Goal: Task Accomplishment & Management: Use online tool/utility

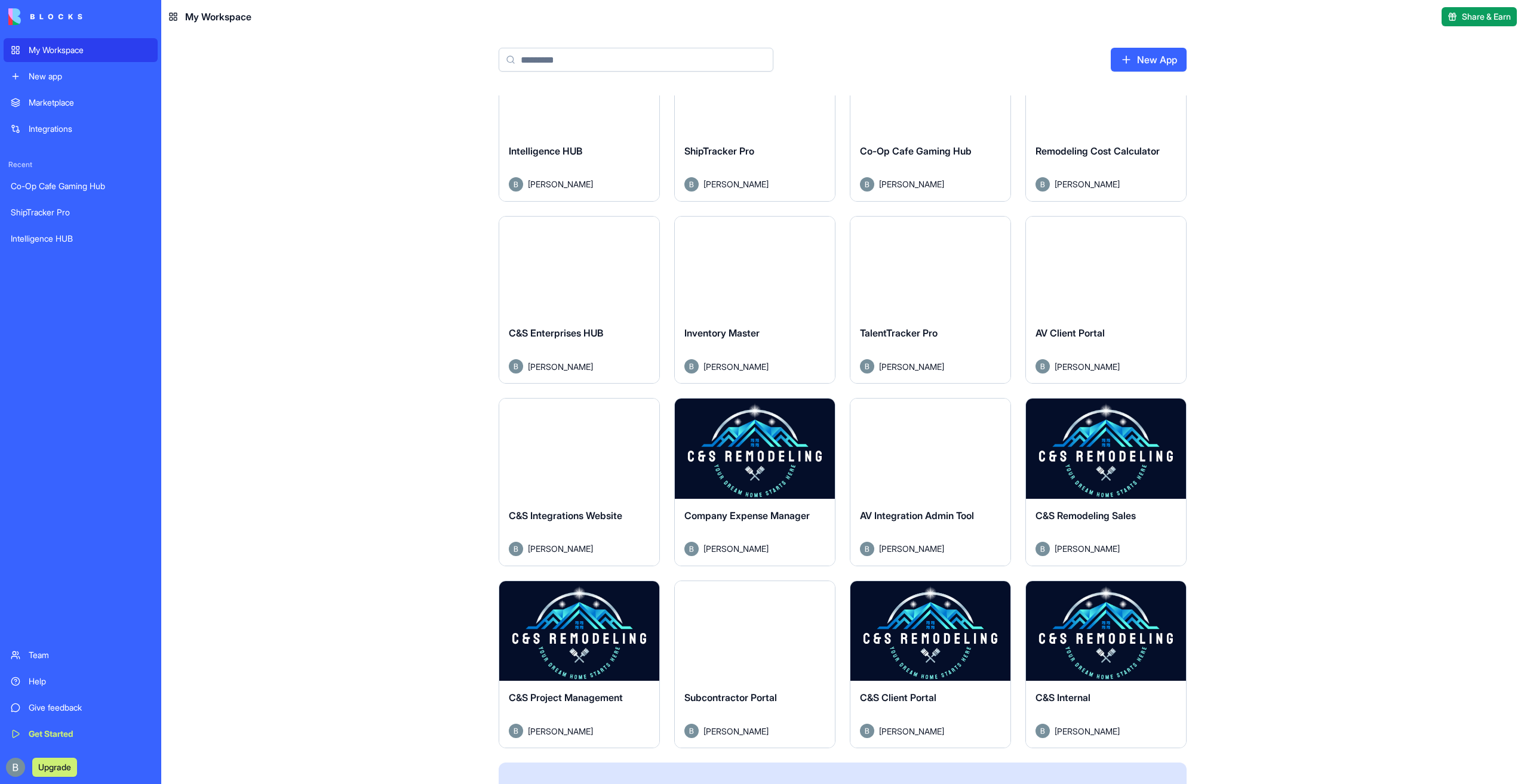
scroll to position [251, 0]
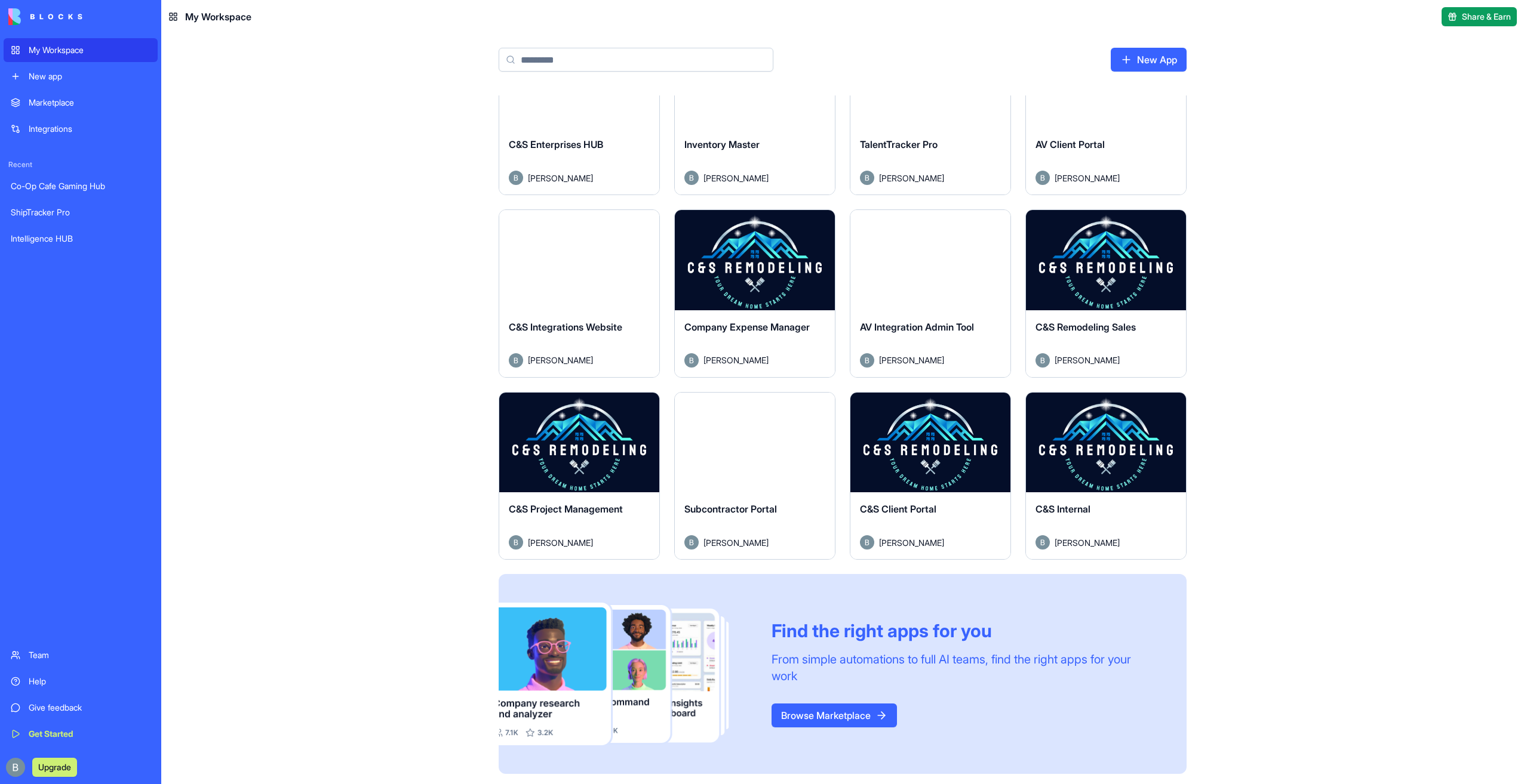
click at [584, 443] on button "Launch" at bounding box center [579, 443] width 89 height 24
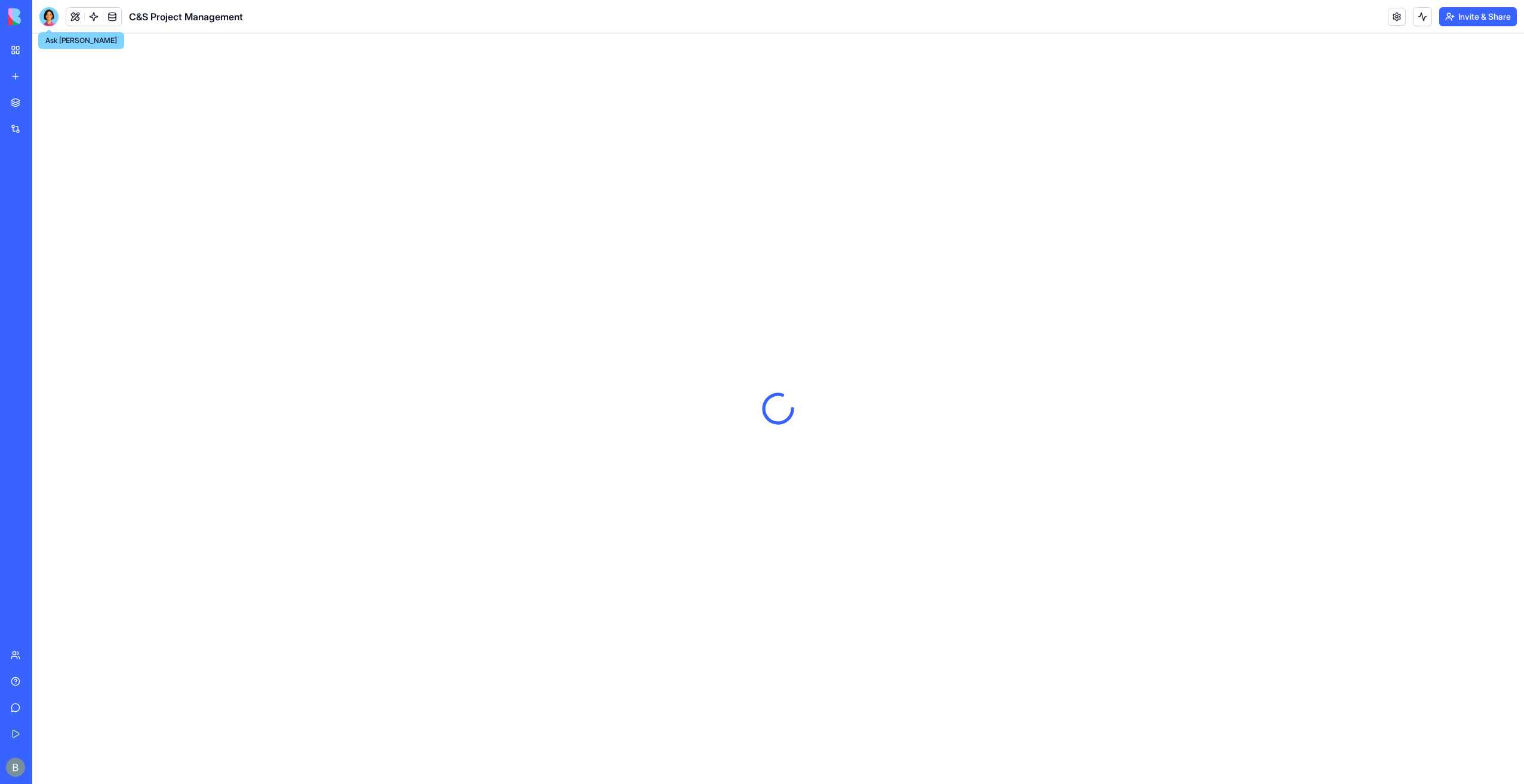
click at [46, 10] on div at bounding box center [48, 17] width 20 height 20
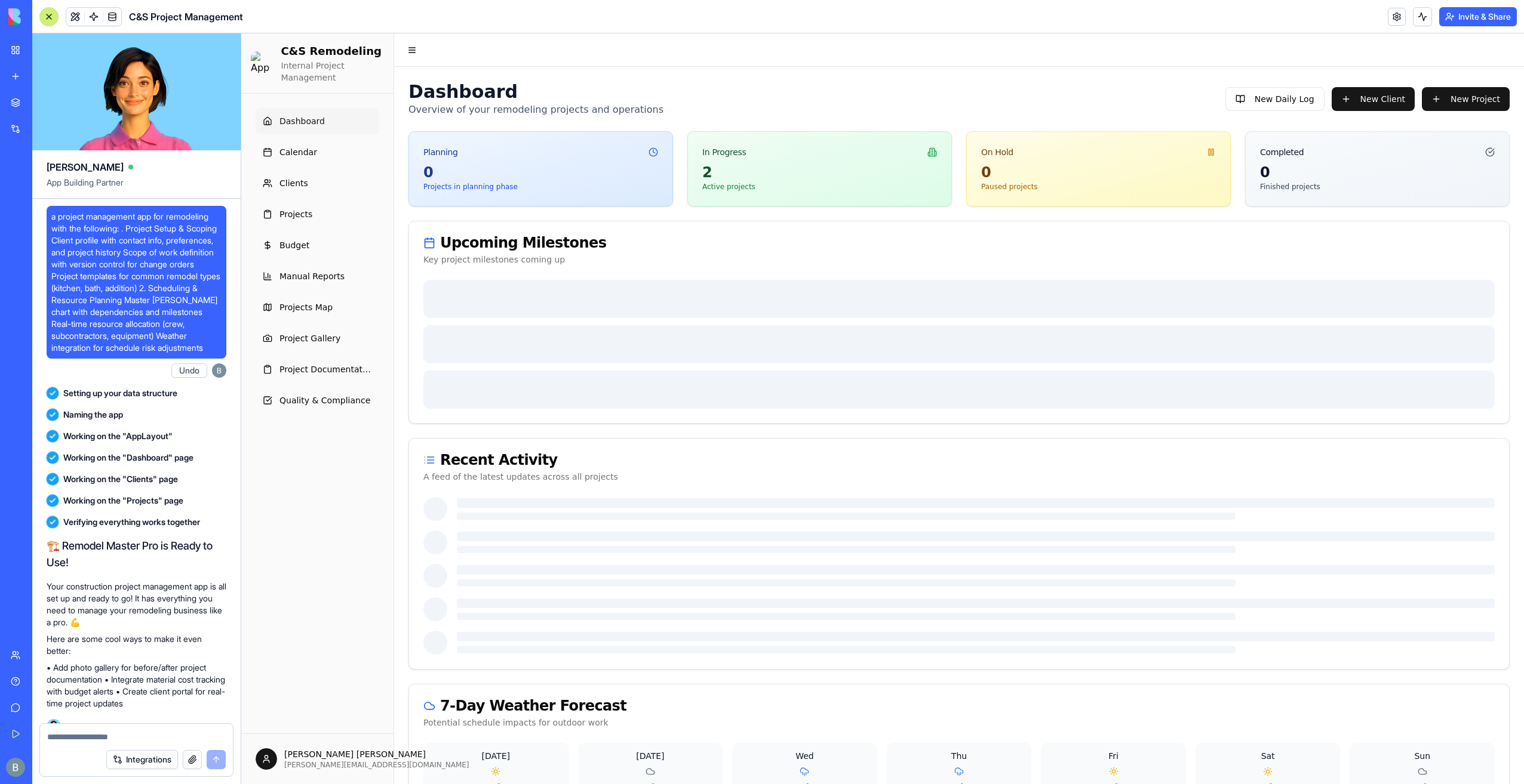
scroll to position [110632, 0]
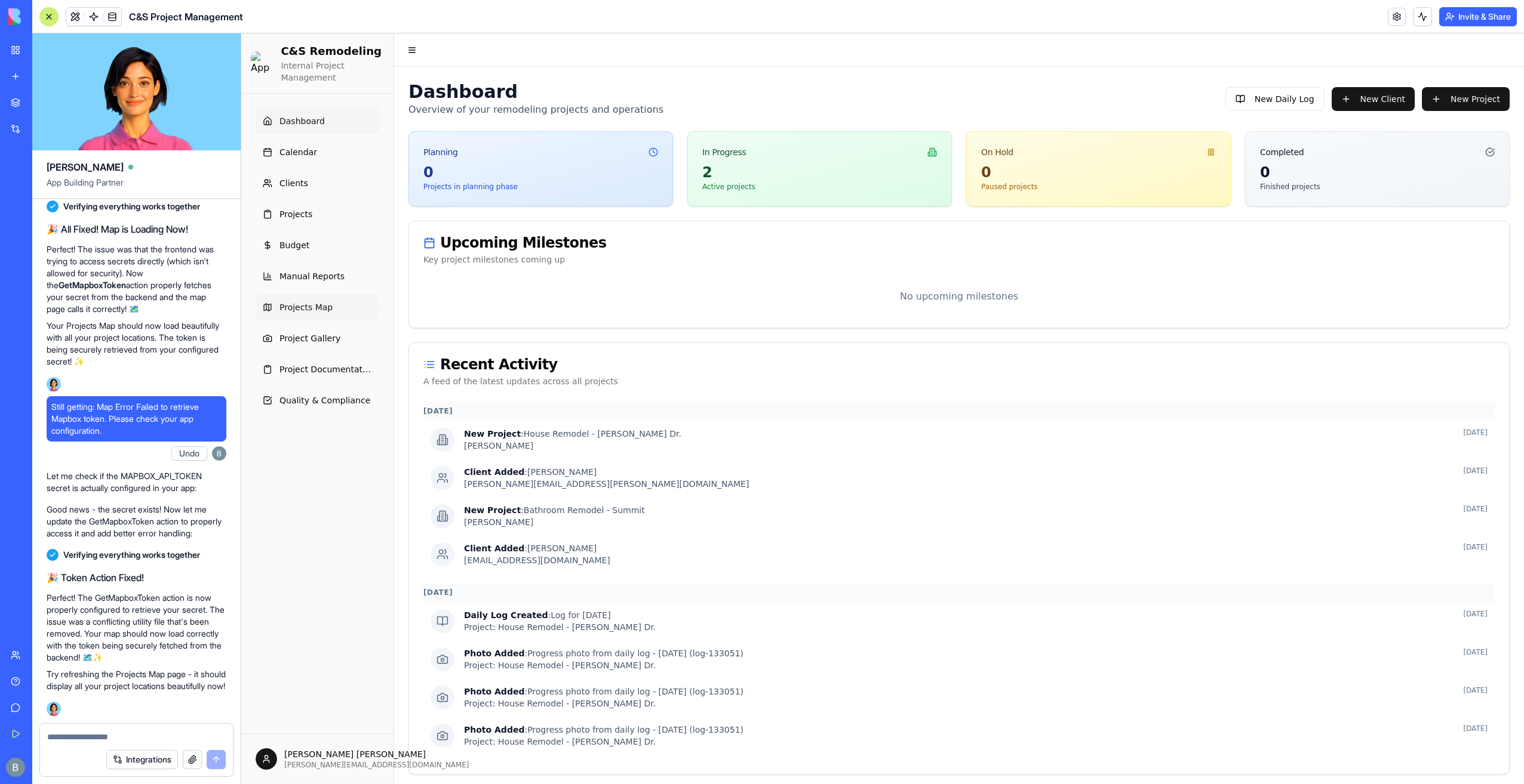
click at [314, 309] on span "Projects Map" at bounding box center [305, 307] width 53 height 12
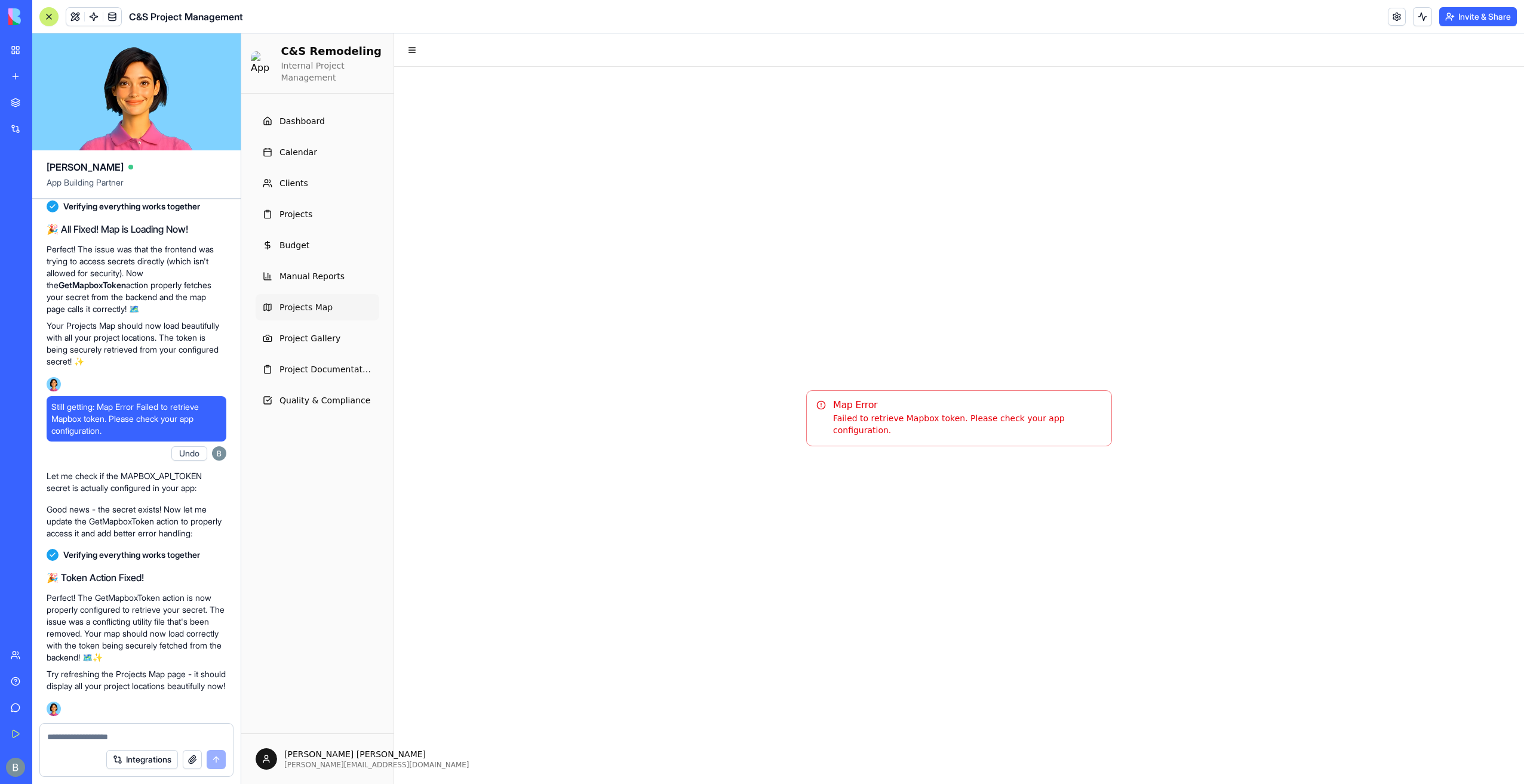
scroll to position [33, 0]
click at [94, 20] on link at bounding box center [93, 16] width 18 height 18
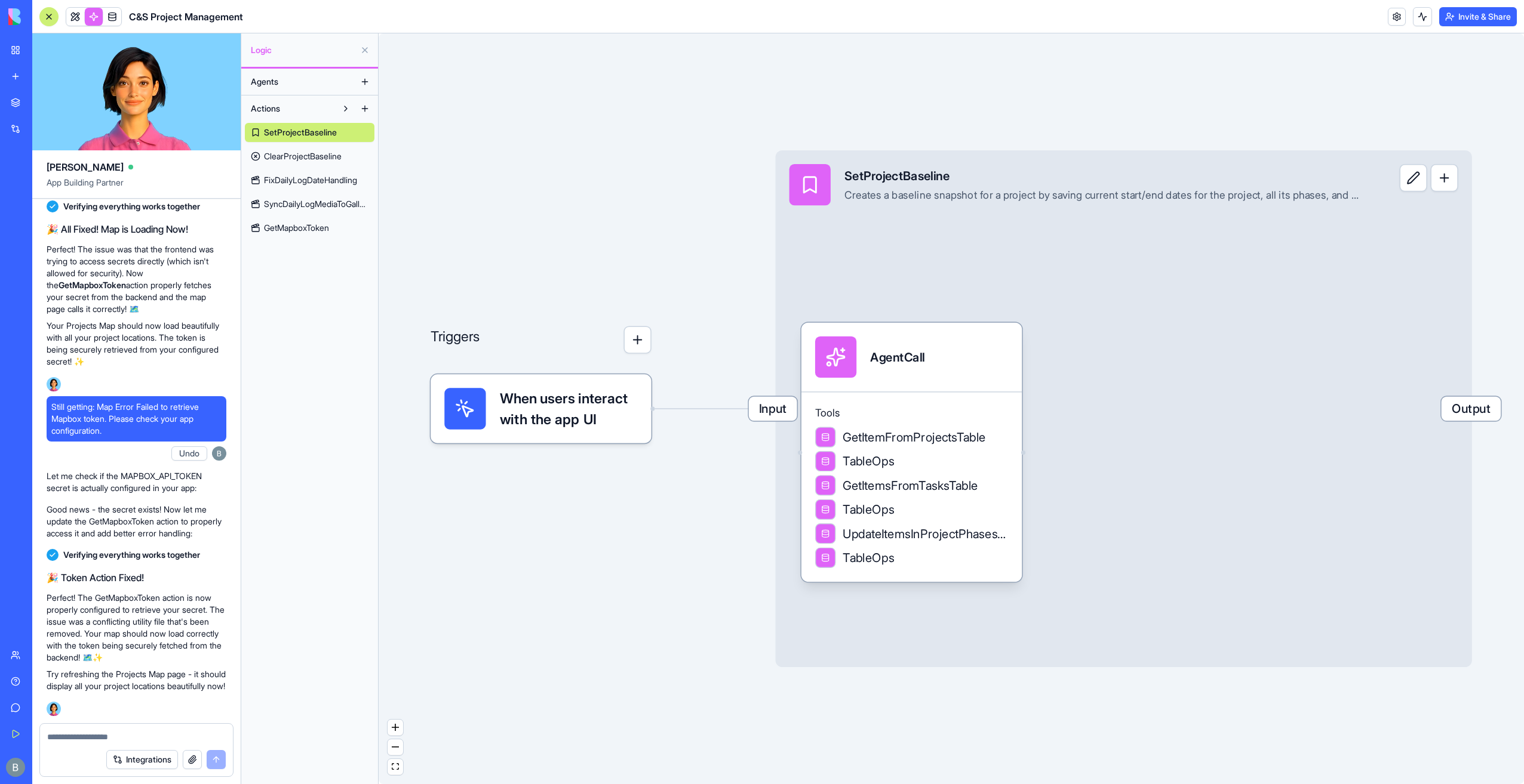
click at [301, 231] on span "GetMapboxToken" at bounding box center [297, 228] width 65 height 12
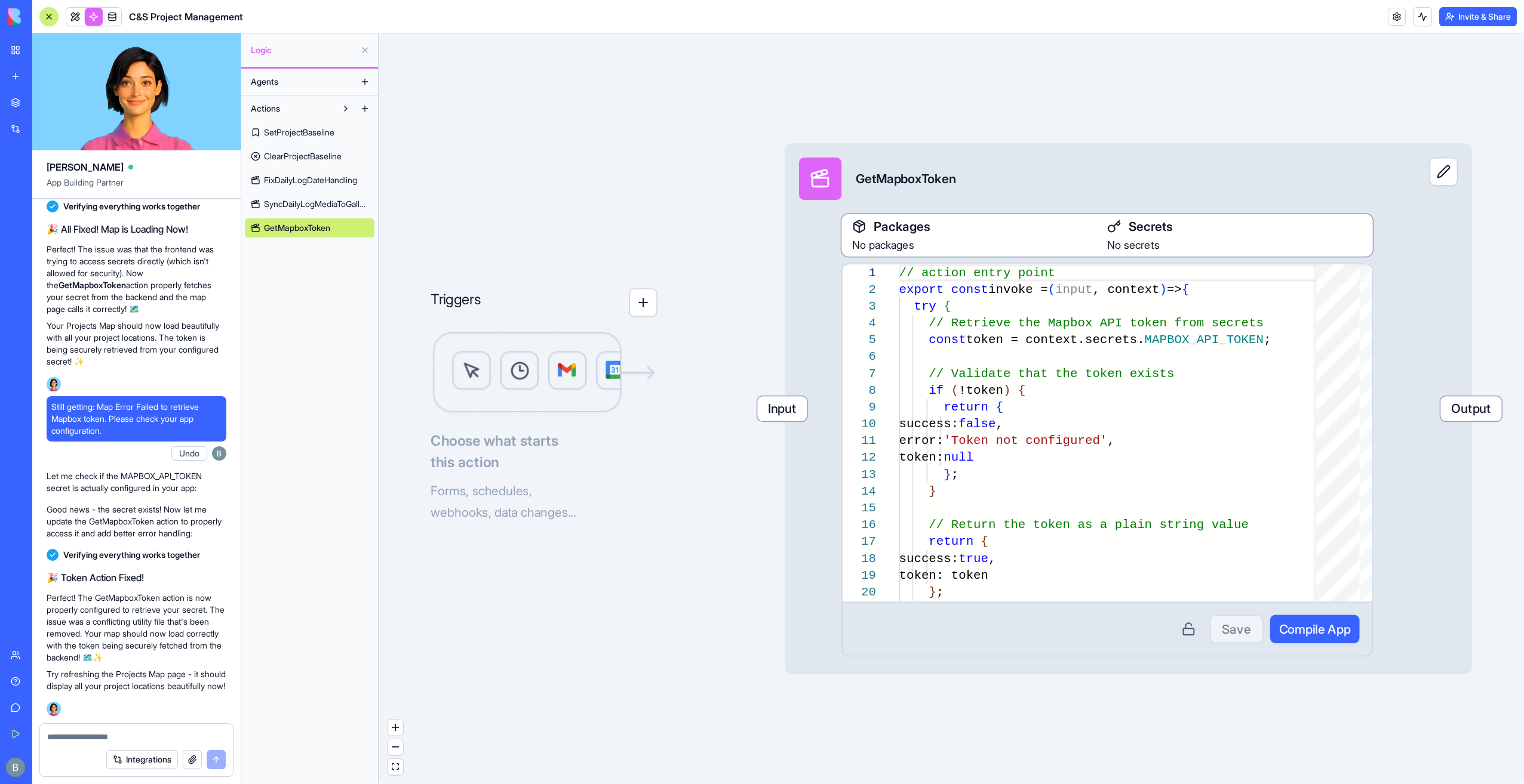
click at [1158, 231] on span "Secrets" at bounding box center [1151, 226] width 45 height 18
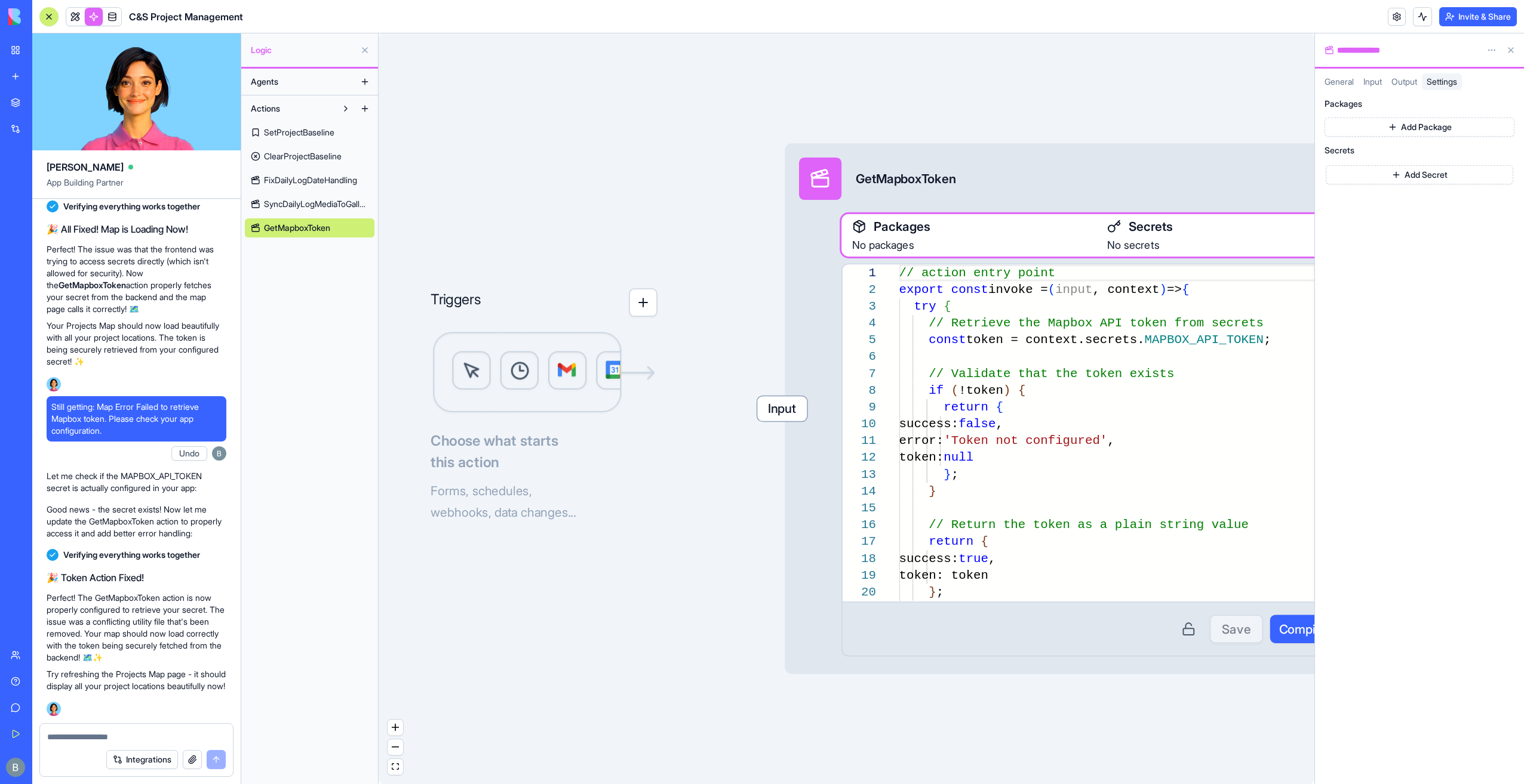
click at [1417, 182] on button "Add Secret" at bounding box center [1420, 175] width 188 height 20
click at [1372, 178] on input at bounding box center [1371, 175] width 91 height 20
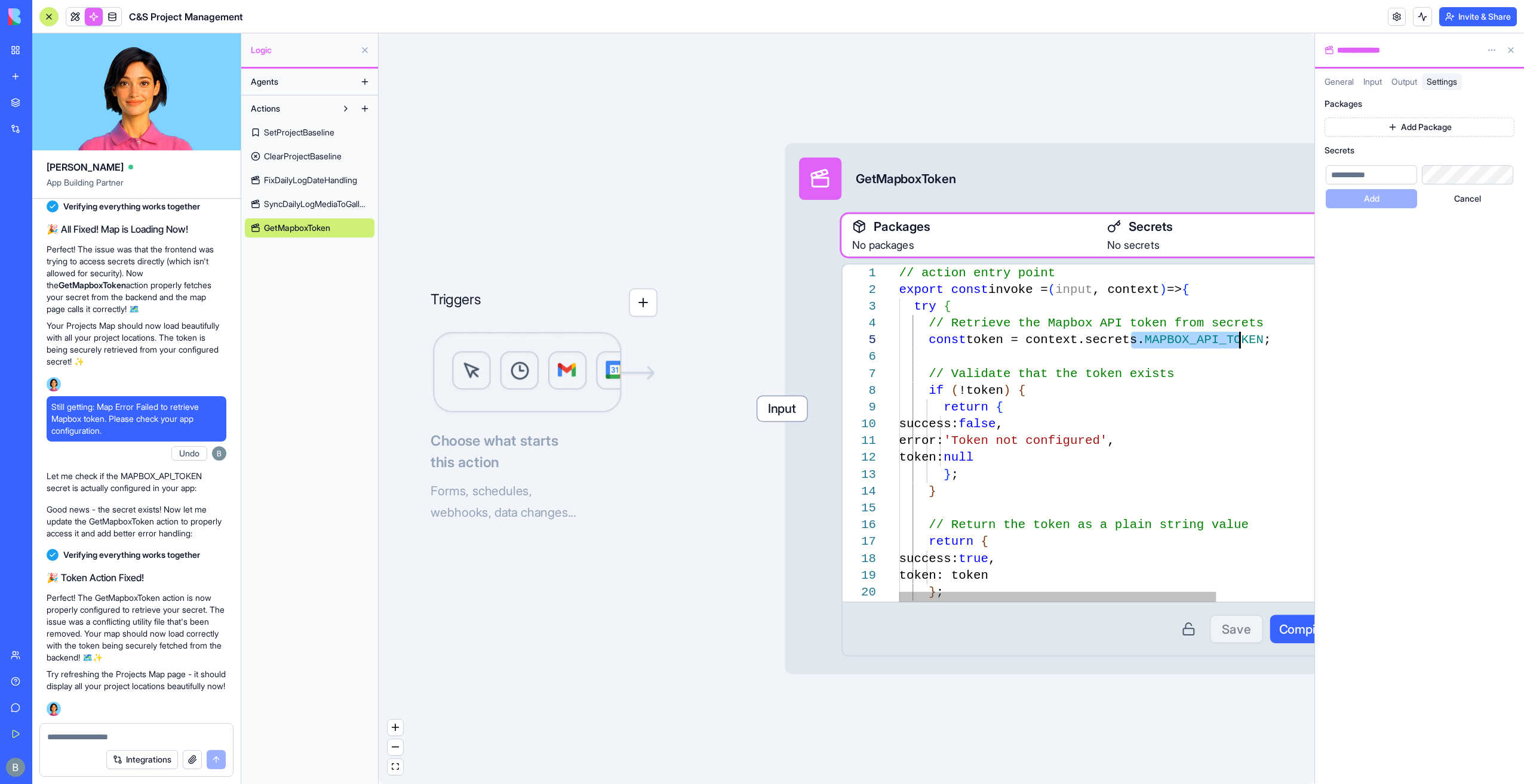
drag, startPoint x: 1132, startPoint y: 341, endPoint x: 1260, endPoint y: 327, distance: 128.8
click at [1240, 345] on div "token: token } ; } catch ( error ) { // Return the token as a plain string valu…" at bounding box center [1182, 660] width 564 height 792
click at [1363, 172] on input at bounding box center [1371, 175] width 91 height 20
paste input "**********"
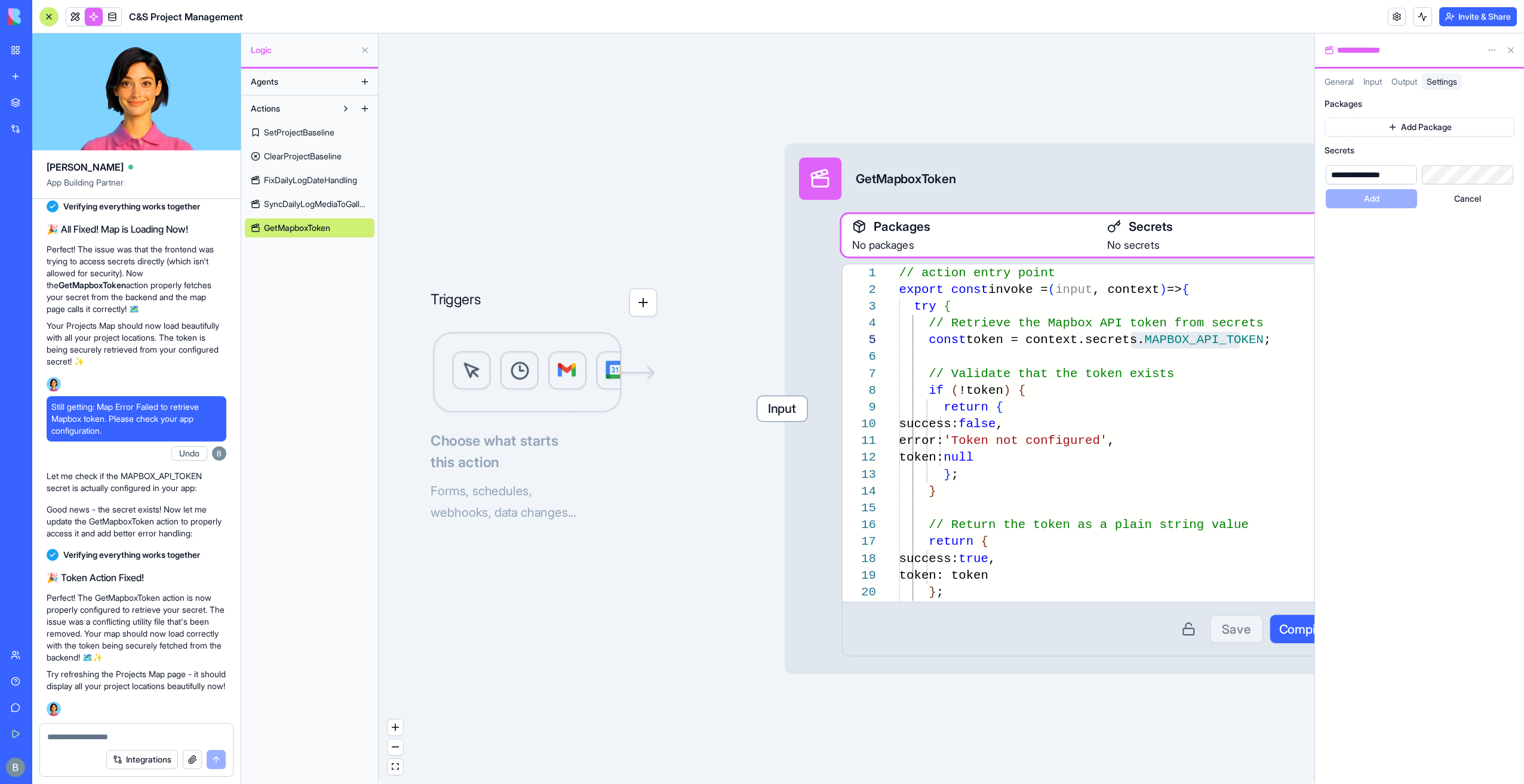
scroll to position [0, 4]
type input "**********"
click at [1409, 310] on div "**********" at bounding box center [1419, 437] width 209 height 695
click at [39, 60] on link "My Workspace" at bounding box center [27, 50] width 47 height 24
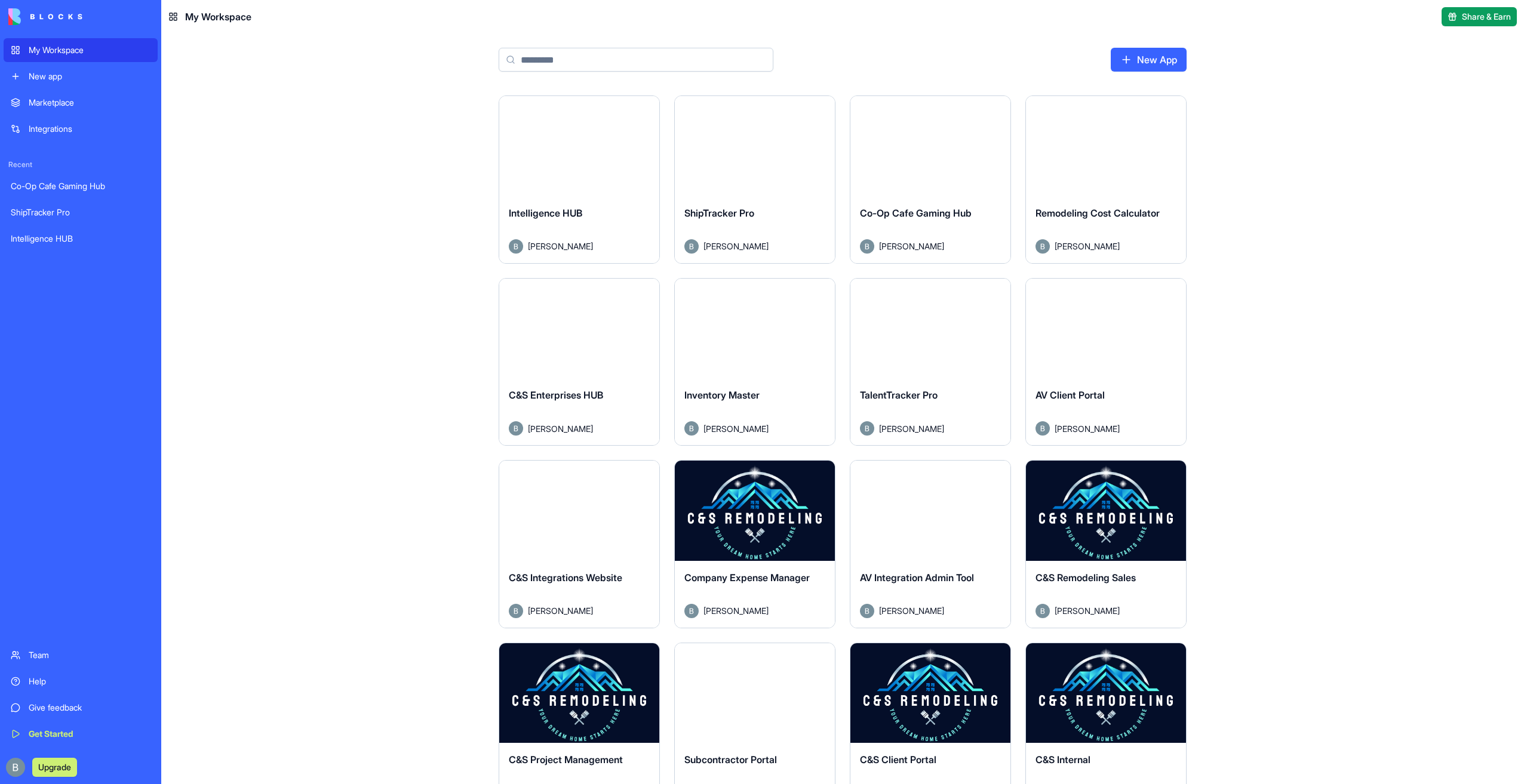
click at [774, 151] on button "Launch" at bounding box center [755, 146] width 89 height 24
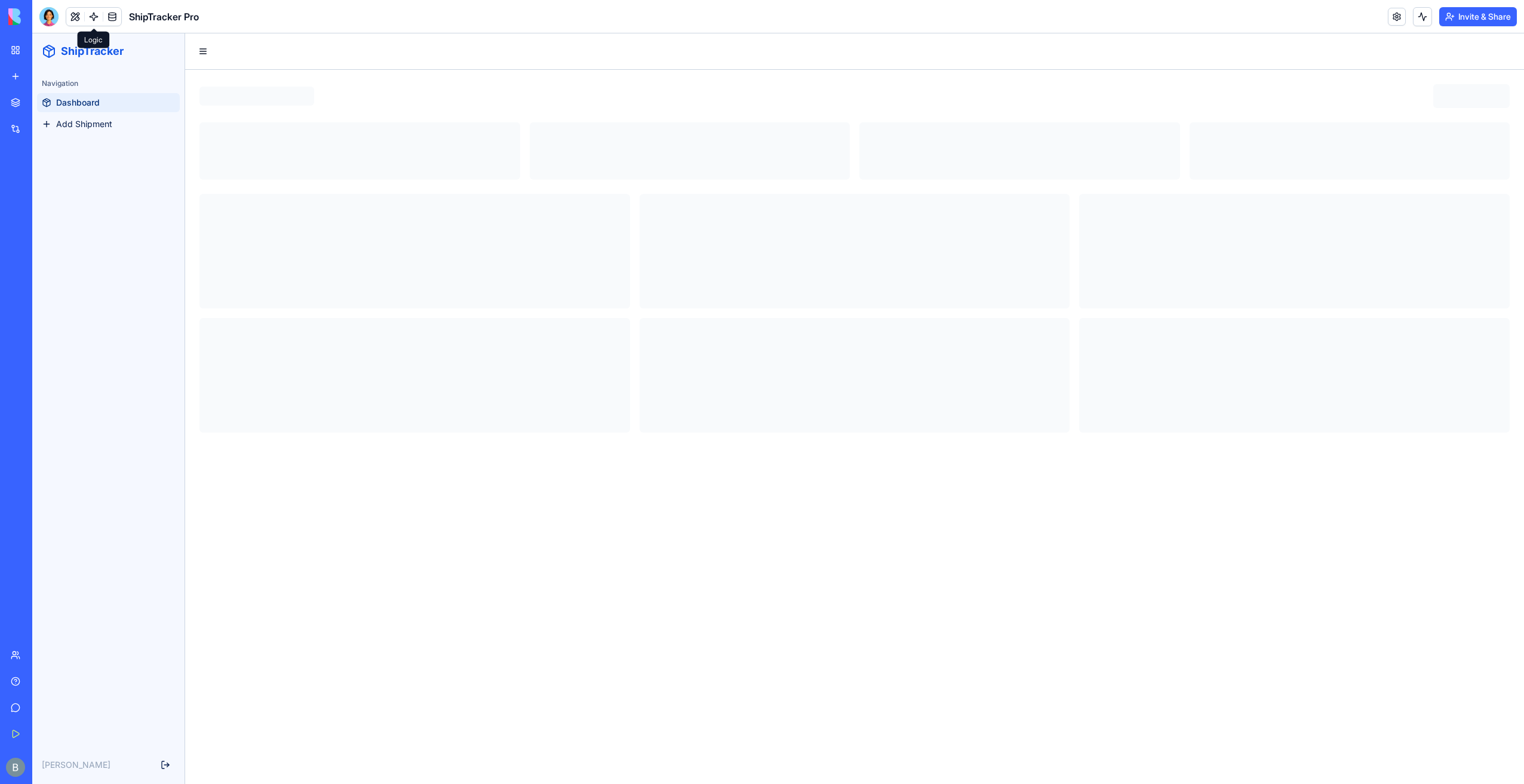
click at [93, 14] on link at bounding box center [93, 16] width 18 height 18
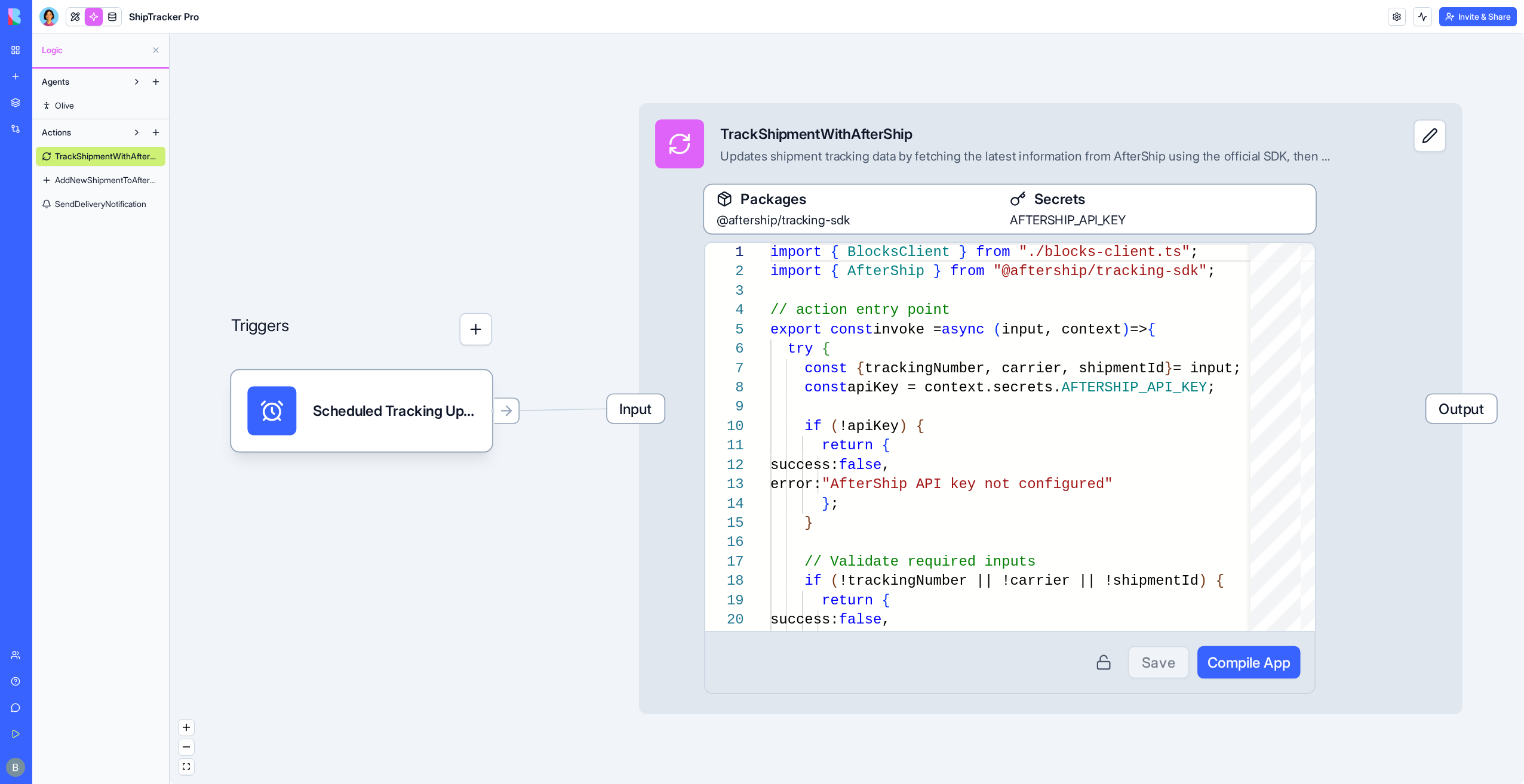
click at [1138, 222] on div "AFTERSHIP_API_KEY" at bounding box center [1156, 219] width 294 height 20
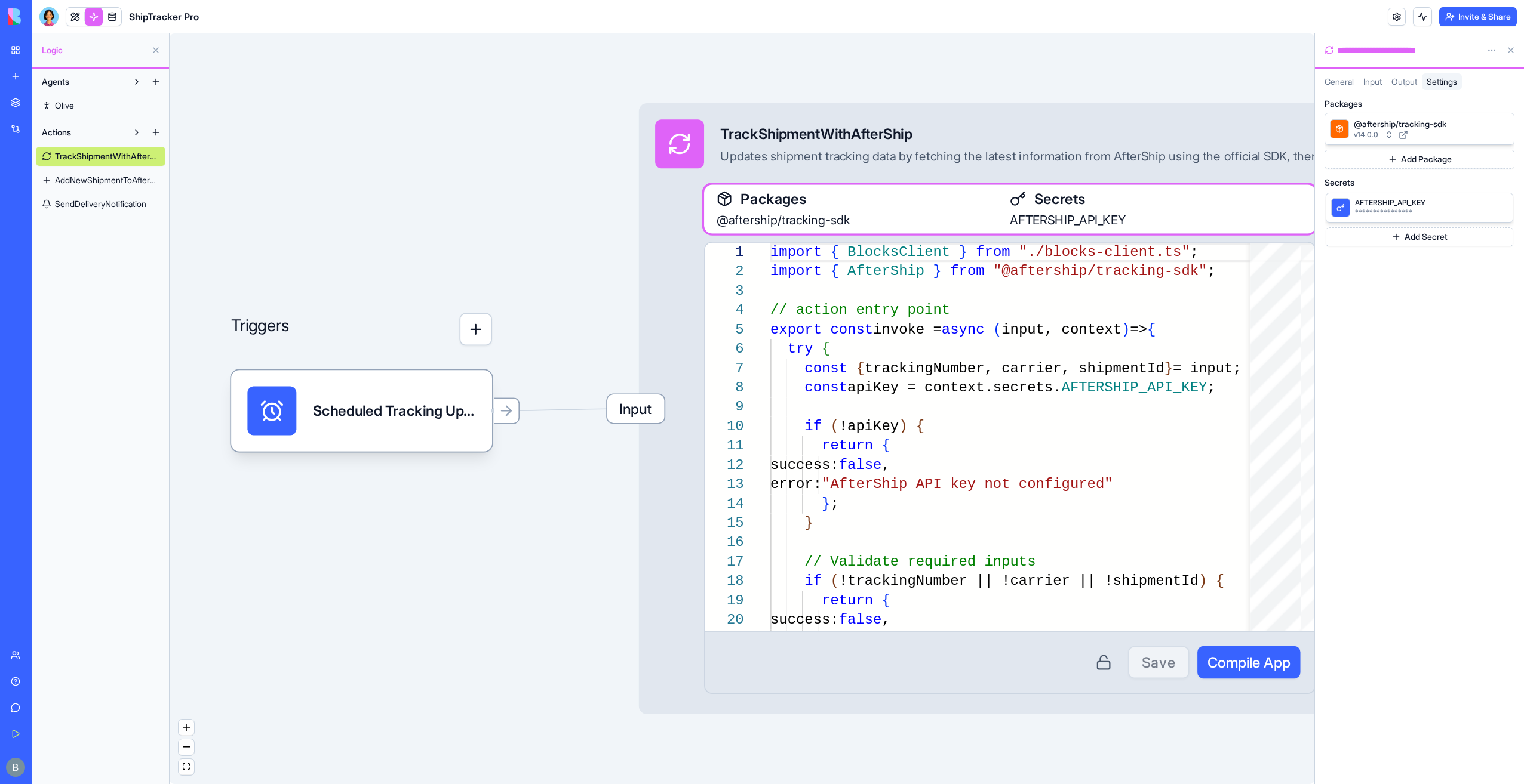
click at [69, 178] on span "AddNewShipmentToAfterShip" at bounding box center [107, 179] width 104 height 12
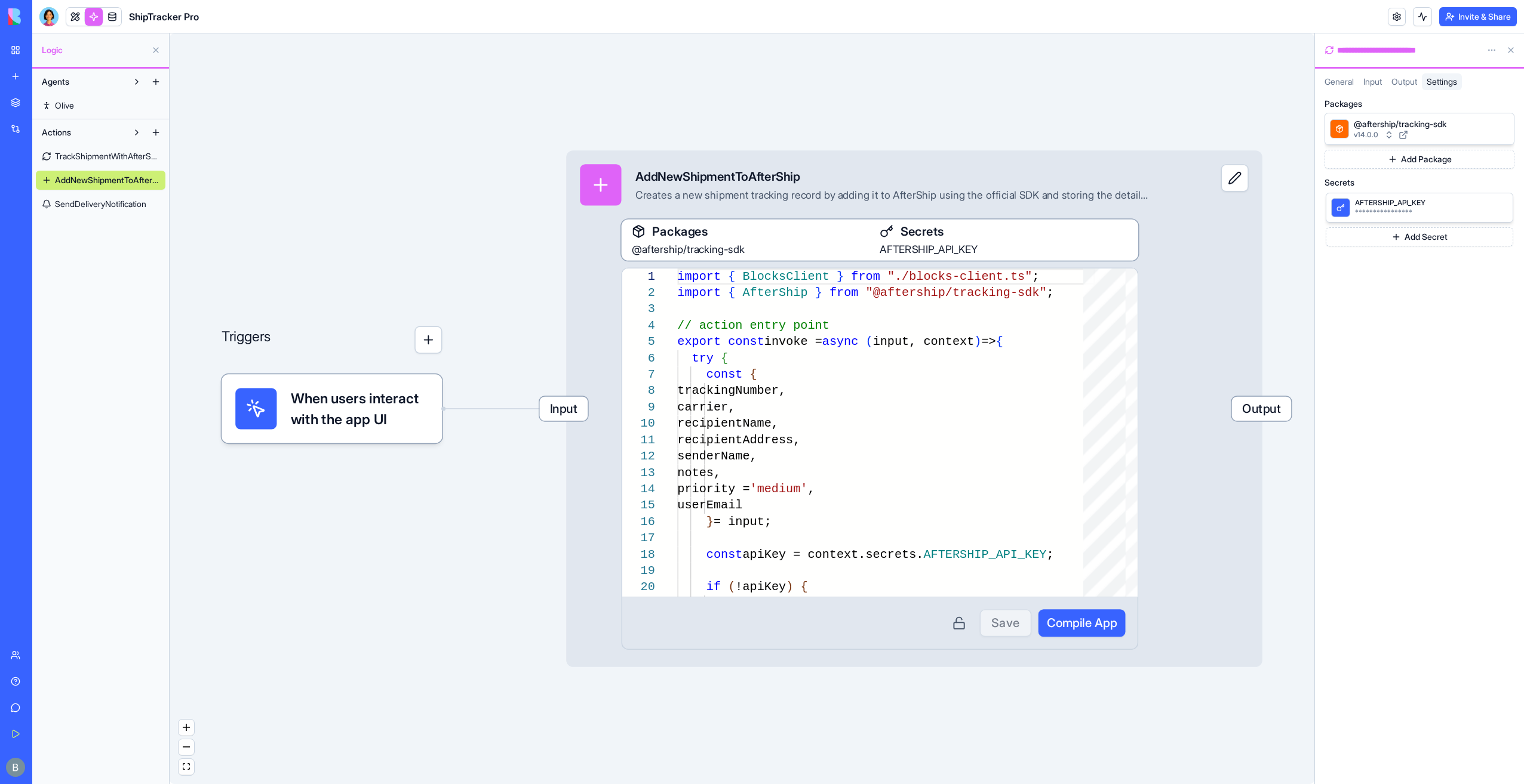
click at [64, 205] on span "SendDeliveryNotification" at bounding box center [100, 204] width 91 height 12
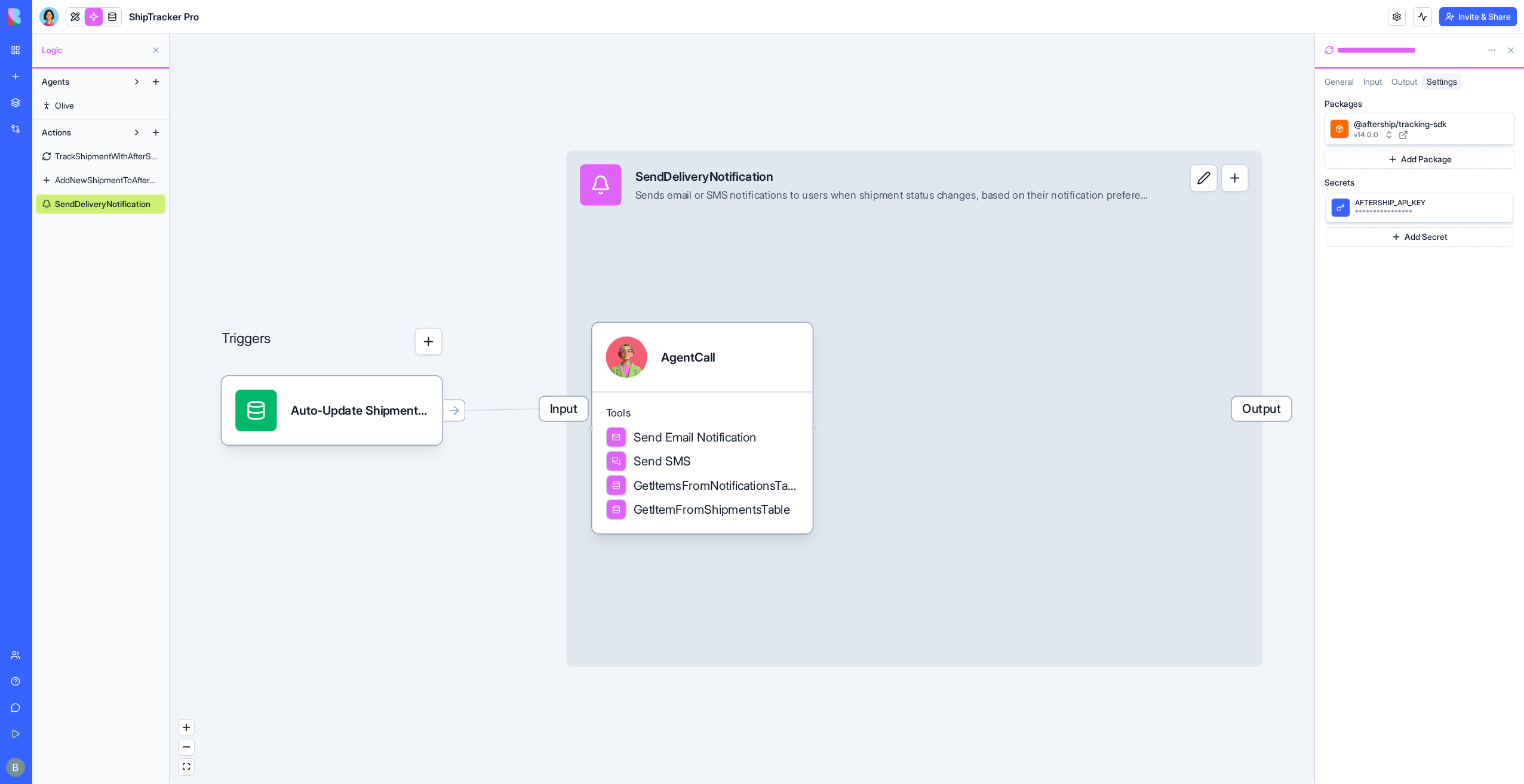
click at [55, 176] on span "AddNewShipmentToAfterShip" at bounding box center [107, 179] width 104 height 12
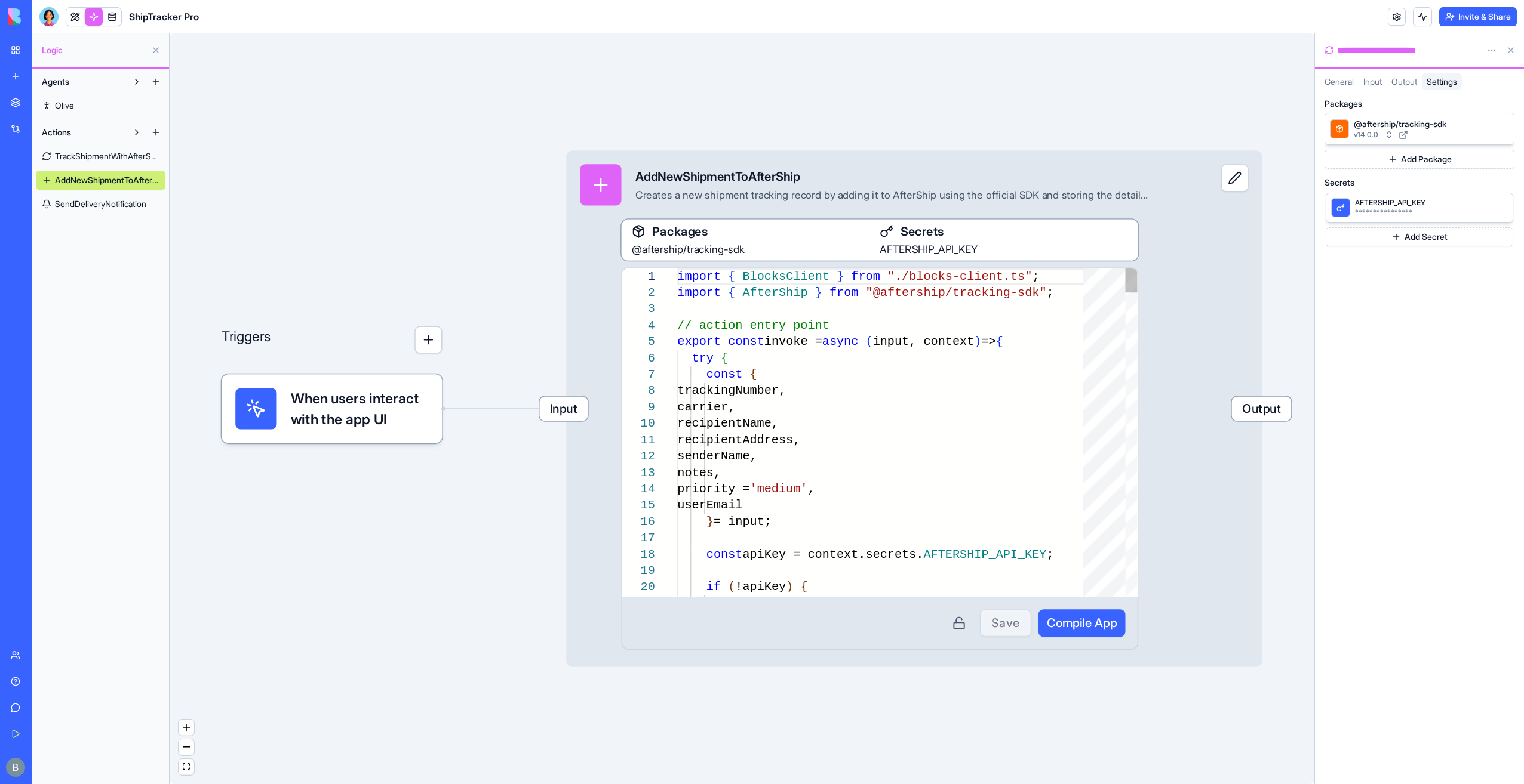
click at [47, 146] on div "TrackShipmentWithAfterShip AddNewShipmentToAfterShip SendDeliveryNotification" at bounding box center [100, 178] width 129 height 72
click at [16, 54] on link "My Workspace" at bounding box center [27, 50] width 47 height 24
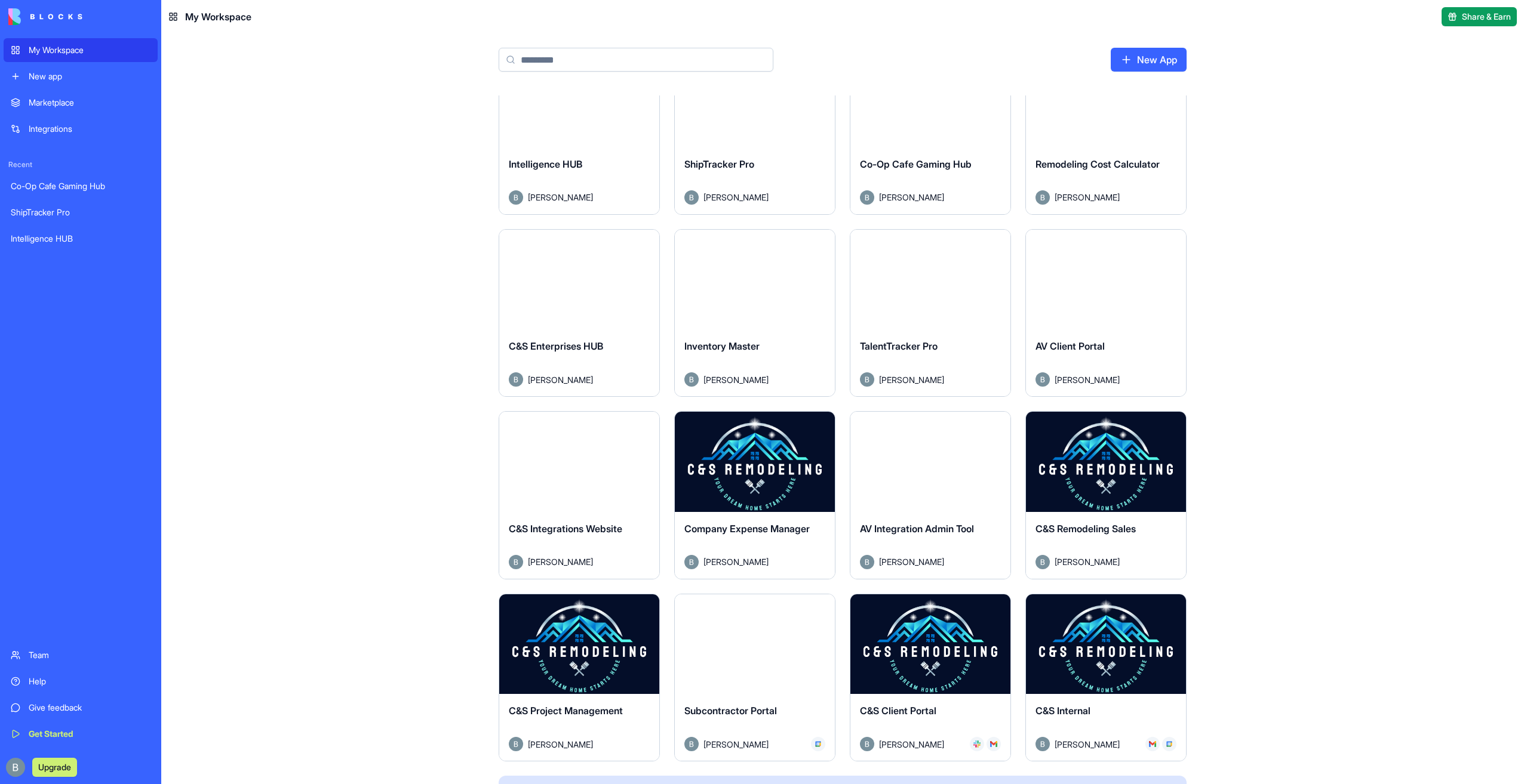
scroll to position [251, 0]
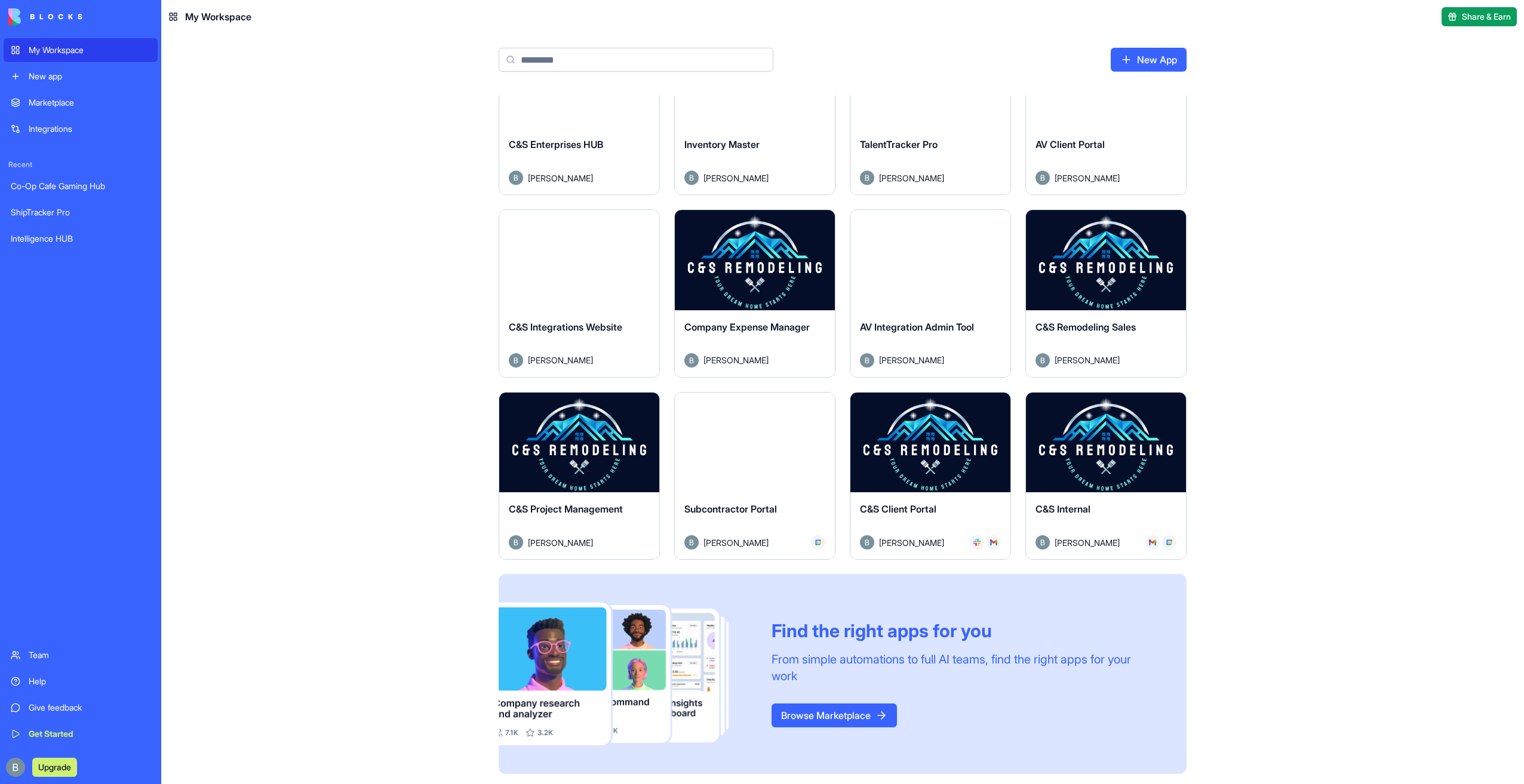
click at [563, 447] on button "Launch" at bounding box center [579, 443] width 89 height 24
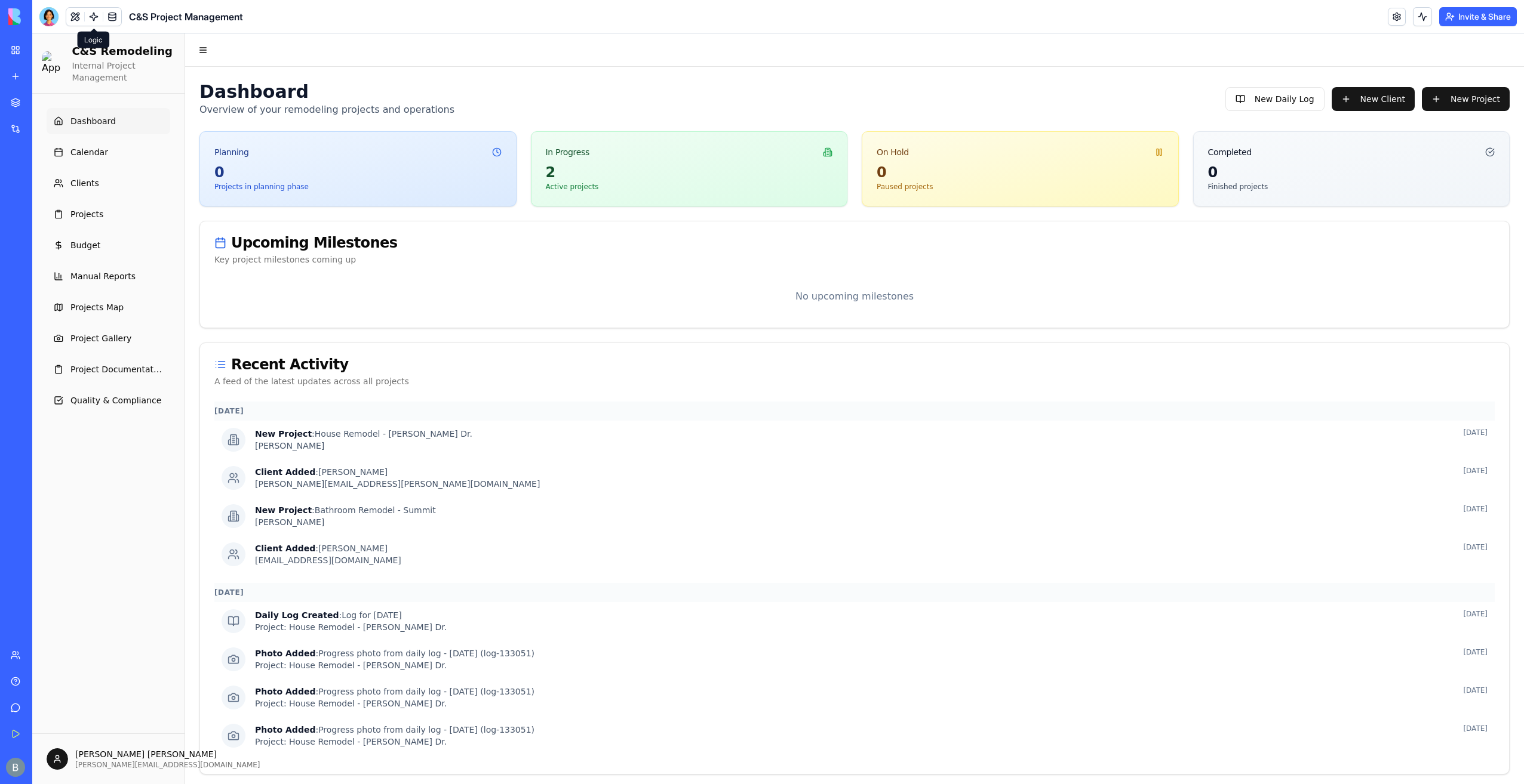
click at [96, 20] on link at bounding box center [93, 16] width 18 height 18
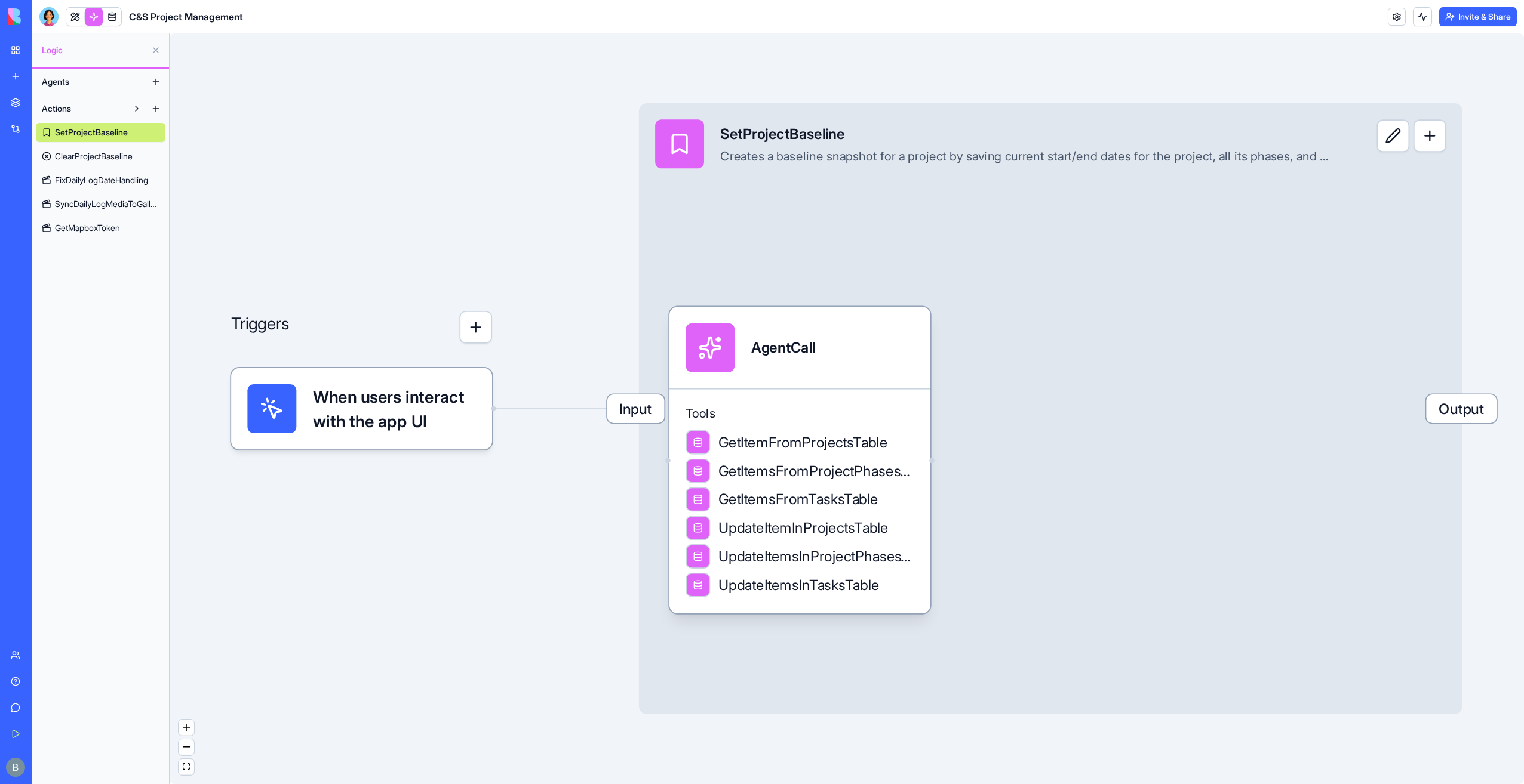
click at [125, 231] on link "GetMapboxToken" at bounding box center [100, 228] width 129 height 20
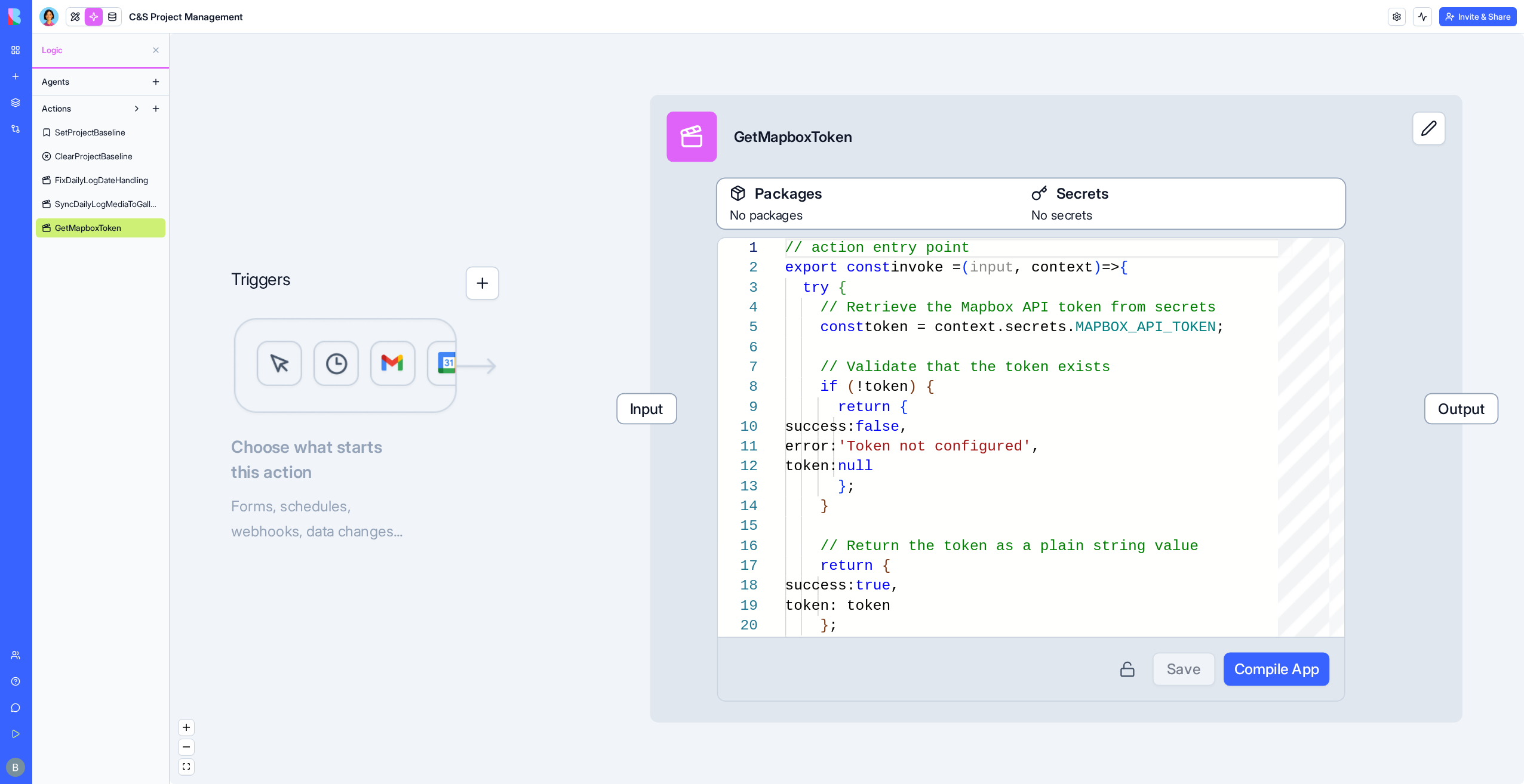
click at [1161, 206] on div "No secrets" at bounding box center [1183, 214] width 301 height 20
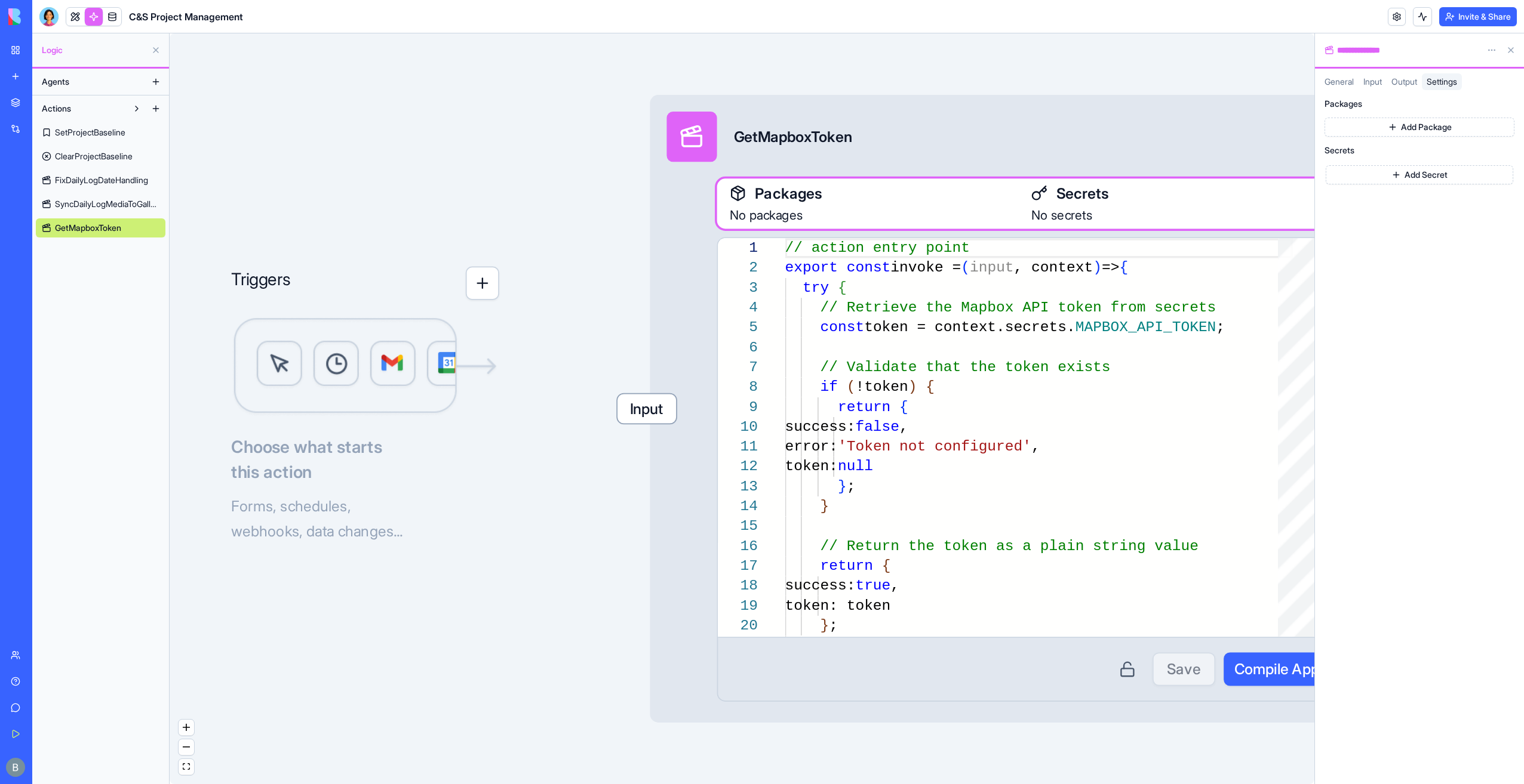
click at [1421, 176] on button "Add Secret" at bounding box center [1420, 175] width 188 height 20
type input "**********"
click at [1502, 361] on div "**********" at bounding box center [1419, 437] width 209 height 695
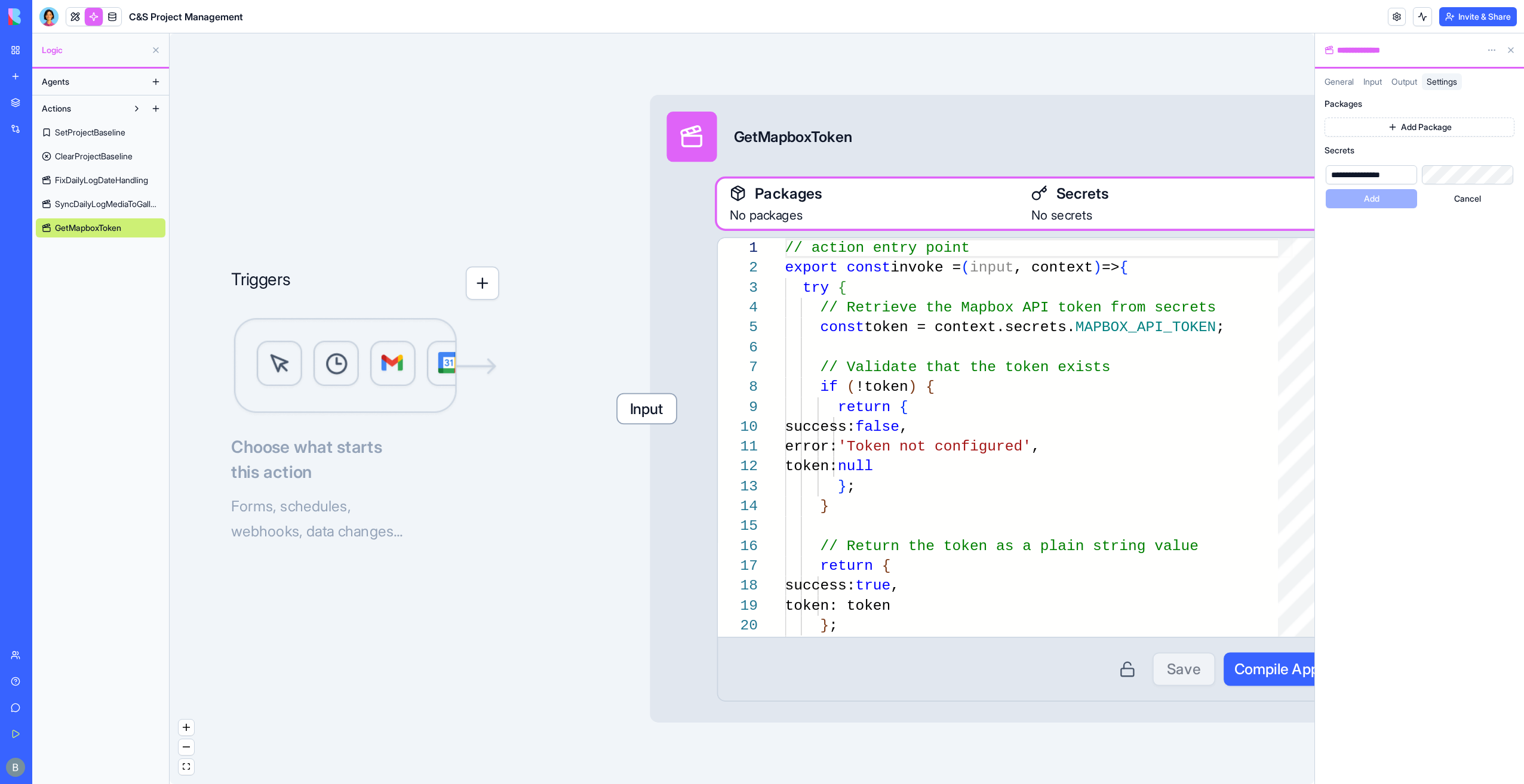
click at [1459, 187] on div "**********" at bounding box center [1420, 187] width 188 height 43
click at [1387, 202] on button "Add" at bounding box center [1371, 198] width 91 height 20
click at [1373, 280] on div "**********" at bounding box center [1419, 437] width 209 height 695
click at [1203, 784] on html "My Workspace New app Marketplace Integrations Recent Co-Op Cafe Gaming Hub Ship…" at bounding box center [762, 392] width 1524 height 784
click at [1508, 47] on button at bounding box center [1511, 50] width 20 height 20
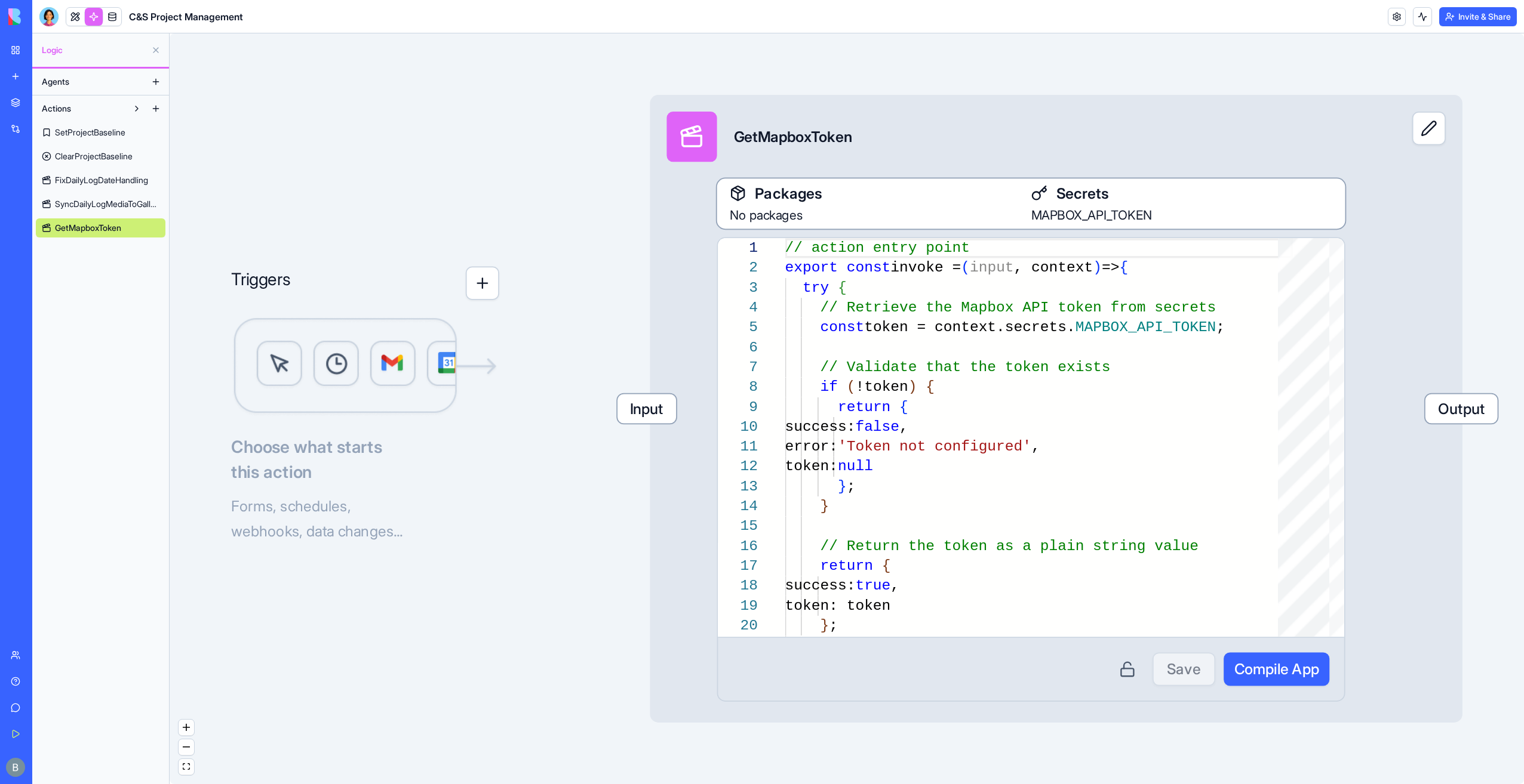
click at [1203, 674] on div "Save Compile App" at bounding box center [1031, 670] width 596 height 33
click at [403, 76] on div "Triggers Choose what starts this action Forms, schedules, webhooks, data change…" at bounding box center [847, 409] width 1355 height 751
click at [73, 16] on link at bounding box center [74, 16] width 18 height 18
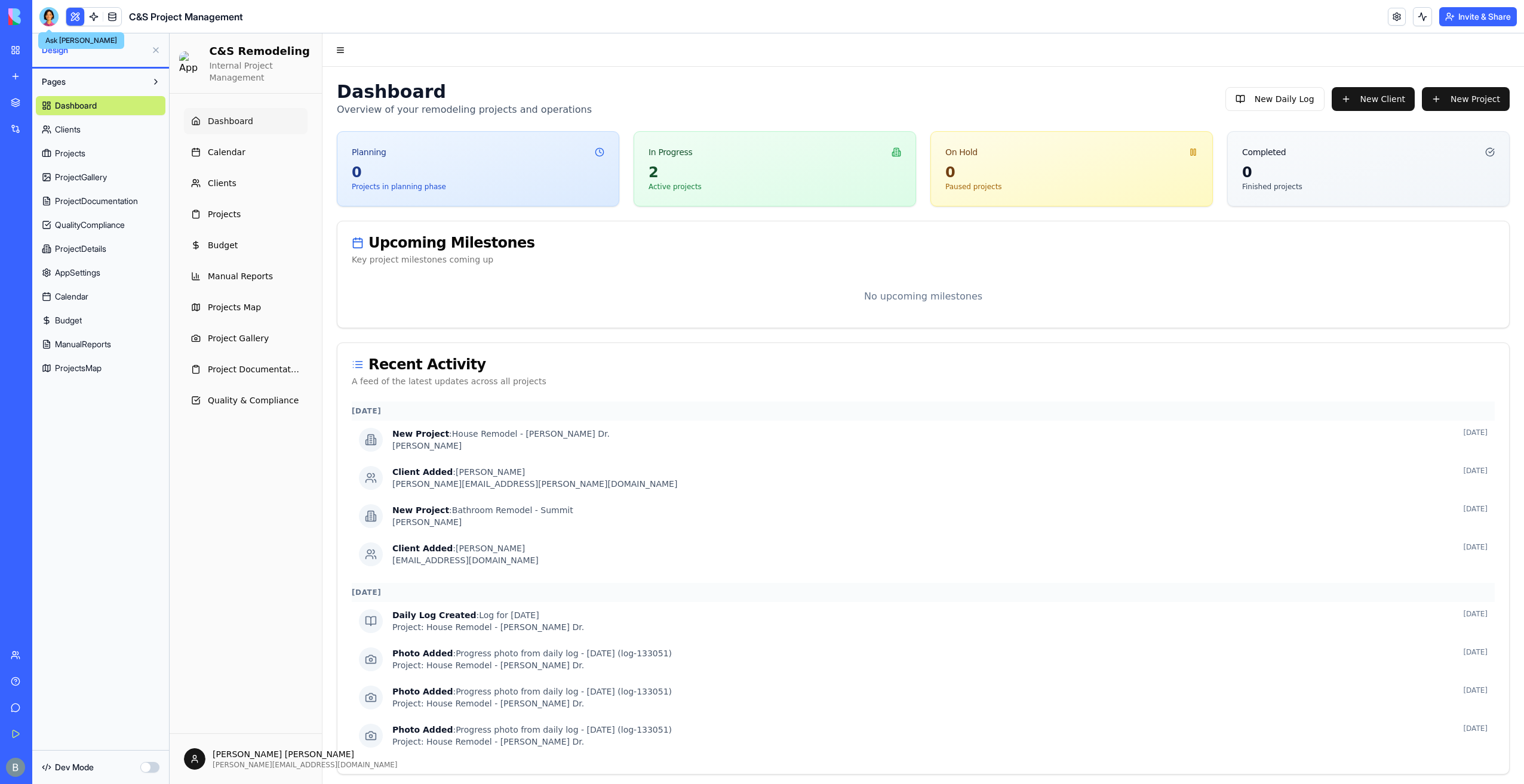
drag, startPoint x: 47, startPoint y: 18, endPoint x: 49, endPoint y: 138, distance: 120.0
click at [47, 18] on div at bounding box center [48, 17] width 20 height 20
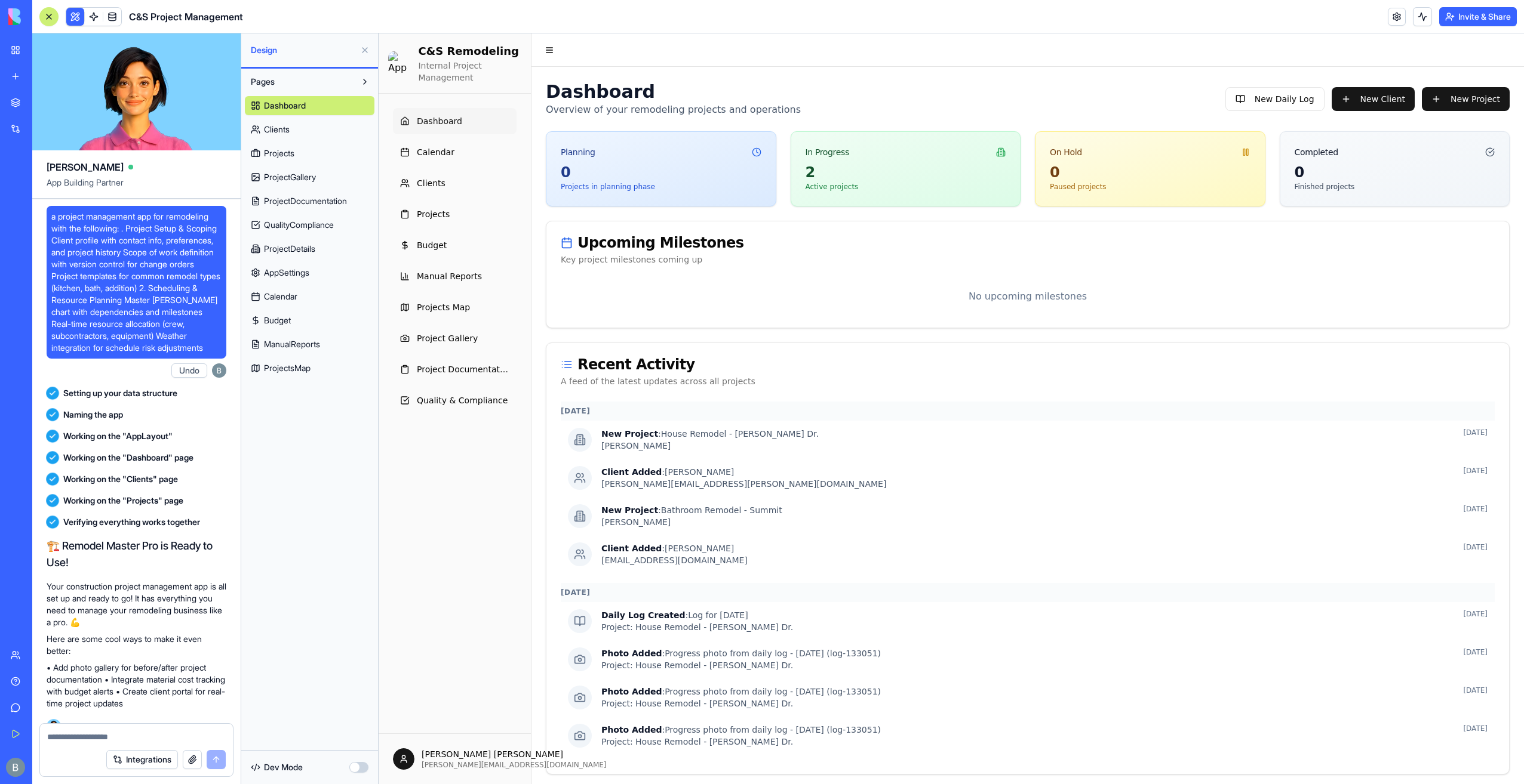
scroll to position [110632, 0]
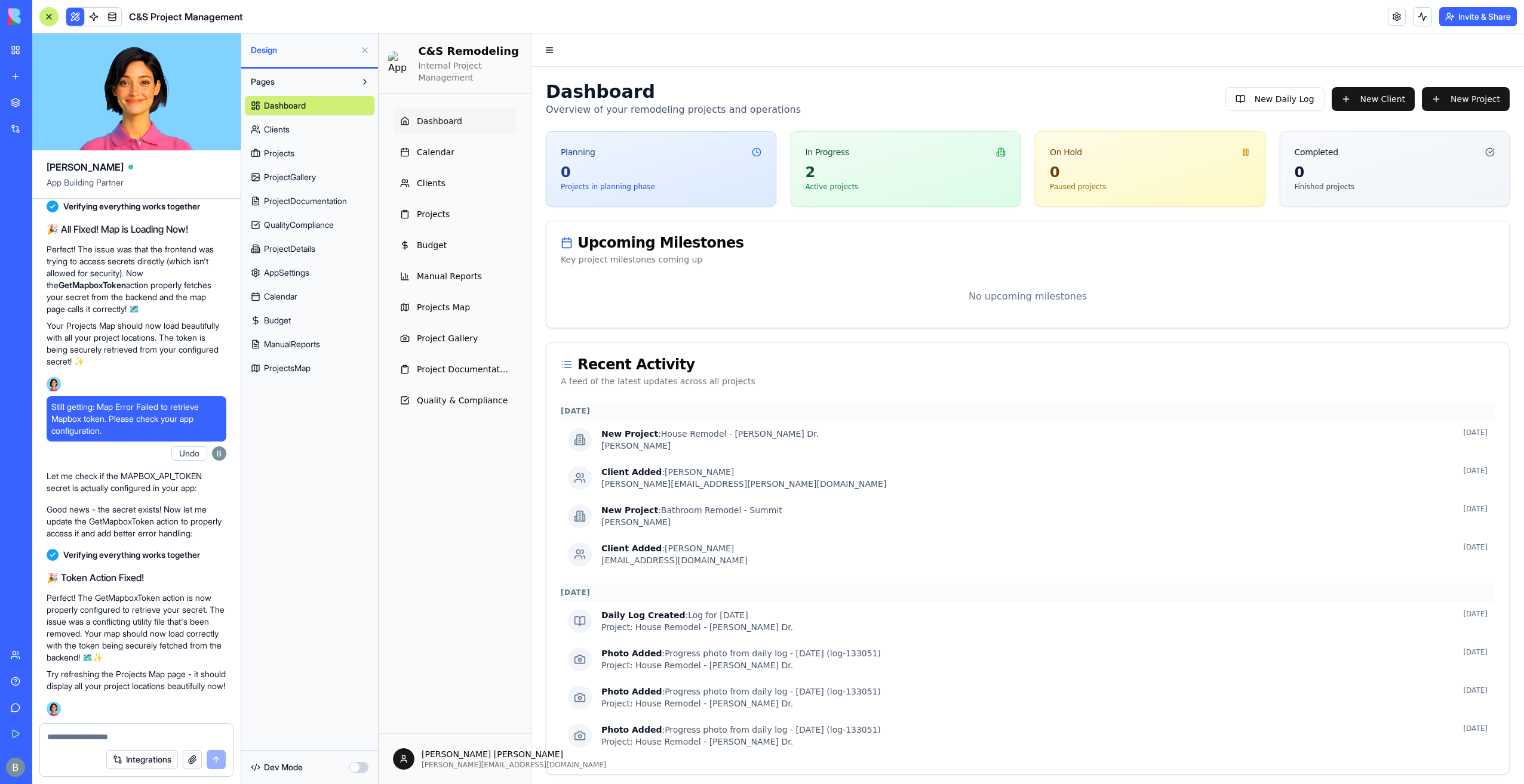
click at [129, 741] on textarea at bounding box center [137, 737] width 179 height 12
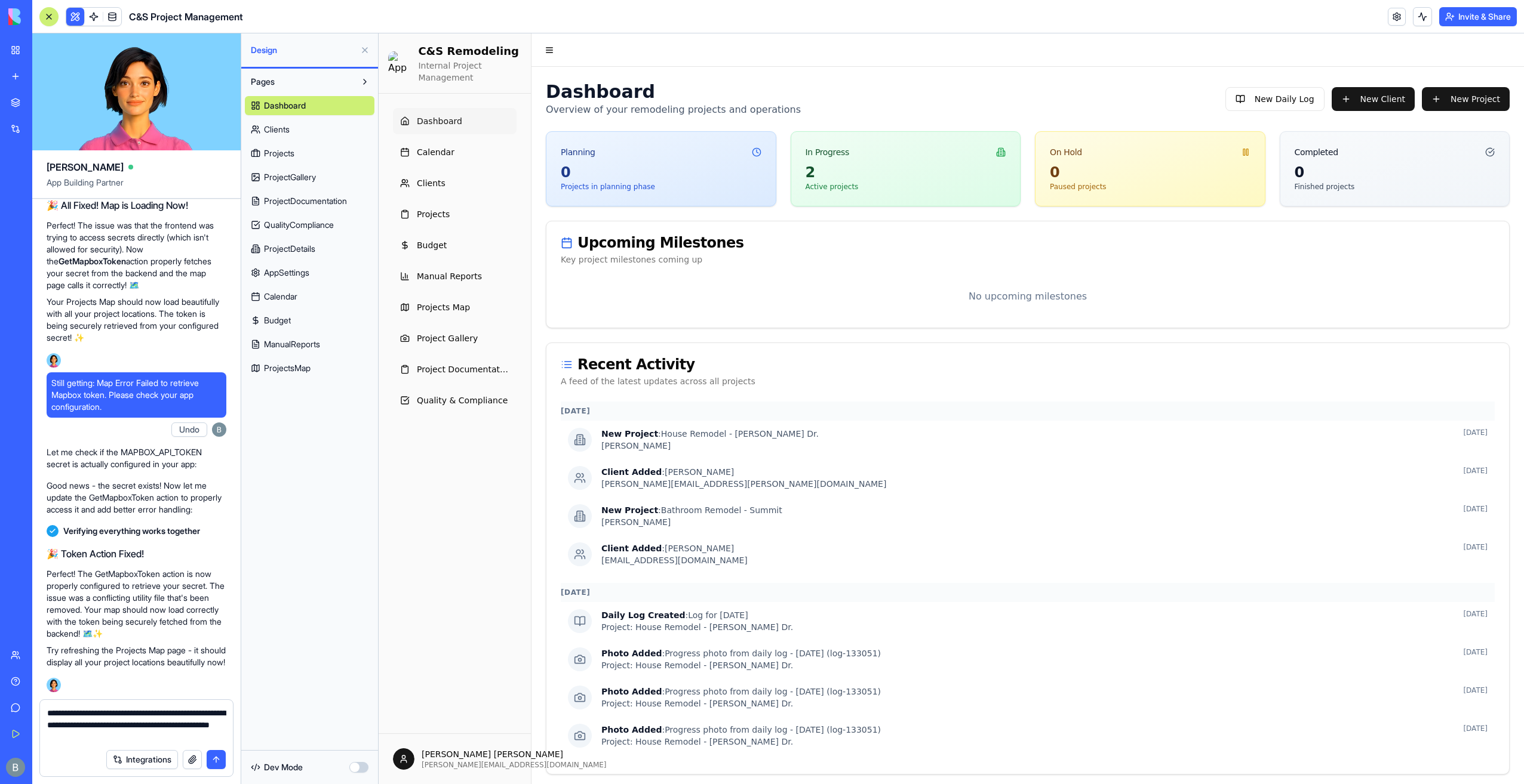
type textarea "**********"
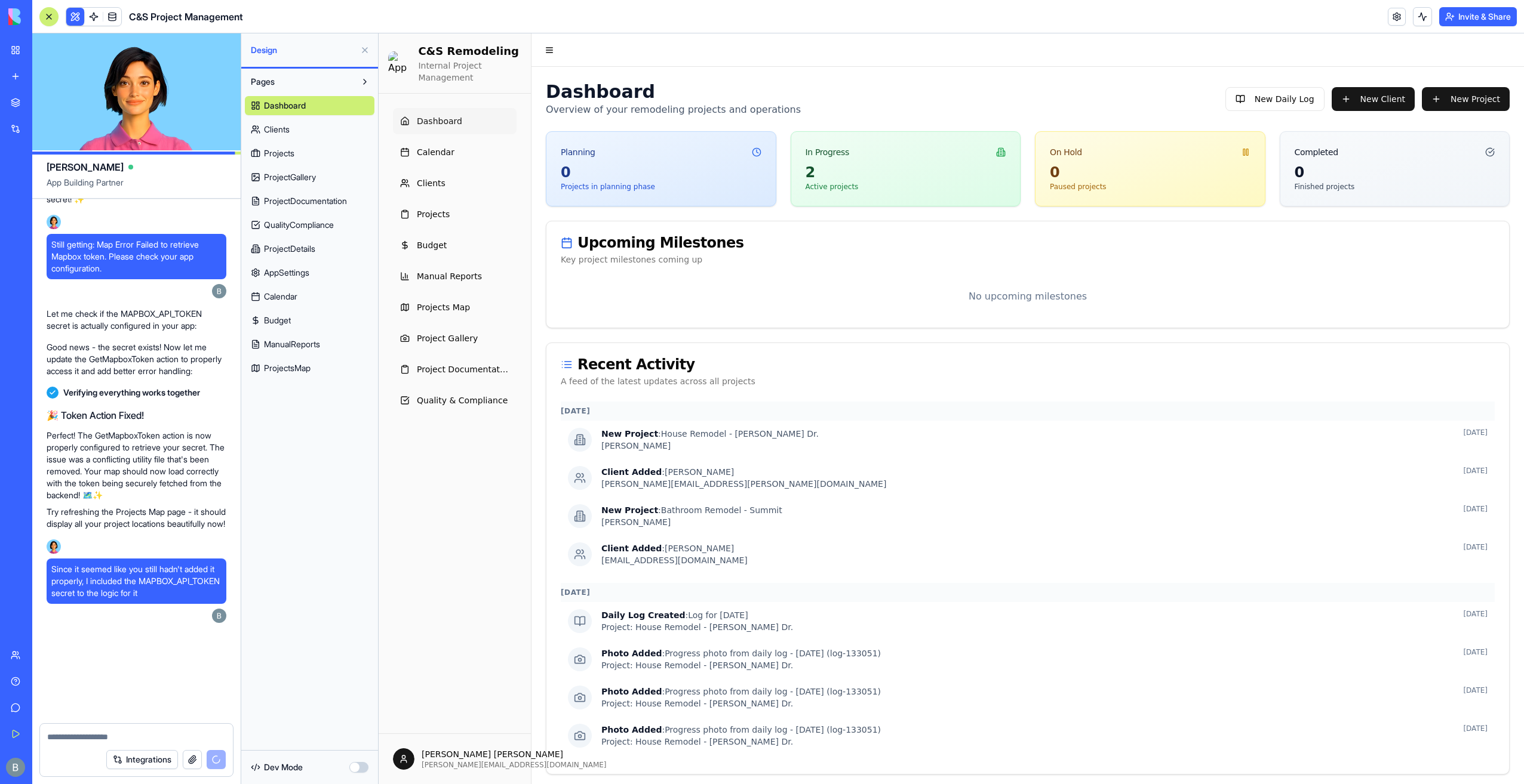
scroll to position [110807, 0]
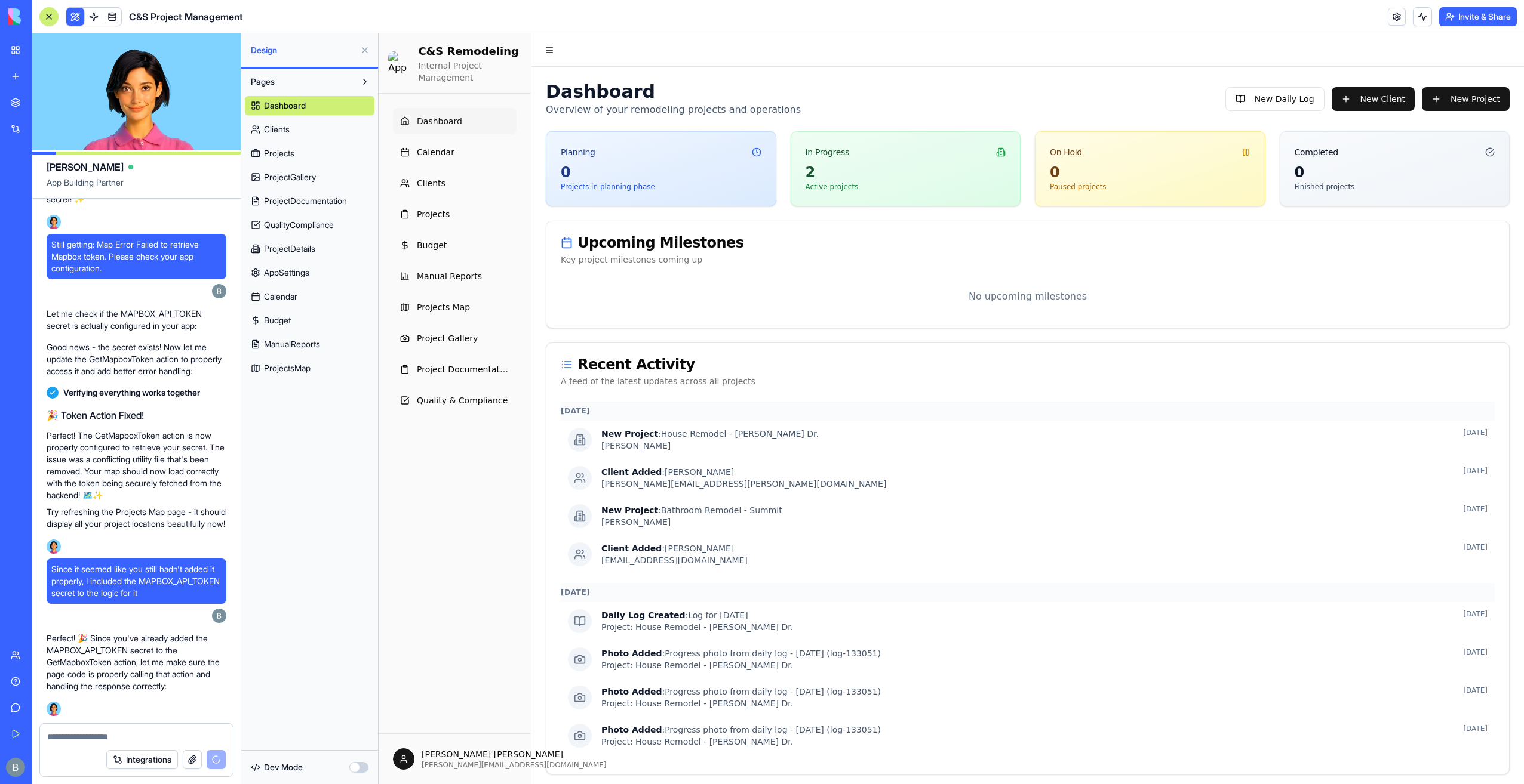
click at [366, 49] on button at bounding box center [365, 50] width 20 height 20
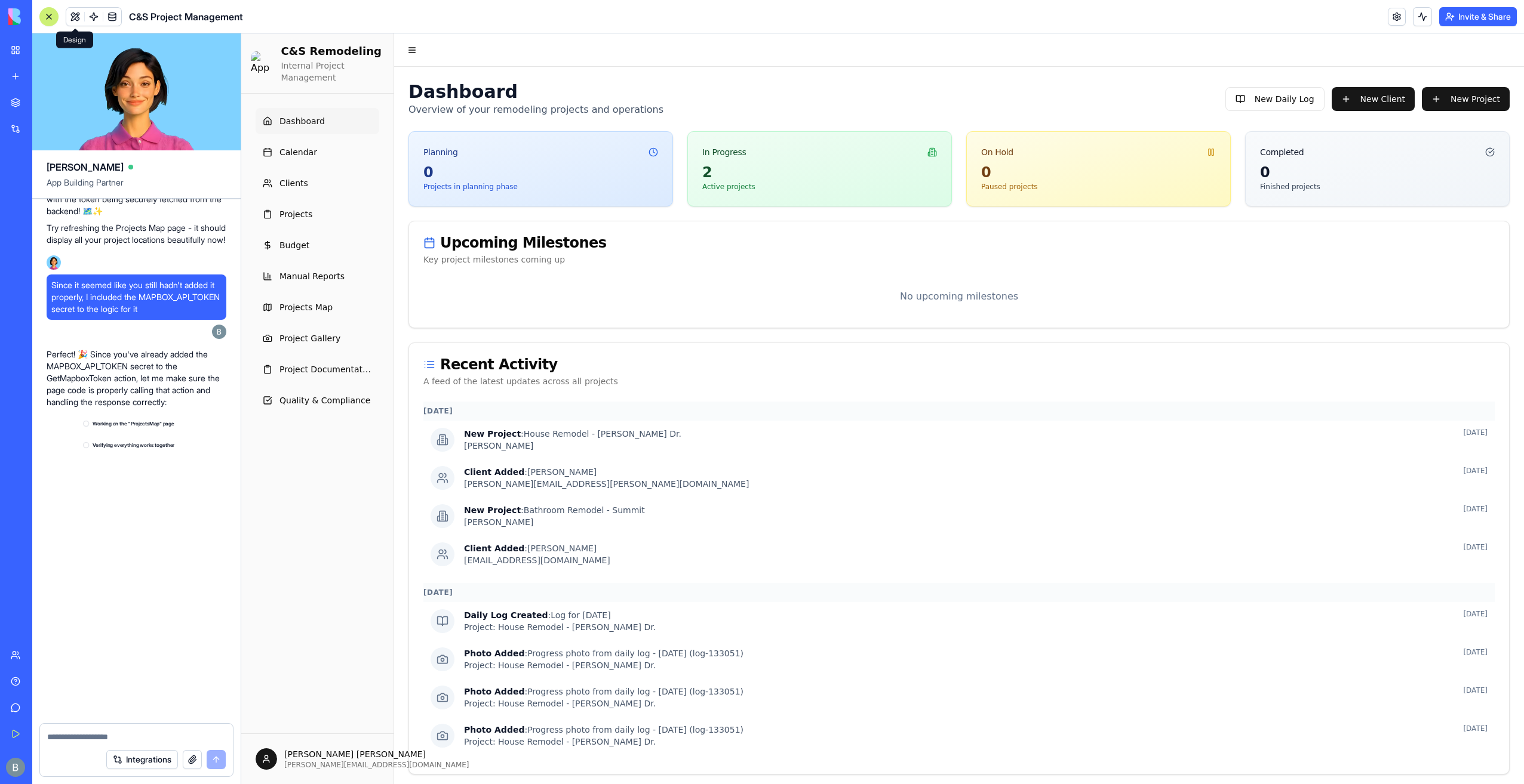
scroll to position [111115, 0]
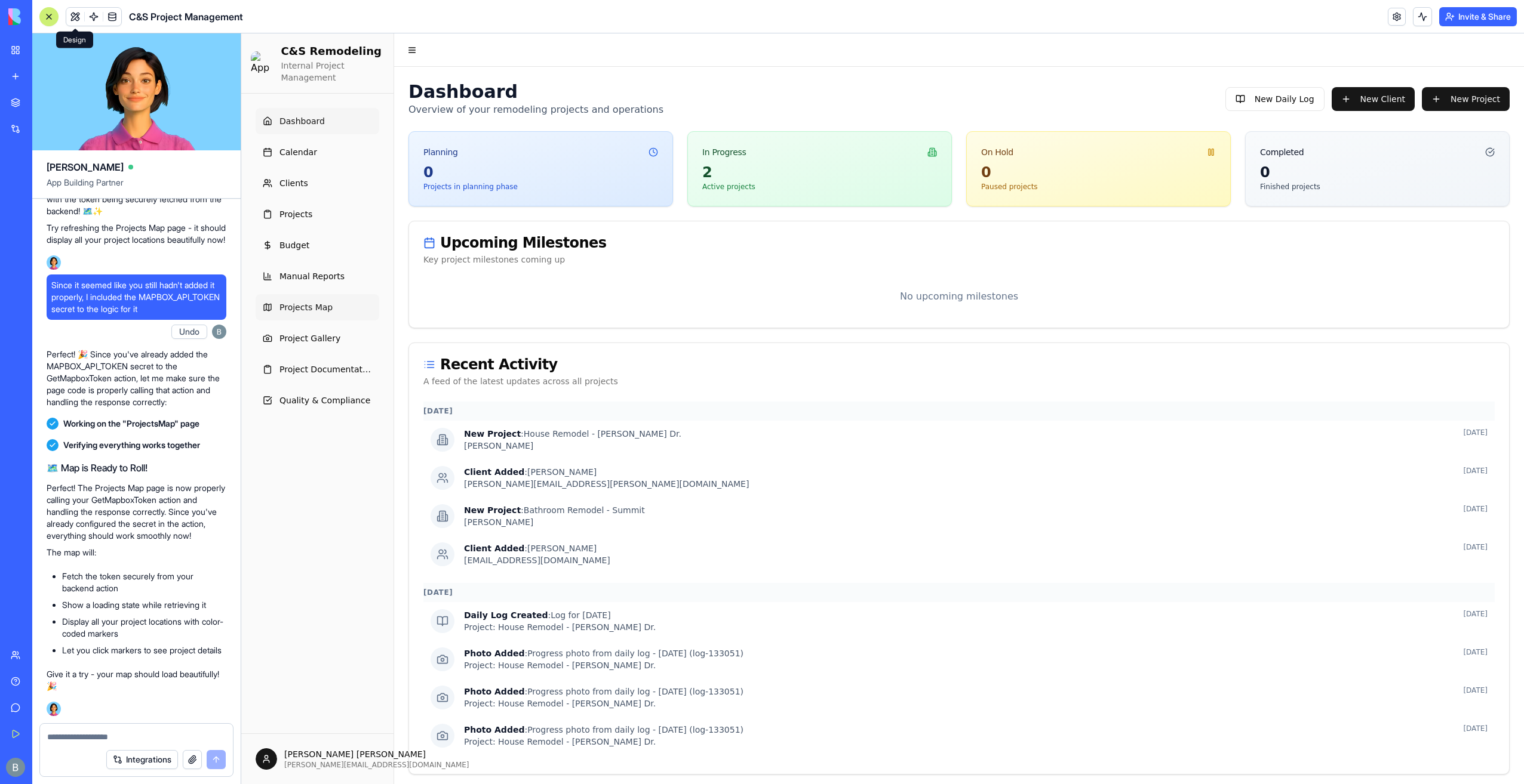
click at [333, 303] on link "Projects Map" at bounding box center [317, 307] width 124 height 26
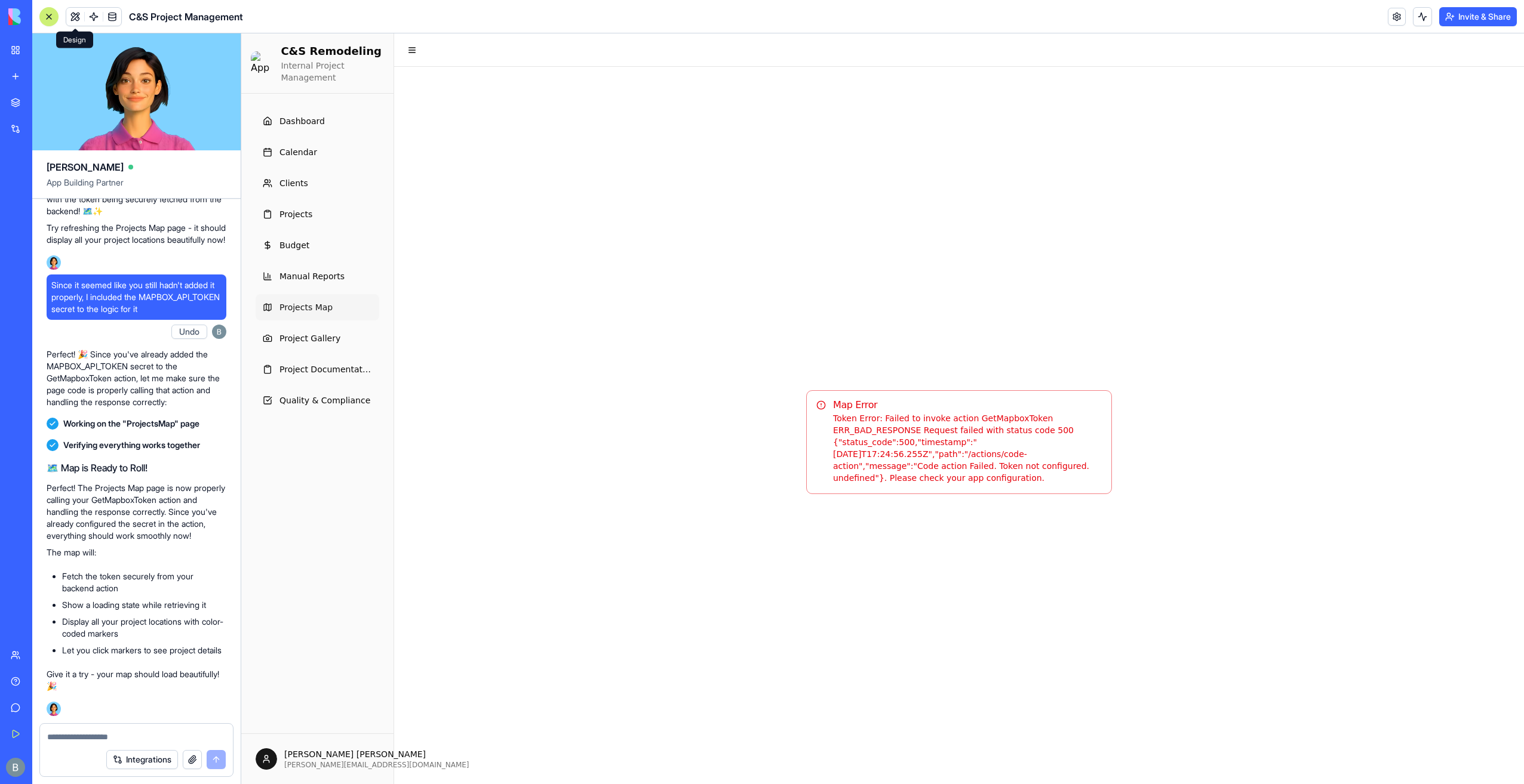
drag, startPoint x: 915, startPoint y: 475, endPoint x: 817, endPoint y: 414, distance: 115.4
click at [817, 414] on div "Token Error: Failed to invoke action GetMapboxToken ERR_BAD_RESPONSE Request fa…" at bounding box center [958, 448] width 286 height 72
drag, startPoint x: 834, startPoint y: 405, endPoint x: 918, endPoint y: 490, distance: 119.5
click at [918, 490] on div "Map Error Token Error: Failed to invoke action GetMapboxToken ERR_BAD_RESPONSE …" at bounding box center [959, 443] width 306 height 104
copy div "Map Error Token Error: Failed to invoke action GetMapboxToken ERR_BAD_RESPONSE …"
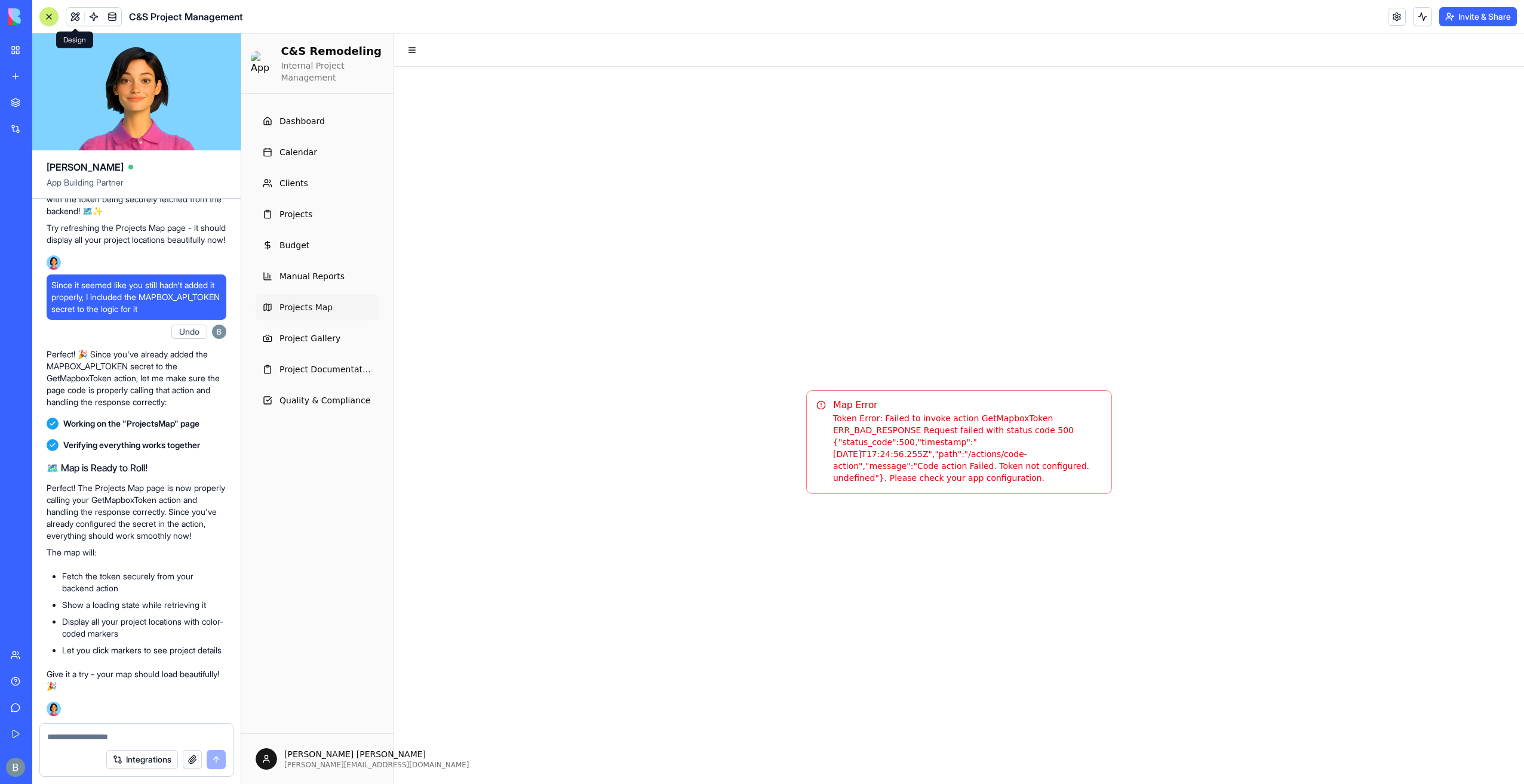
click at [76, 739] on textarea at bounding box center [137, 737] width 180 height 12
paste textarea "**********"
type textarea "**********"
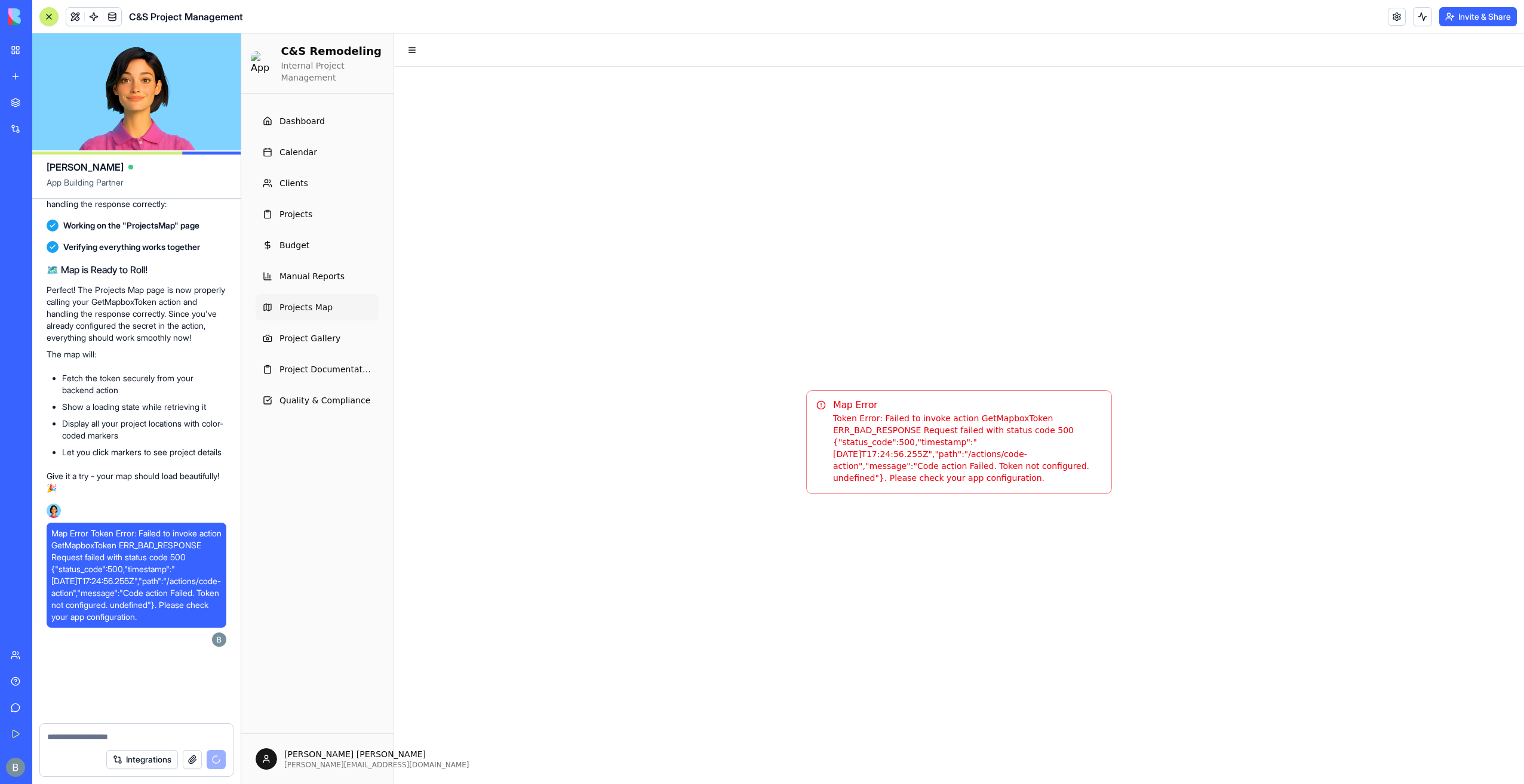
scroll to position [111337, 0]
click at [100, 16] on link at bounding box center [93, 16] width 18 height 18
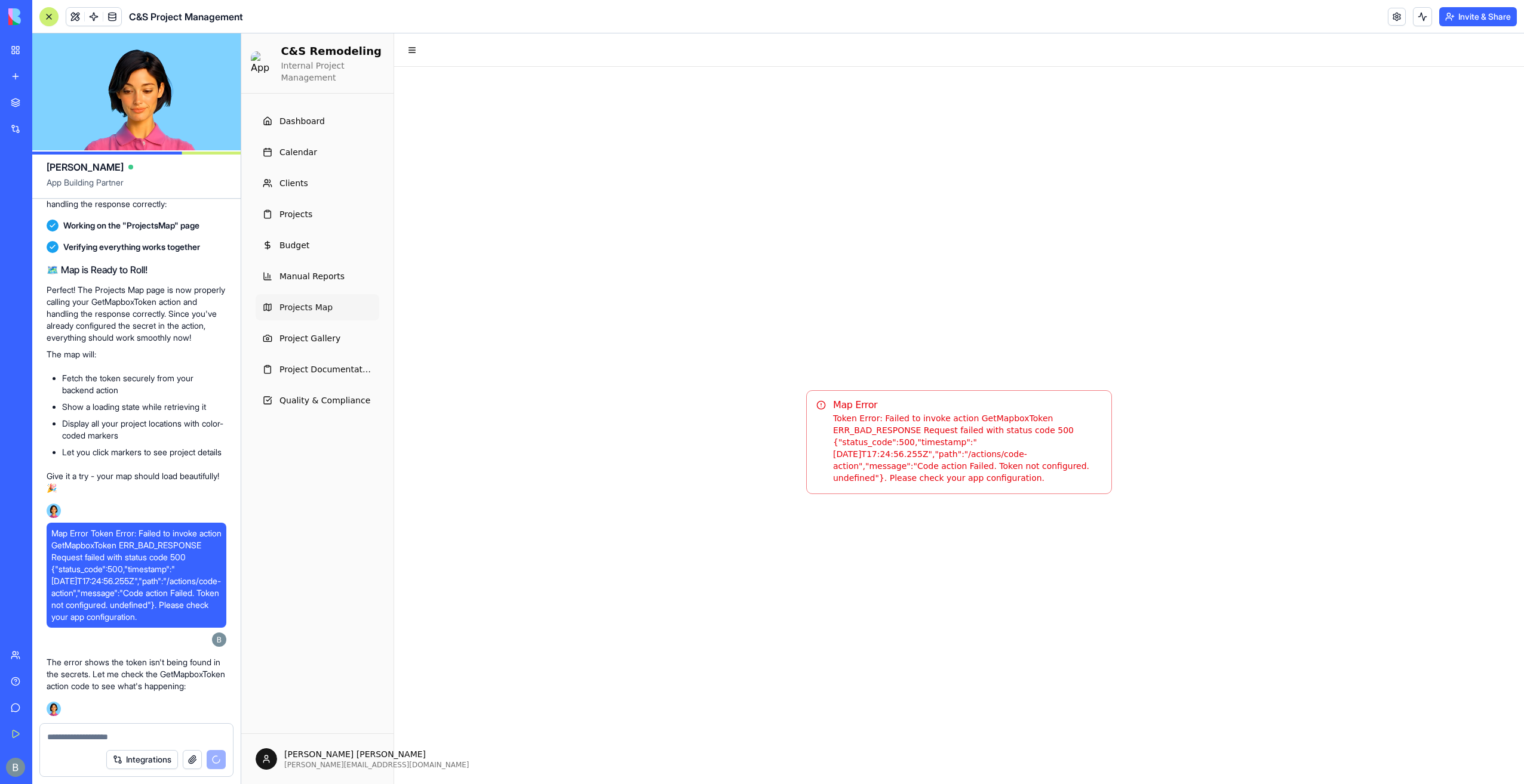
scroll to position [111392, 0]
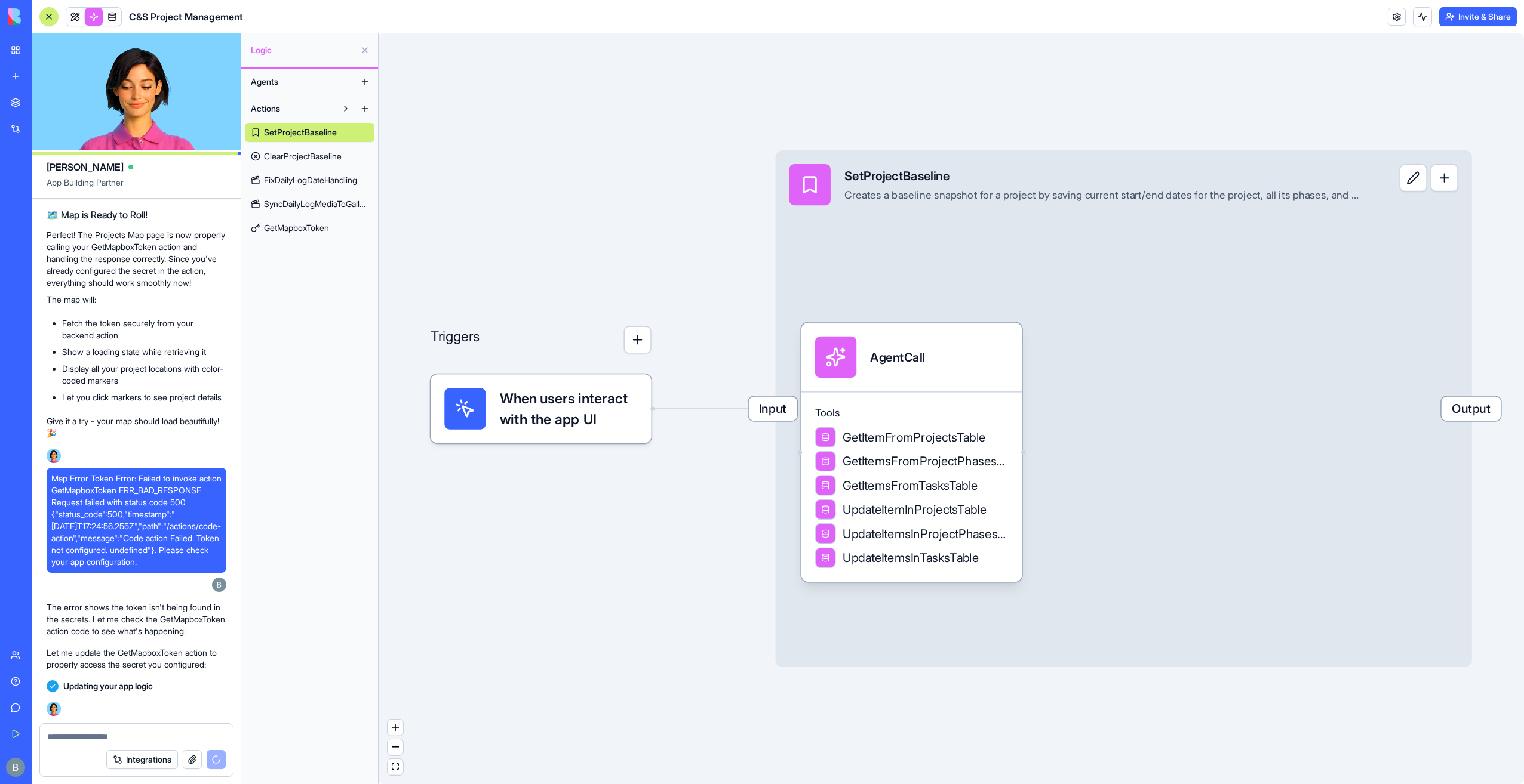
click at [293, 232] on span "GetMapboxToken" at bounding box center [297, 228] width 65 height 12
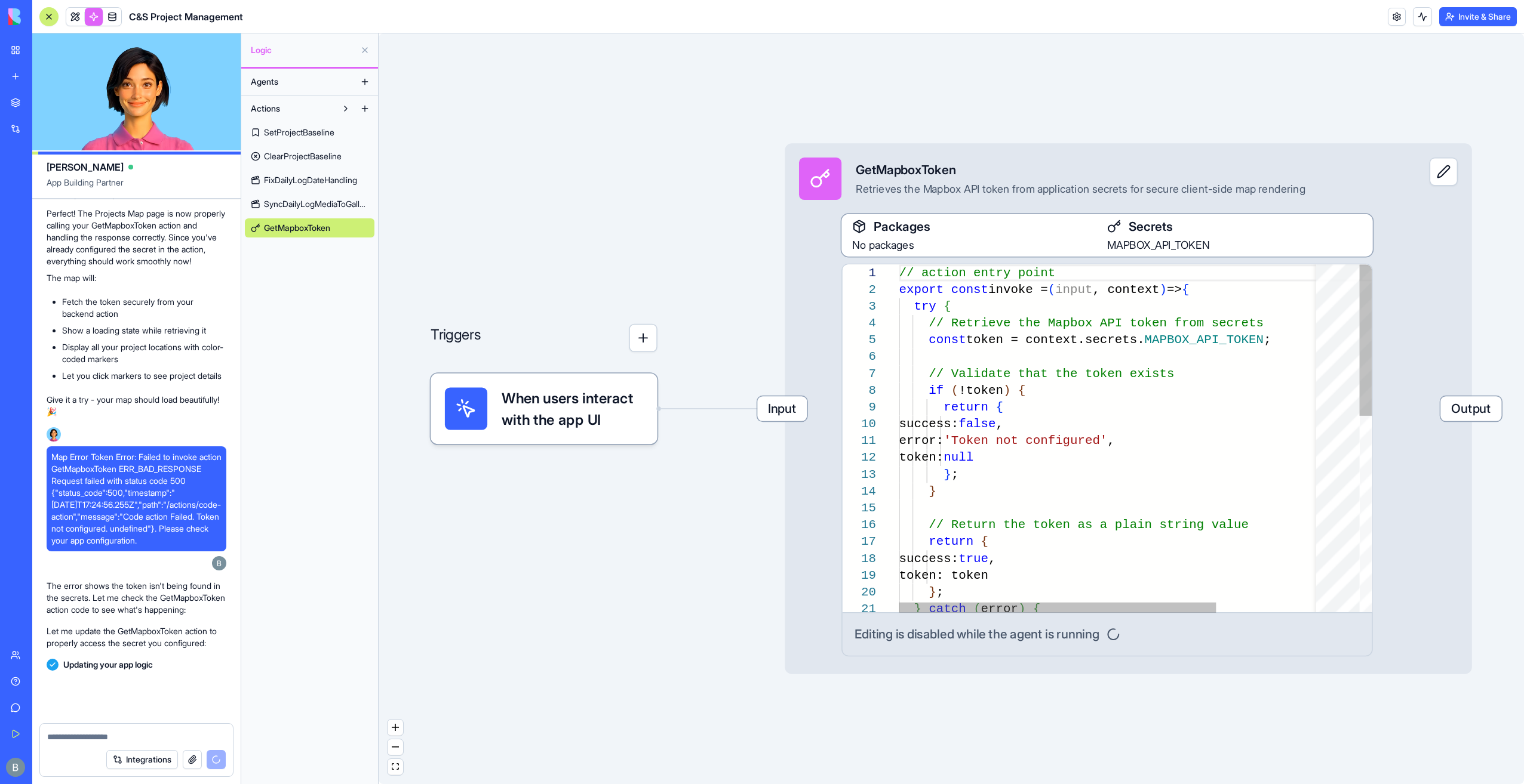
scroll to position [111426, 0]
type textarea "**********"
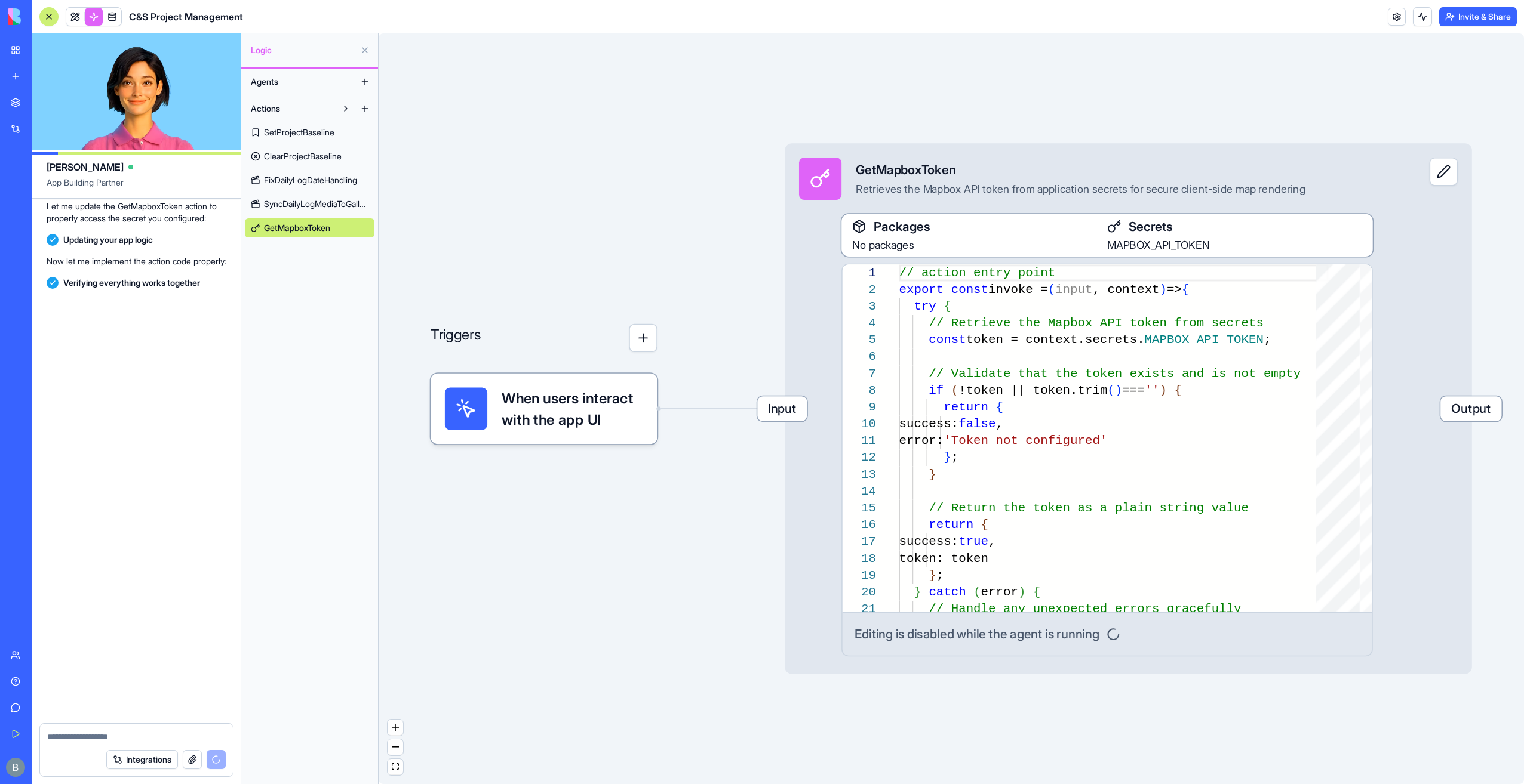
scroll to position [111862, 0]
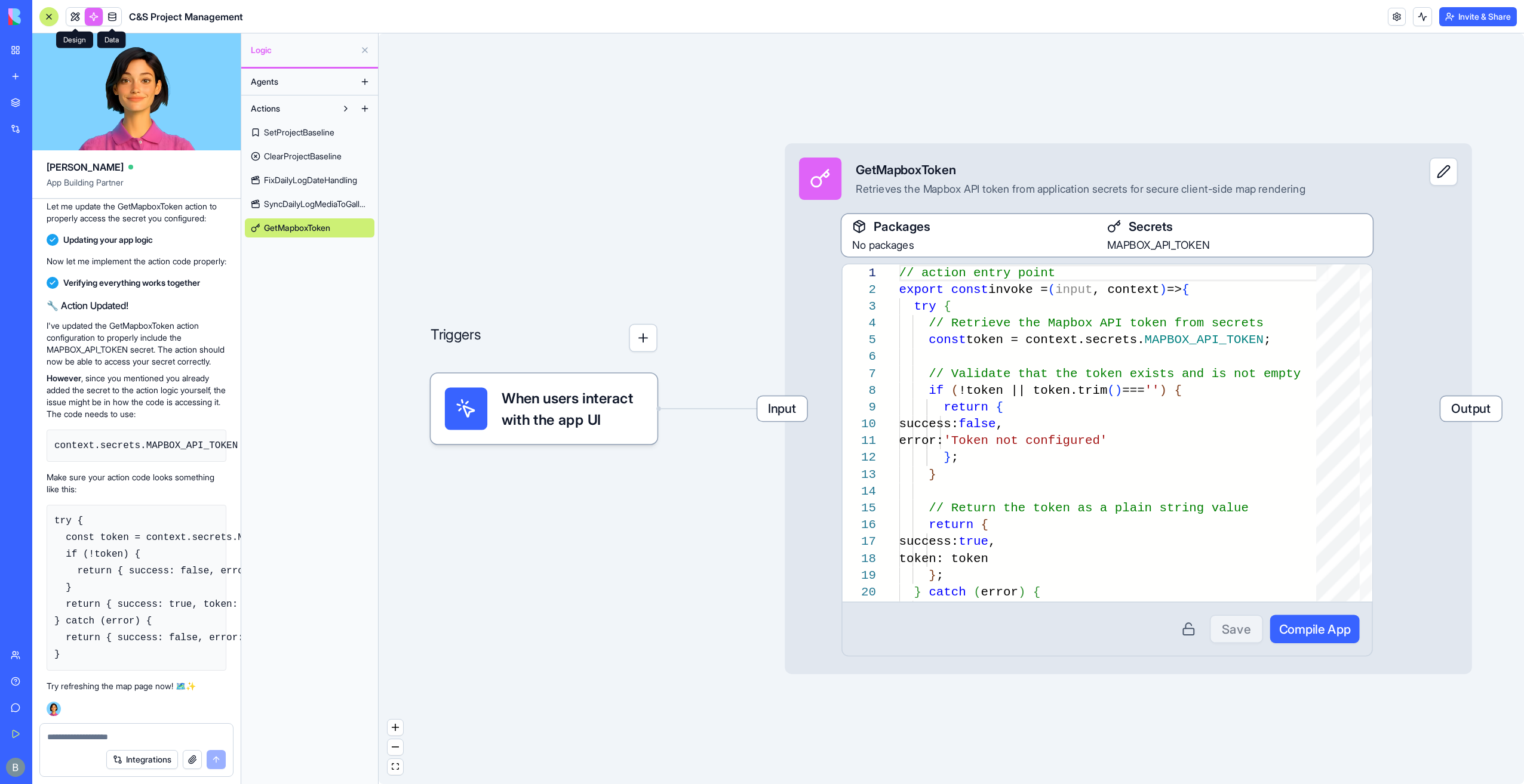
click at [76, 14] on link at bounding box center [74, 16] width 18 height 18
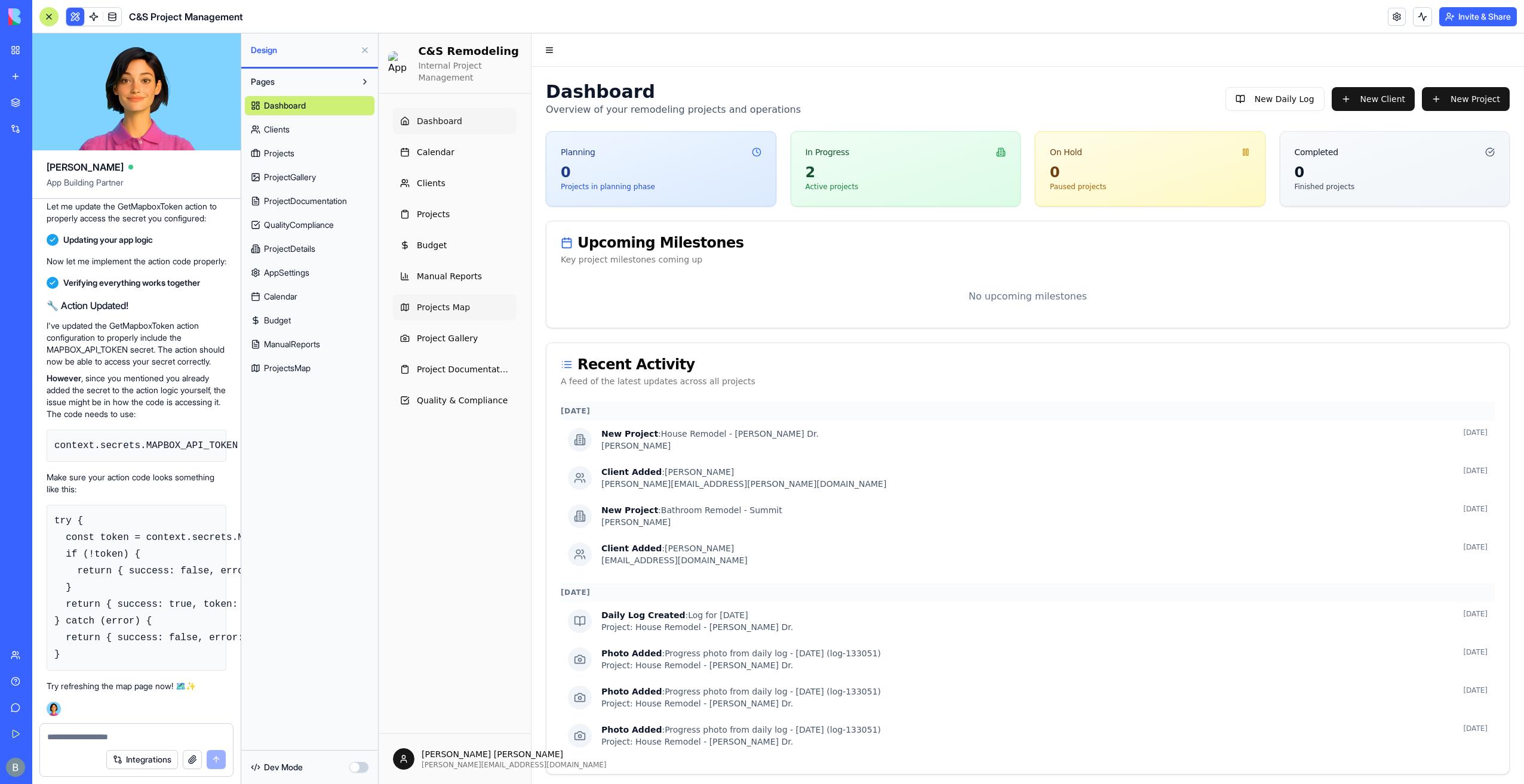
click at [451, 296] on link "Projects Map" at bounding box center [454, 307] width 124 height 26
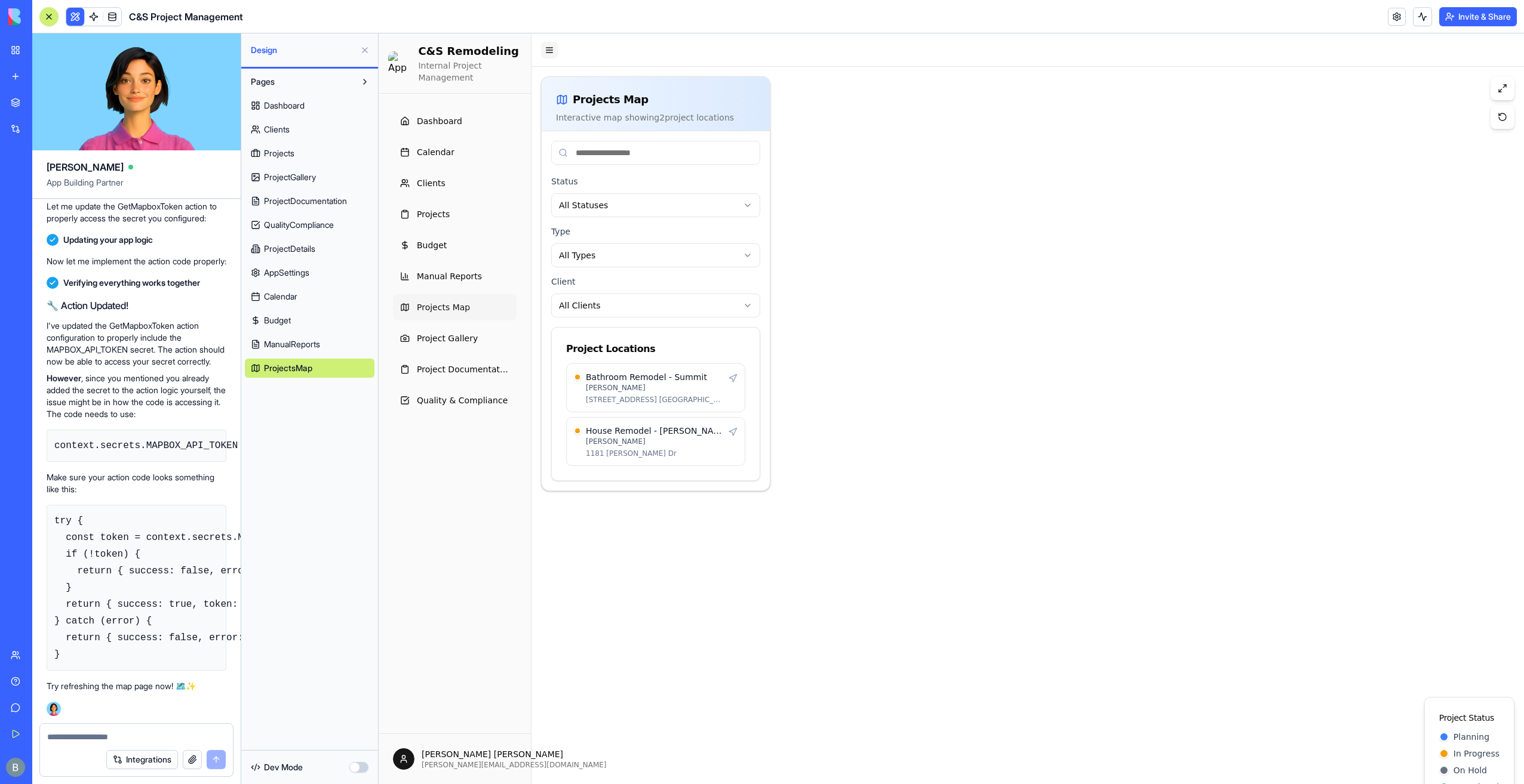
click at [550, 55] on button "Toggle Navigation Menu" at bounding box center [550, 50] width 17 height 17
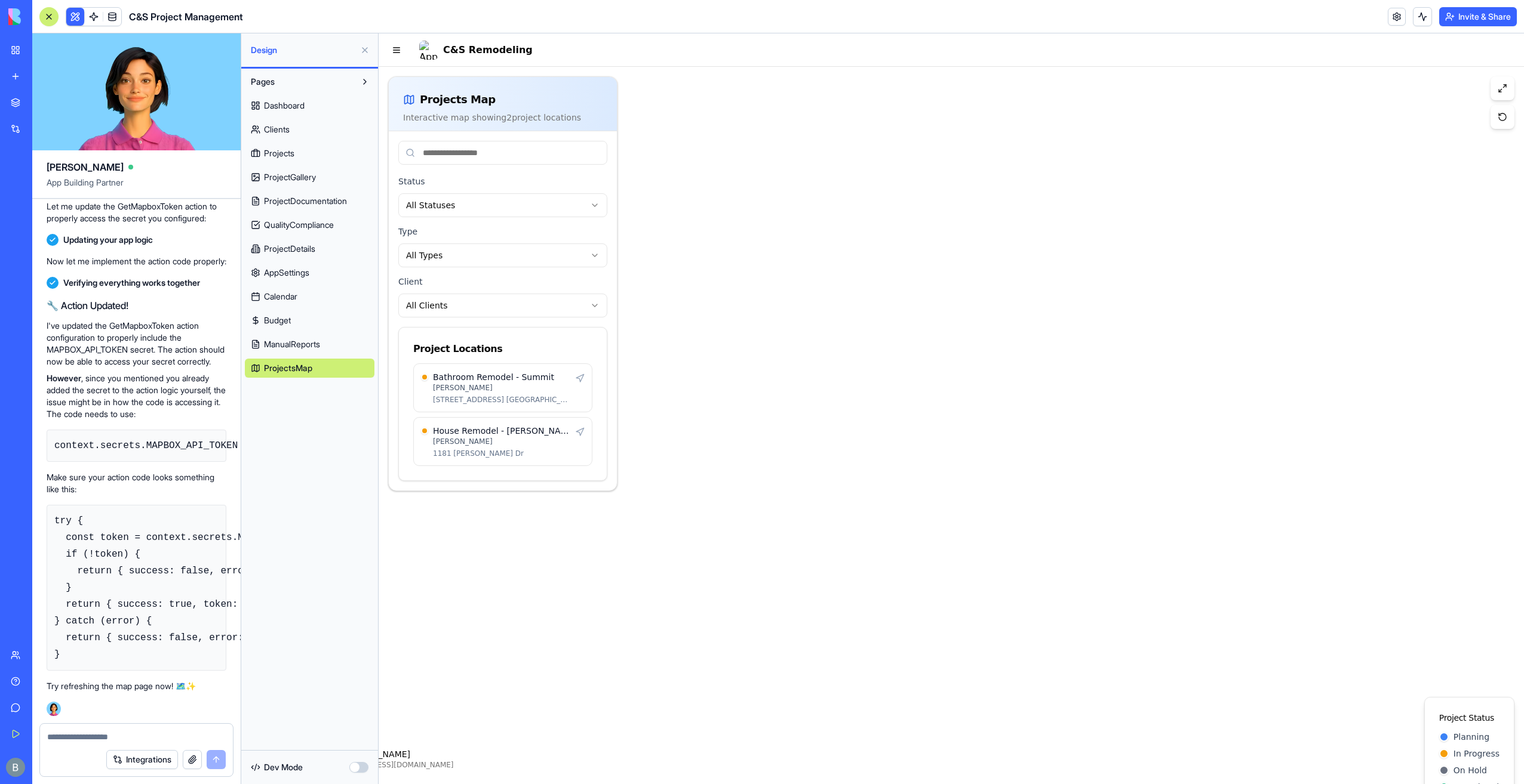
click at [356, 47] on button at bounding box center [365, 50] width 20 height 20
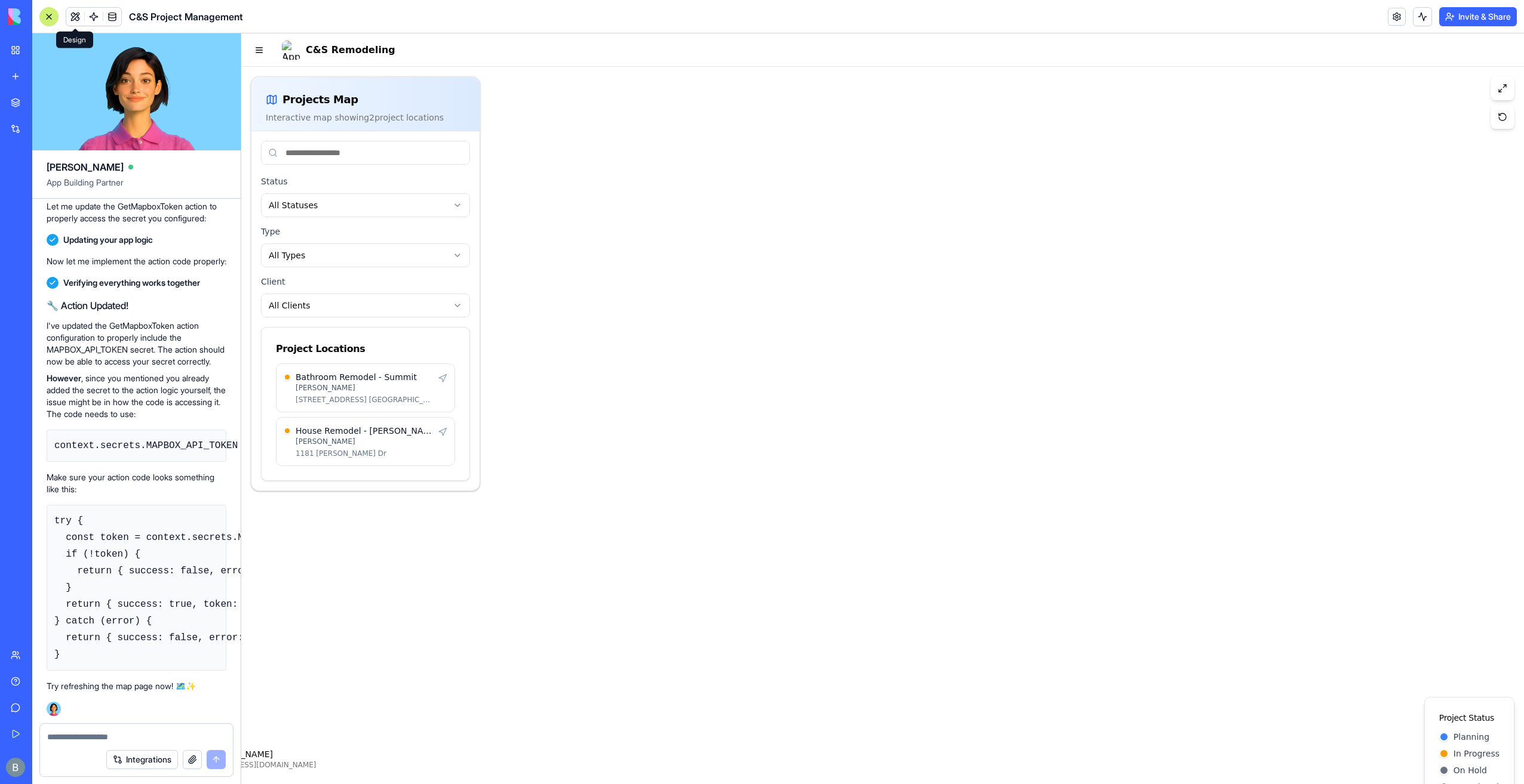
drag, startPoint x: 1080, startPoint y: 408, endPoint x: 1523, endPoint y: 159, distance: 508.2
click at [893, 529] on div at bounding box center [882, 443] width 1283 height 751
click at [1495, 118] on button at bounding box center [1503, 117] width 24 height 24
click at [957, 399] on div at bounding box center [882, 443] width 1283 height 751
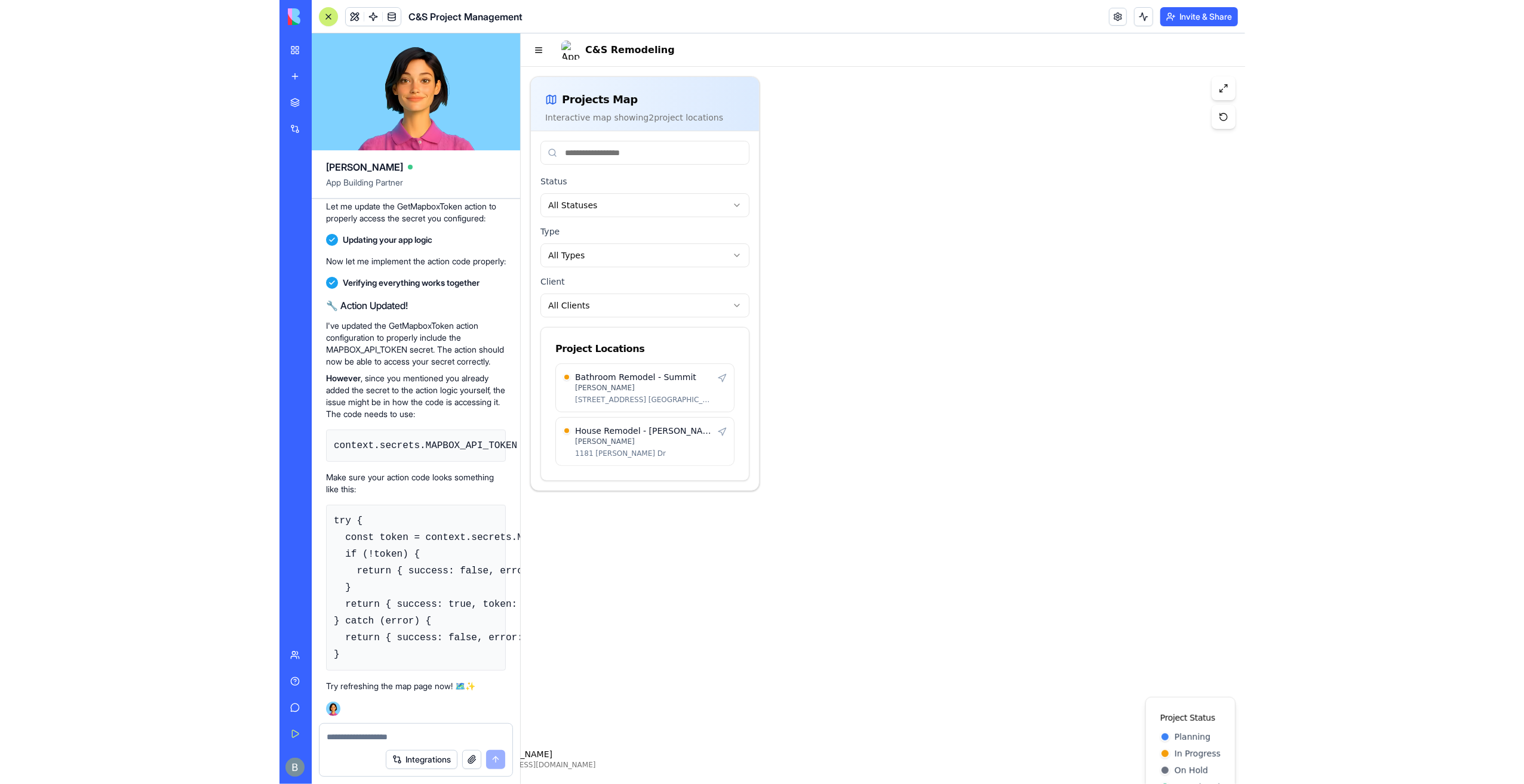
scroll to position [111862, 0]
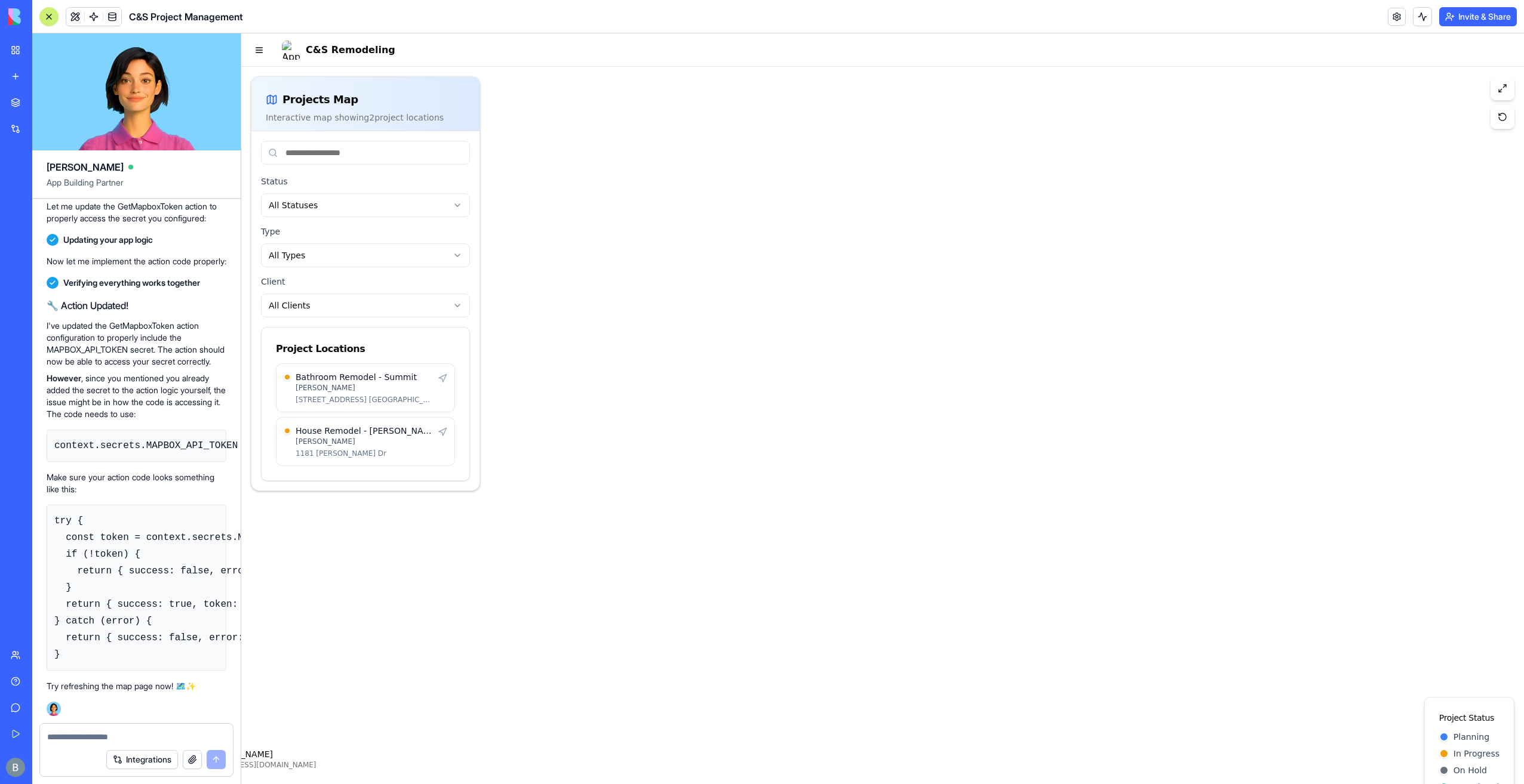
click at [87, 729] on div at bounding box center [136, 734] width 193 height 20
click at [87, 731] on div at bounding box center [136, 734] width 193 height 20
click at [87, 732] on textarea at bounding box center [137, 737] width 180 height 12
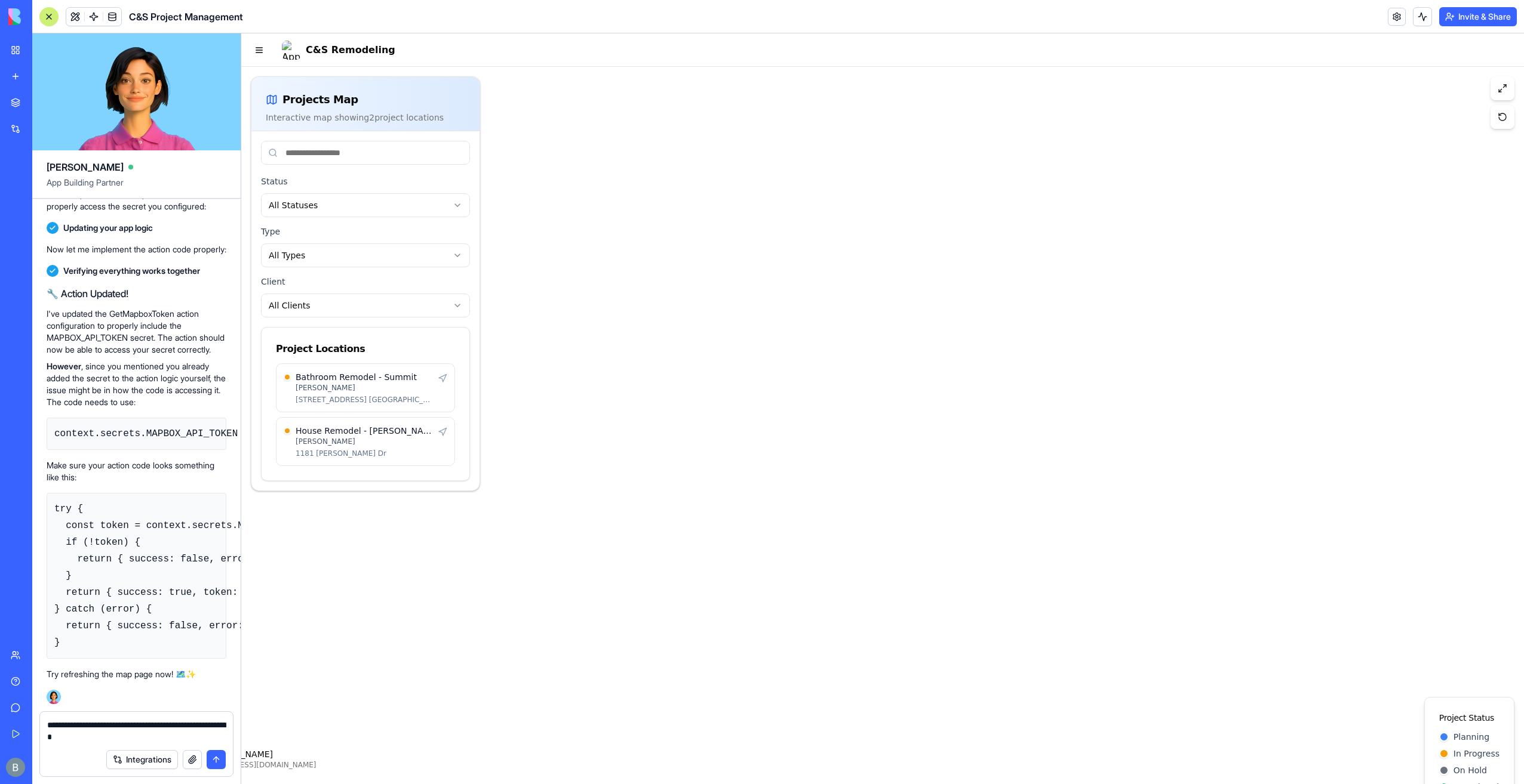
type textarea "**********"
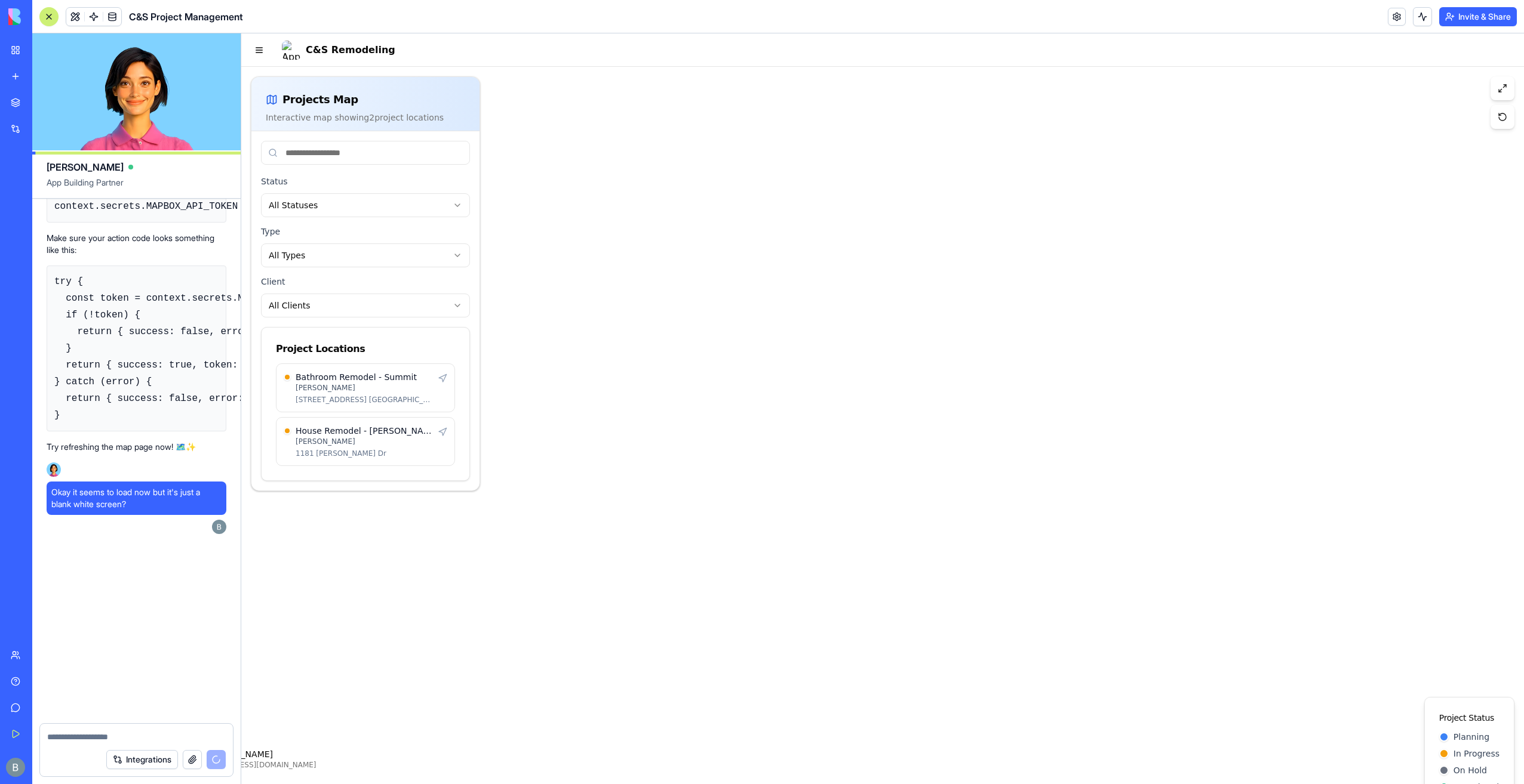
scroll to position [112101, 0]
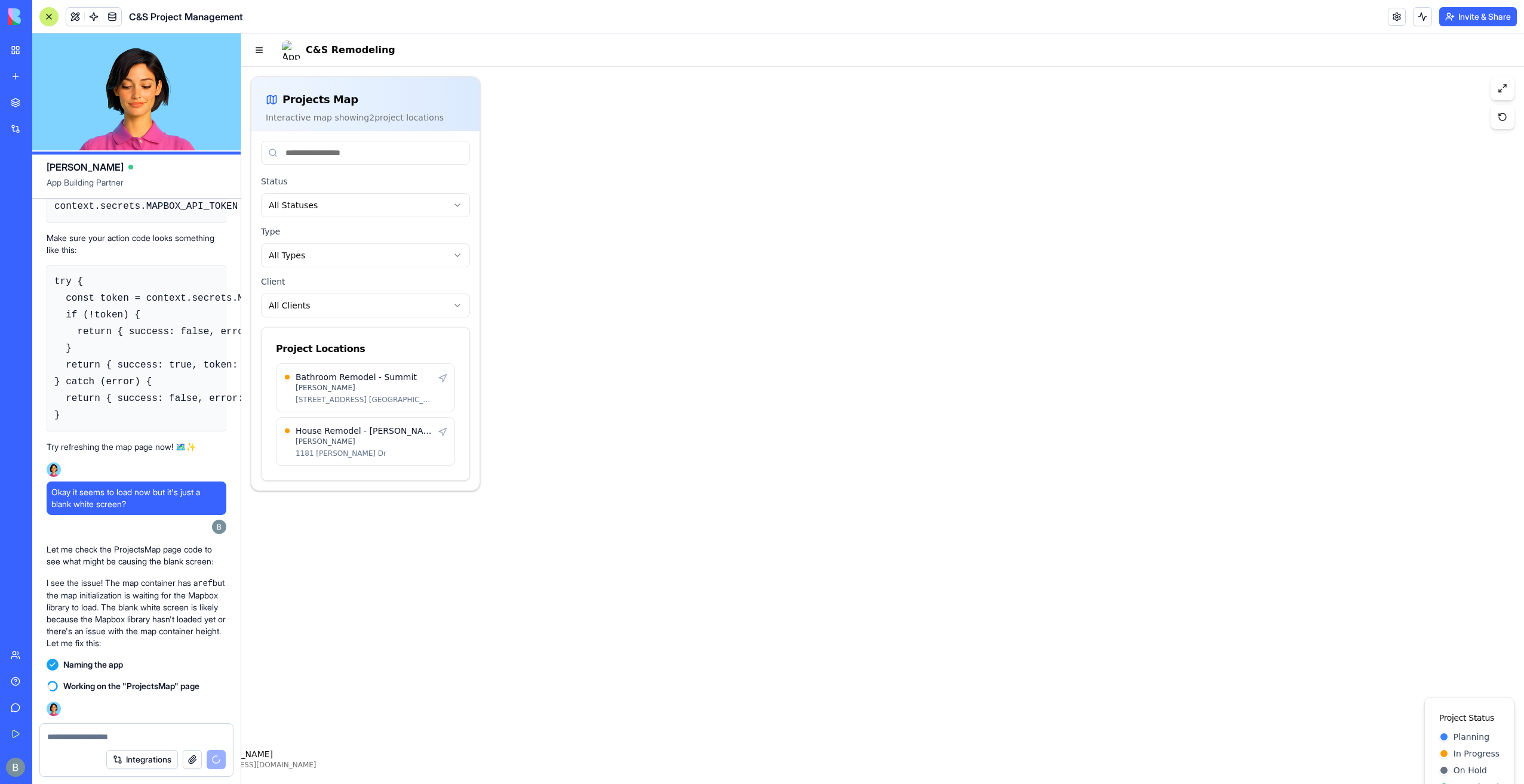
drag, startPoint x: 1047, startPoint y: 590, endPoint x: 1049, endPoint y: 460, distance: 130.0
click at [1049, 461] on div at bounding box center [882, 443] width 1283 height 751
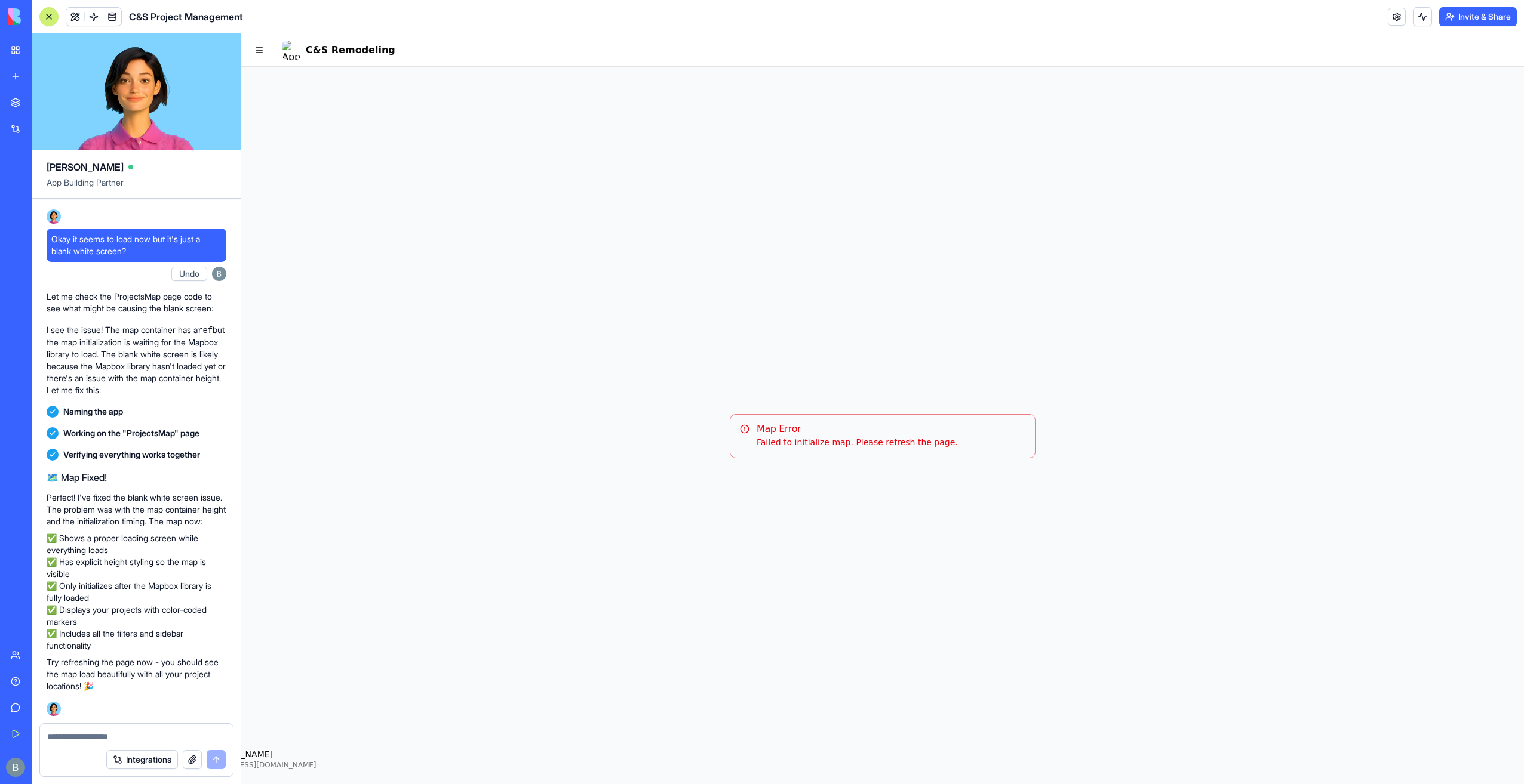
scroll to position [0, 0]
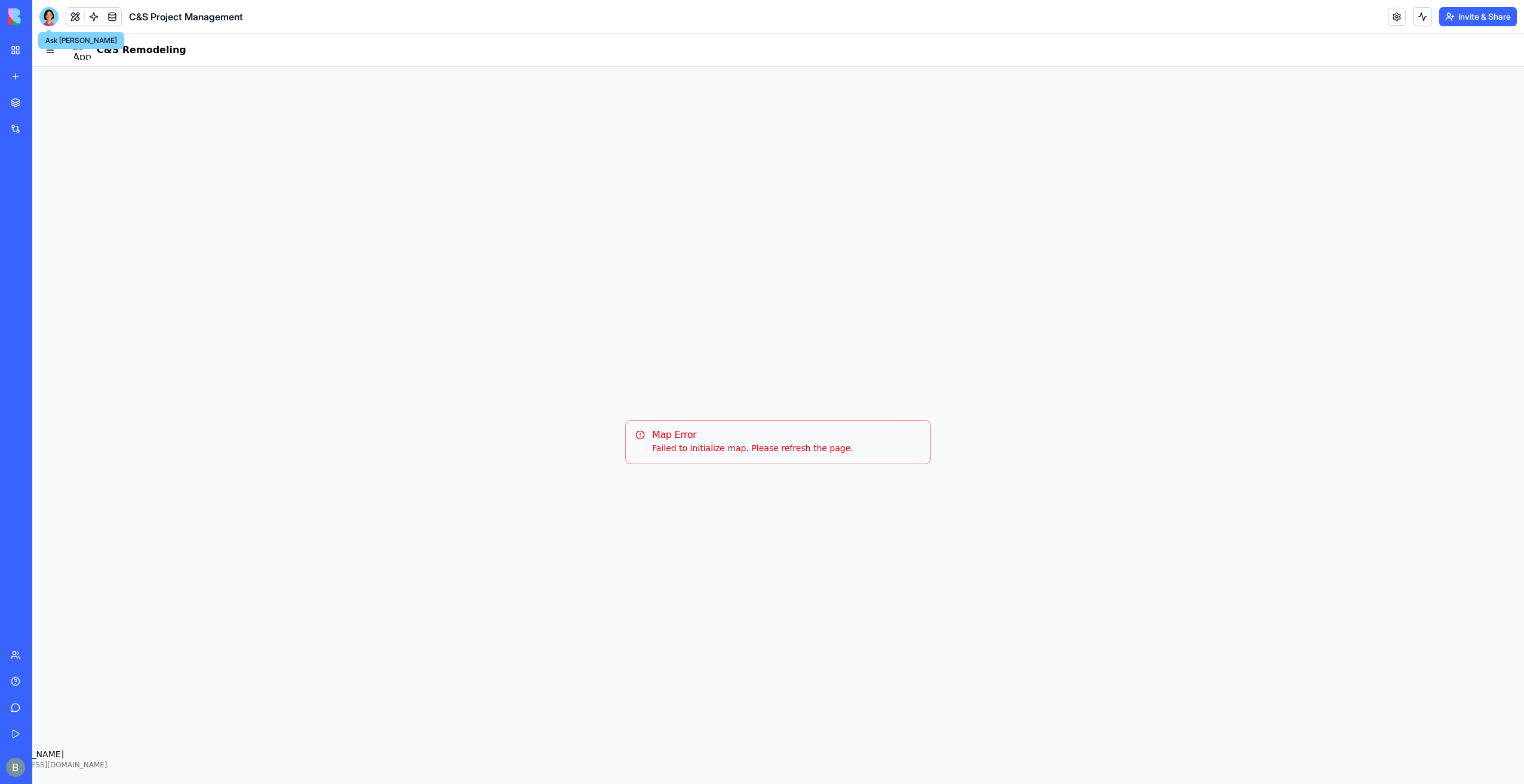
click at [45, 7] on div at bounding box center [48, 17] width 20 height 20
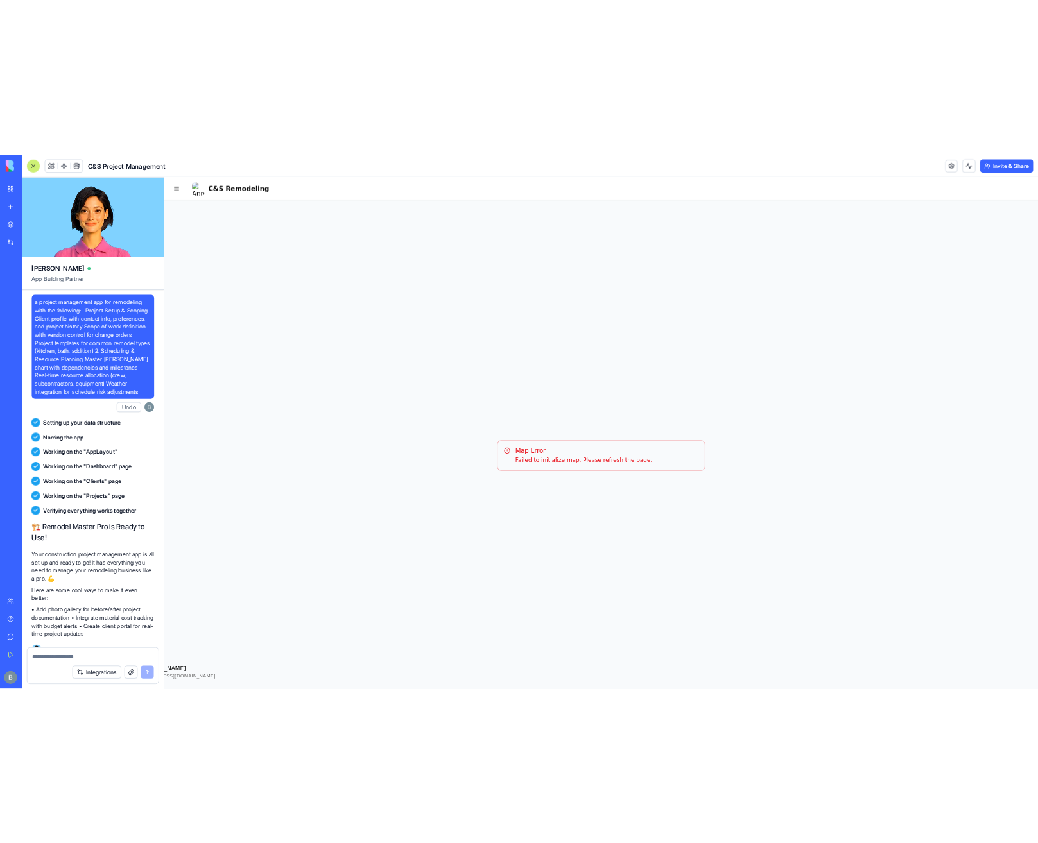
scroll to position [120822, 0]
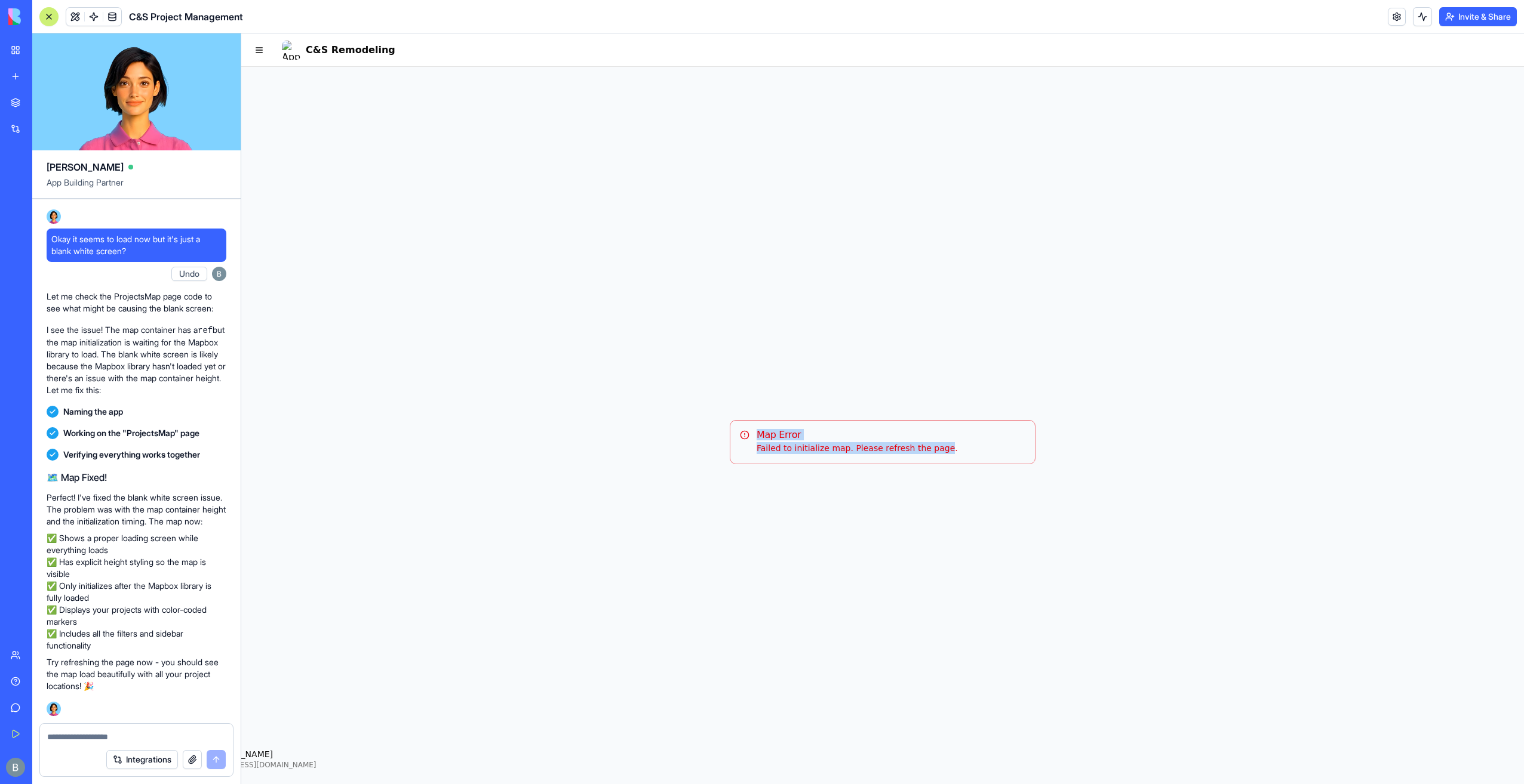
drag, startPoint x: 925, startPoint y: 447, endPoint x: 743, endPoint y: 438, distance: 182.2
click at [743, 438] on div "Map Error Failed to initialize map. Please refresh the page." at bounding box center [882, 443] width 306 height 45
copy div "Map Error Failed to initialize map. Please refresh the page"
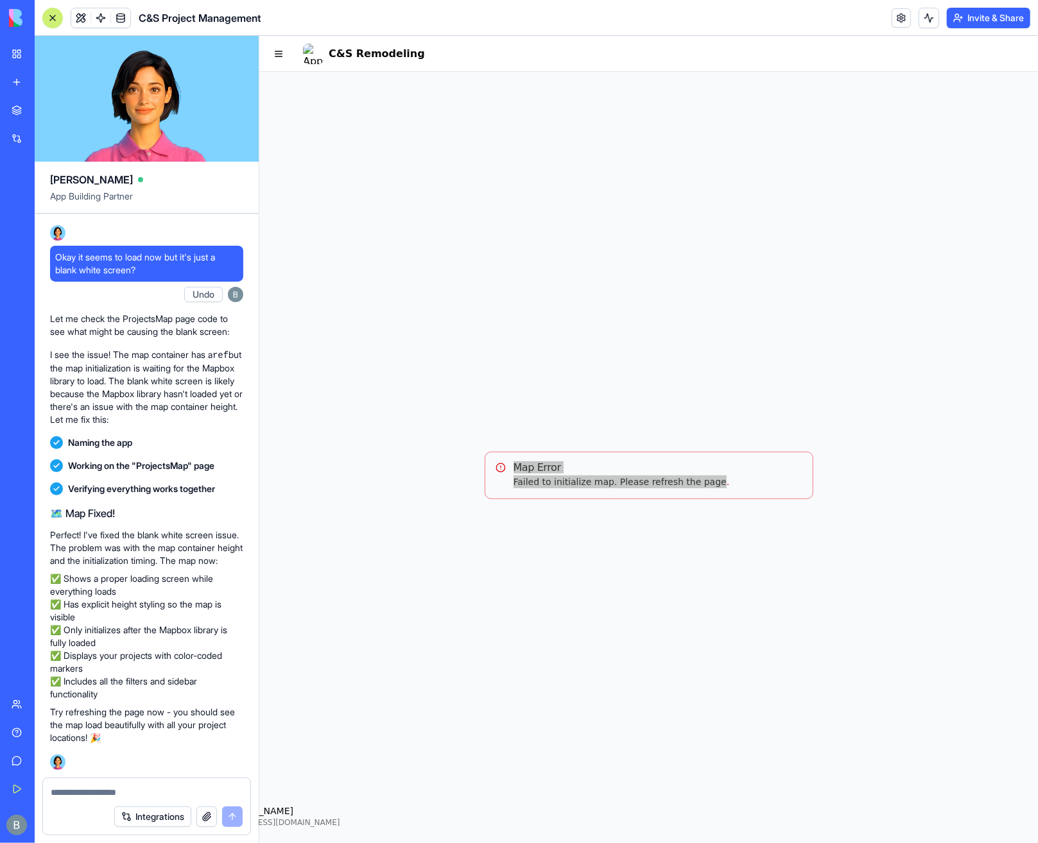
click at [162, 793] on textarea at bounding box center [147, 792] width 192 height 13
paste textarea "**********"
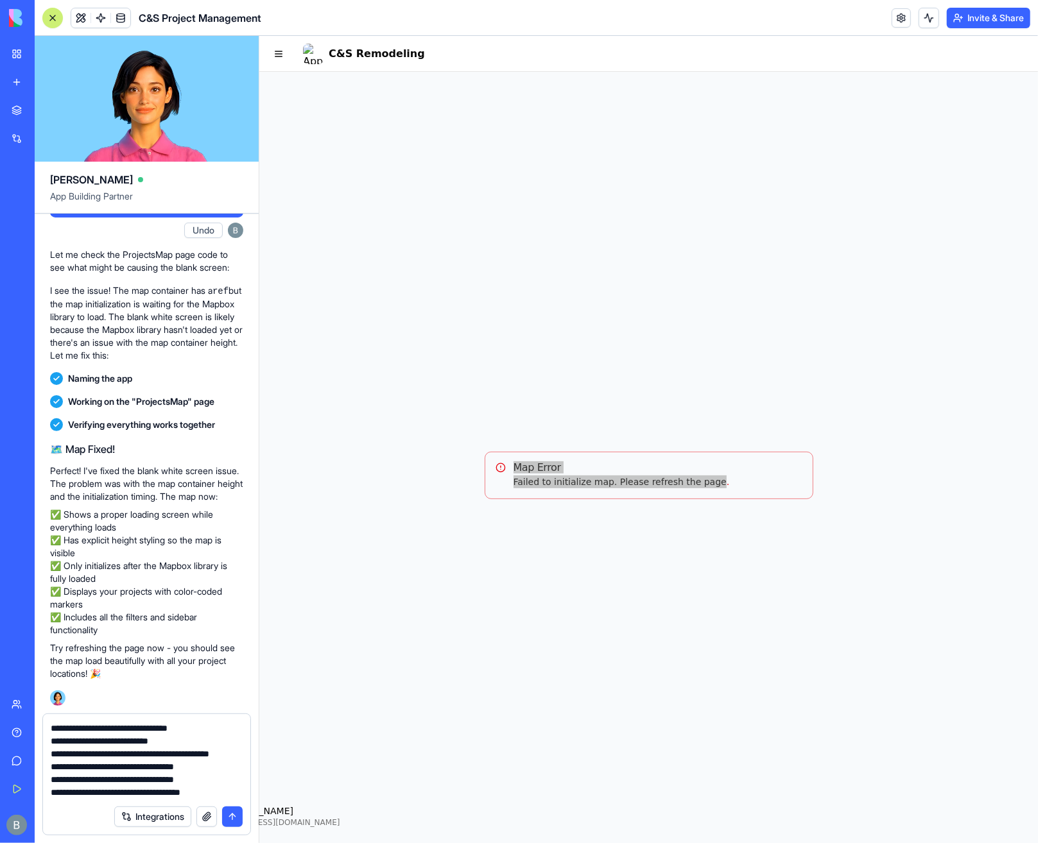
scroll to position [166, 0]
type textarea "**********"
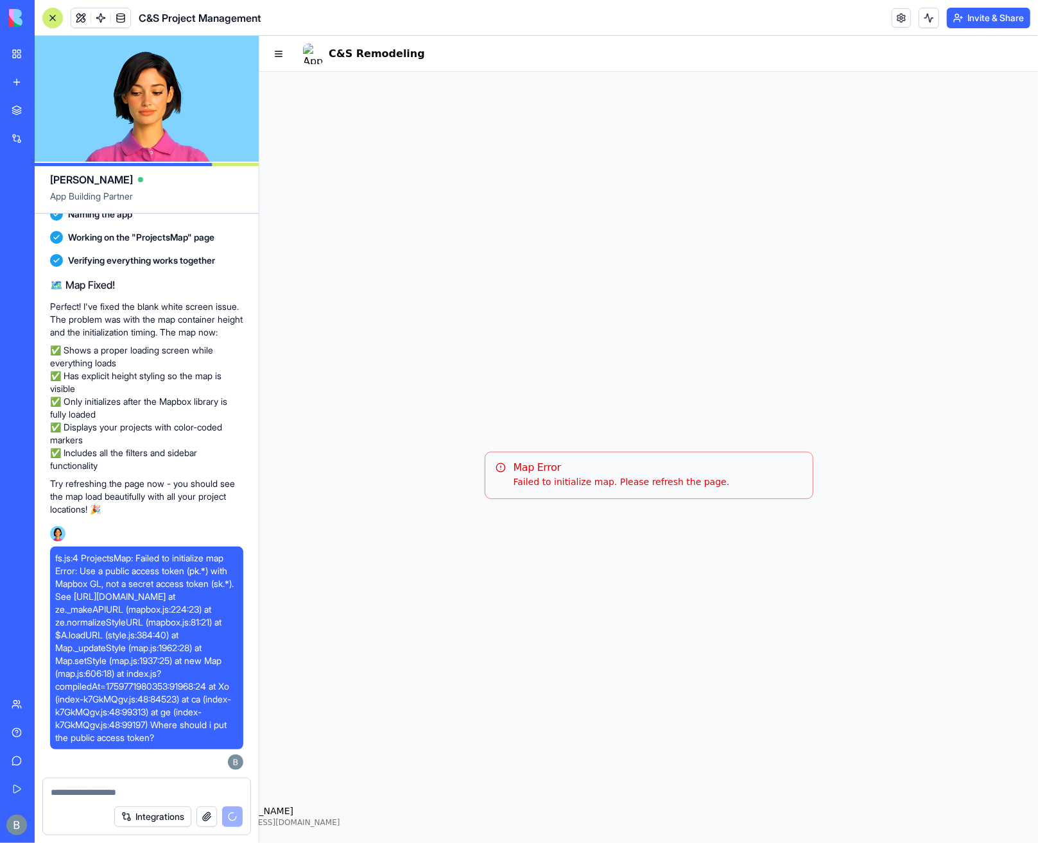
click at [715, 603] on div "Map Error Failed to initialize map. Please refresh the page." at bounding box center [648, 475] width 779 height 808
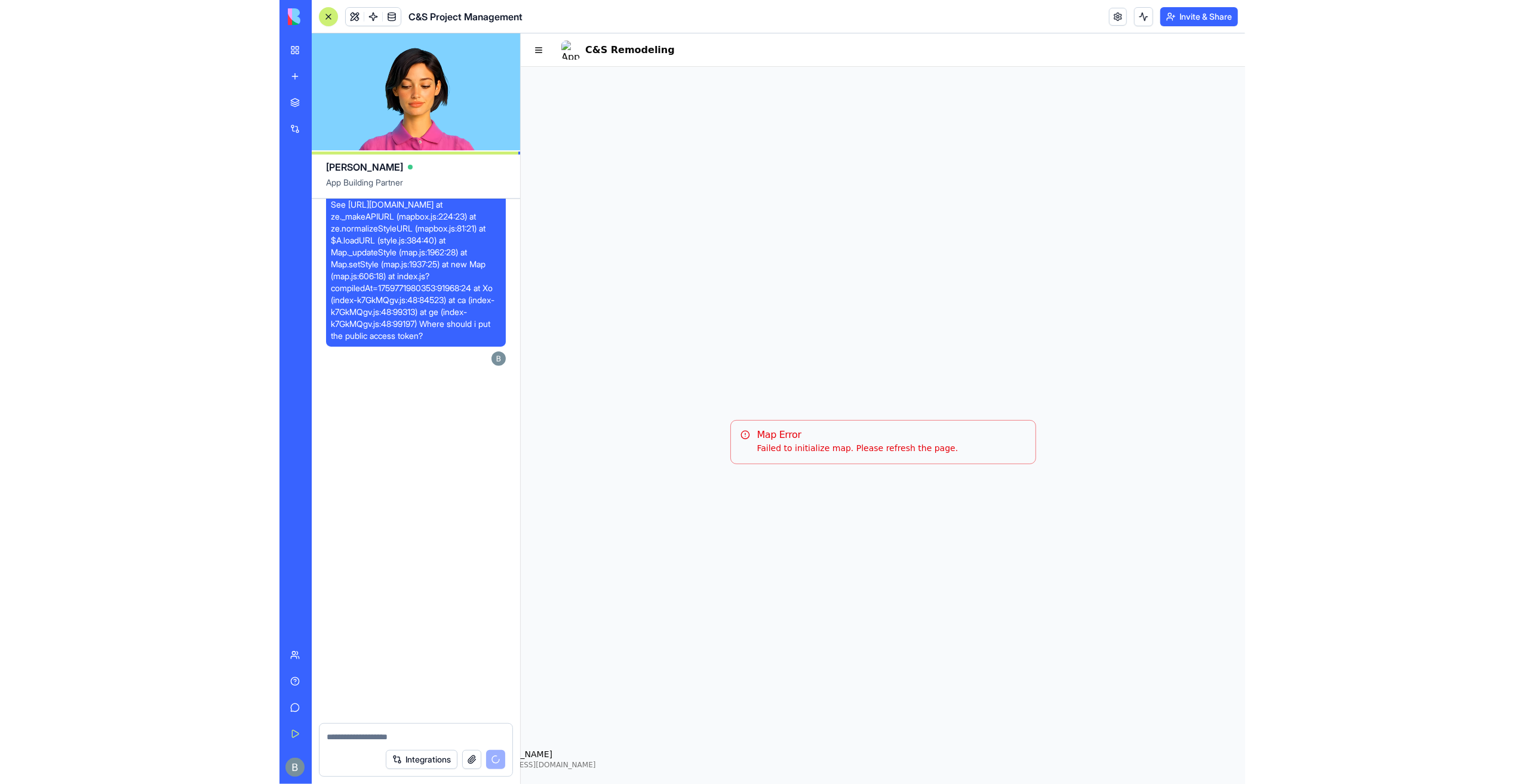
scroll to position [112974, 0]
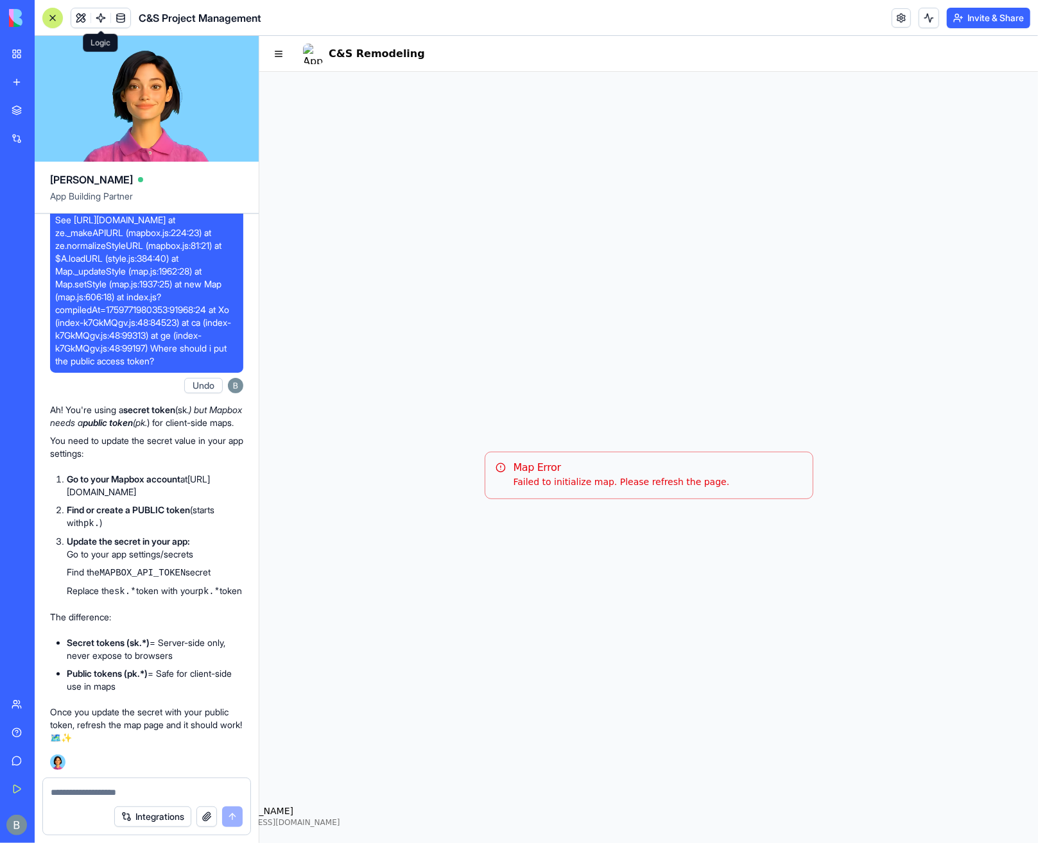
click at [102, 20] on link at bounding box center [100, 17] width 19 height 19
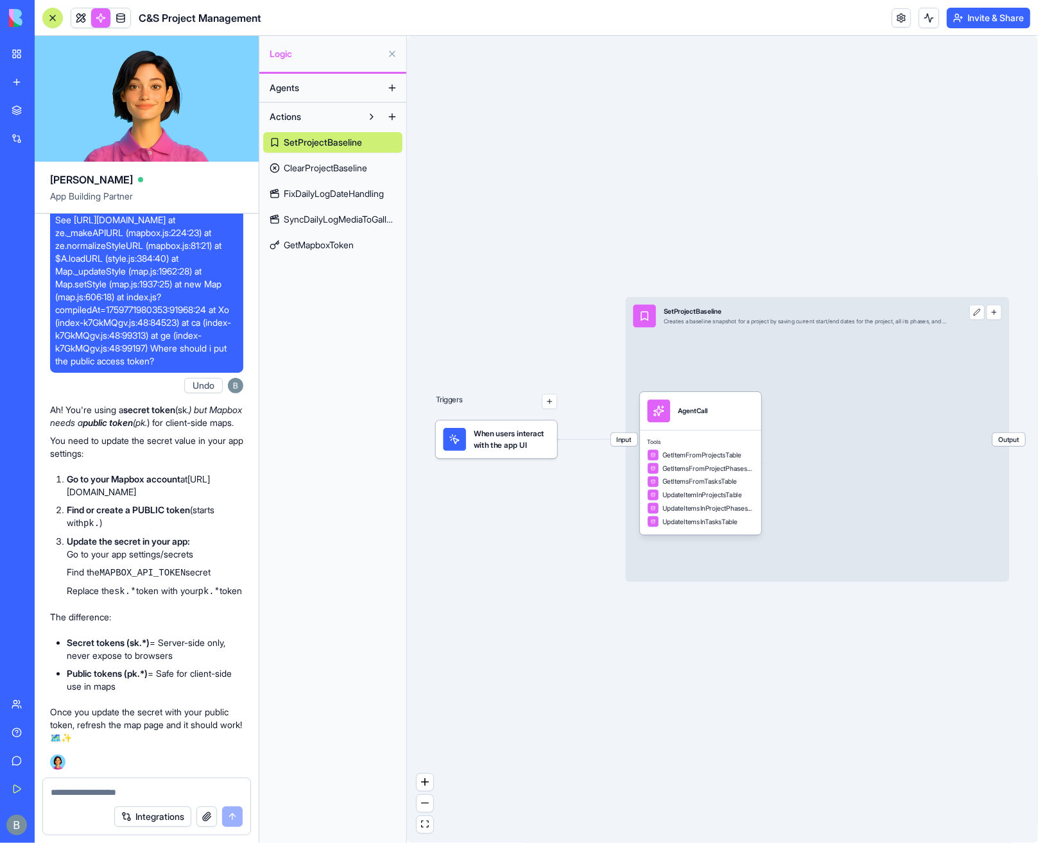
click at [337, 243] on span "GetMapboxToken" at bounding box center [319, 245] width 70 height 13
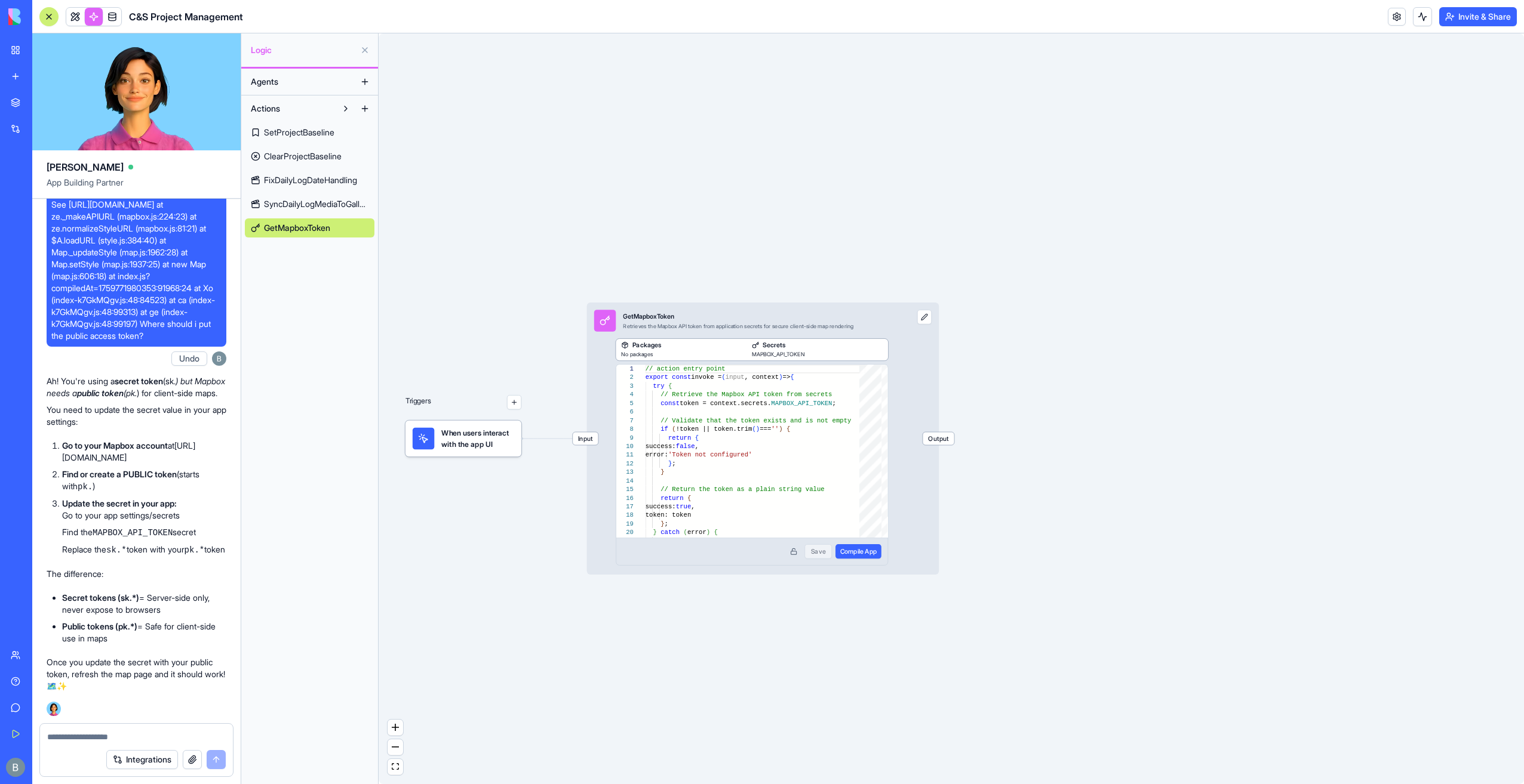
click at [100, 733] on textarea at bounding box center [137, 737] width 180 height 12
click at [100, 732] on textarea at bounding box center [137, 737] width 180 height 12
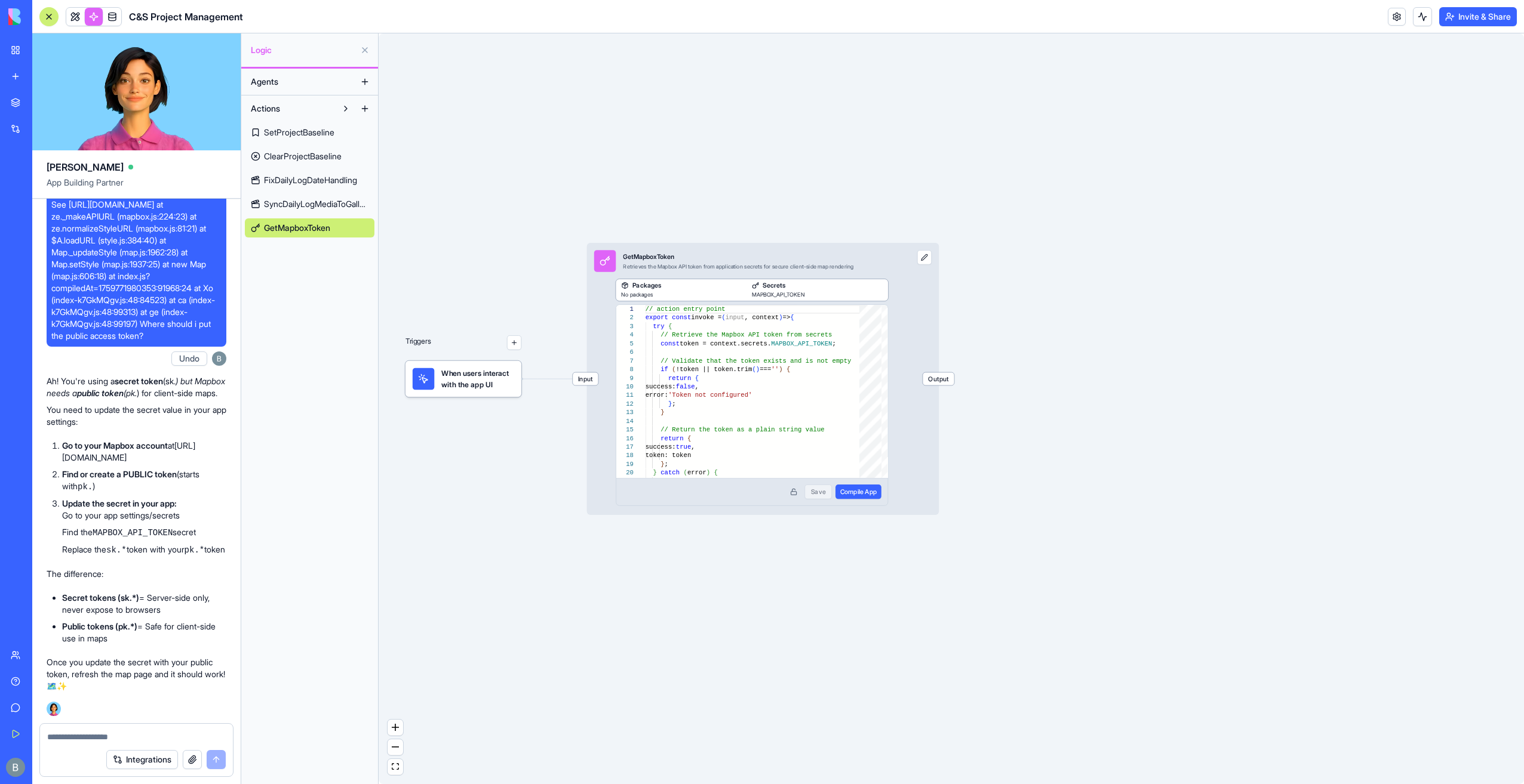
click at [97, 736] on textarea at bounding box center [137, 737] width 180 height 12
type textarea "*"
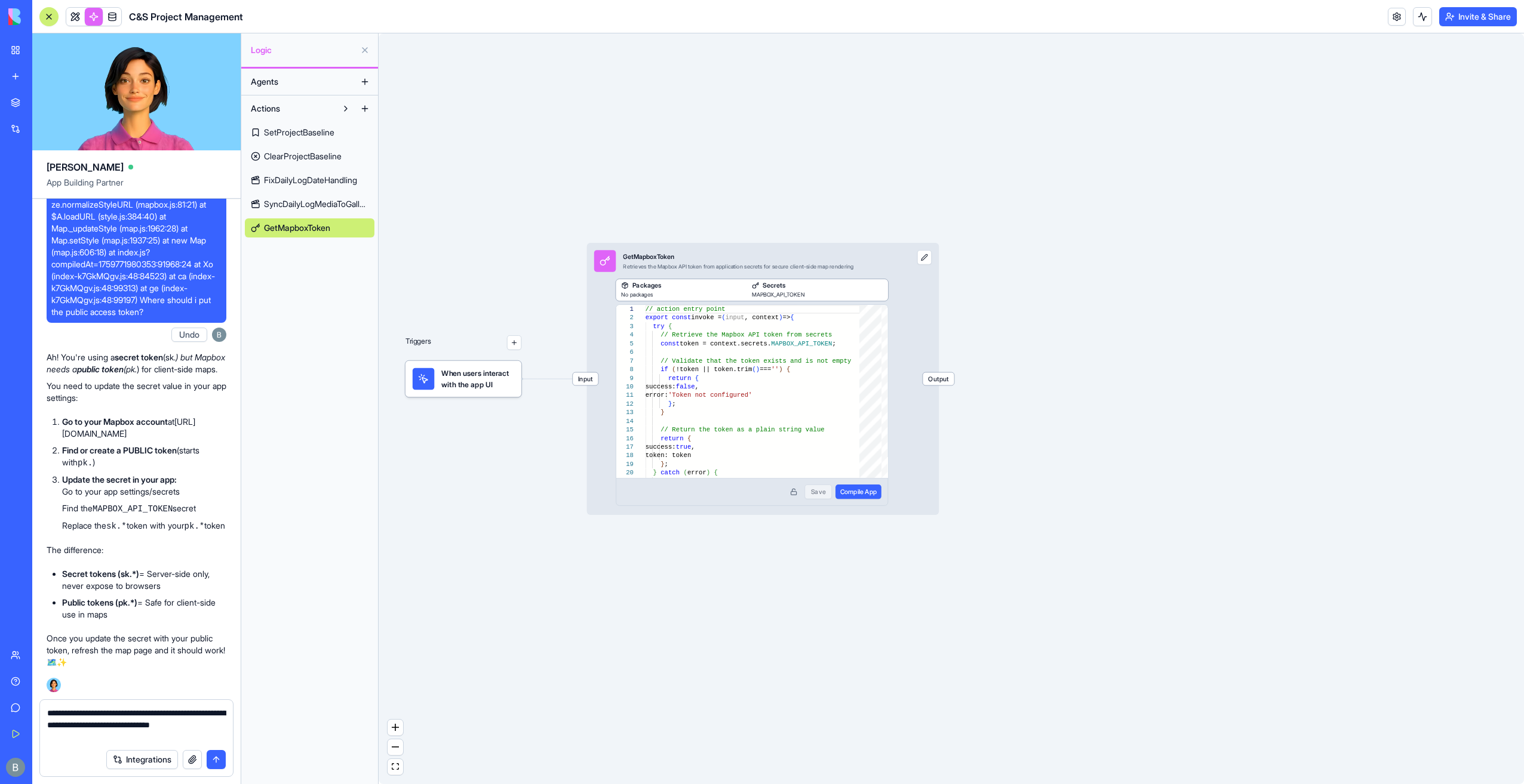
type textarea "**********"
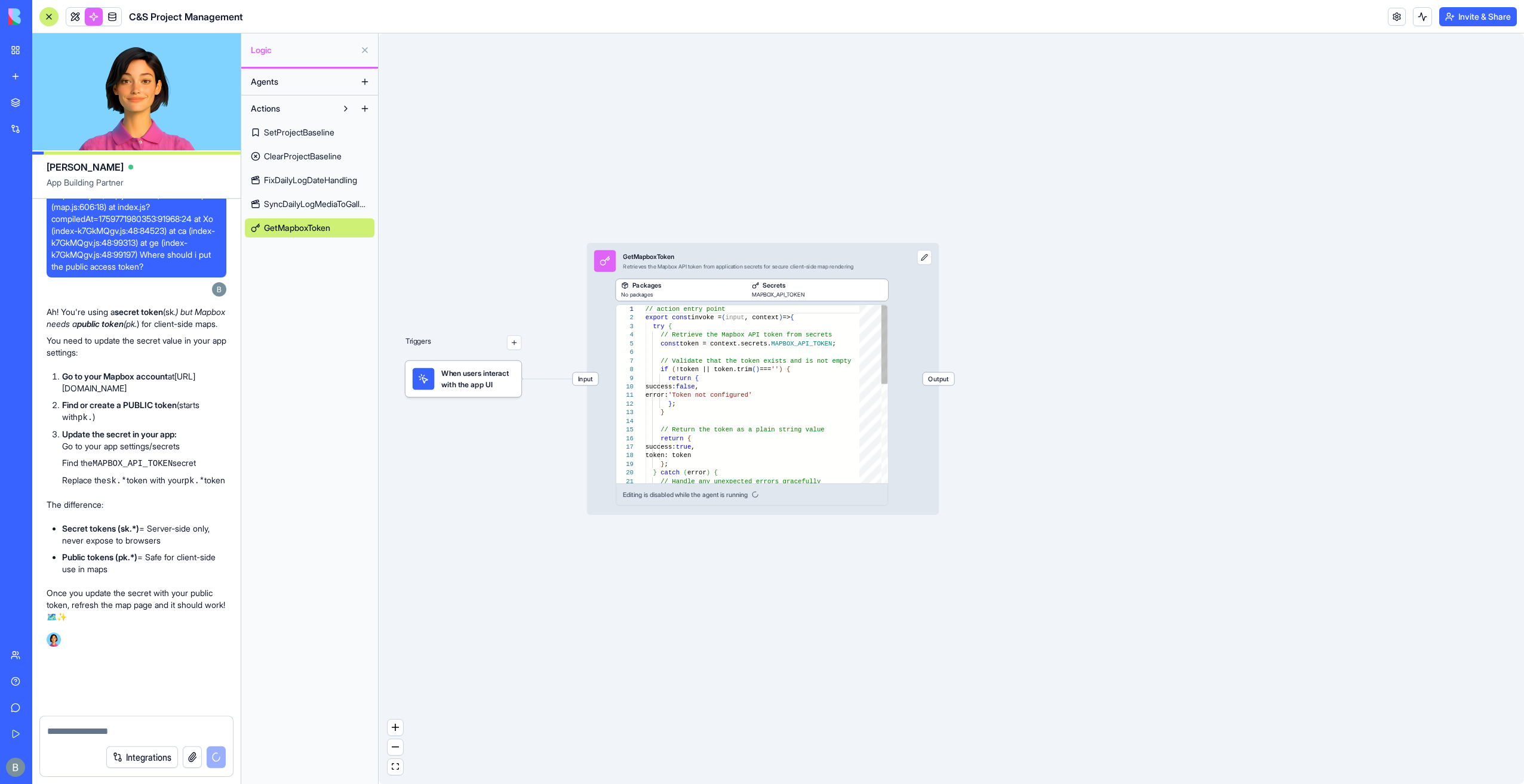
scroll to position [113044, 0]
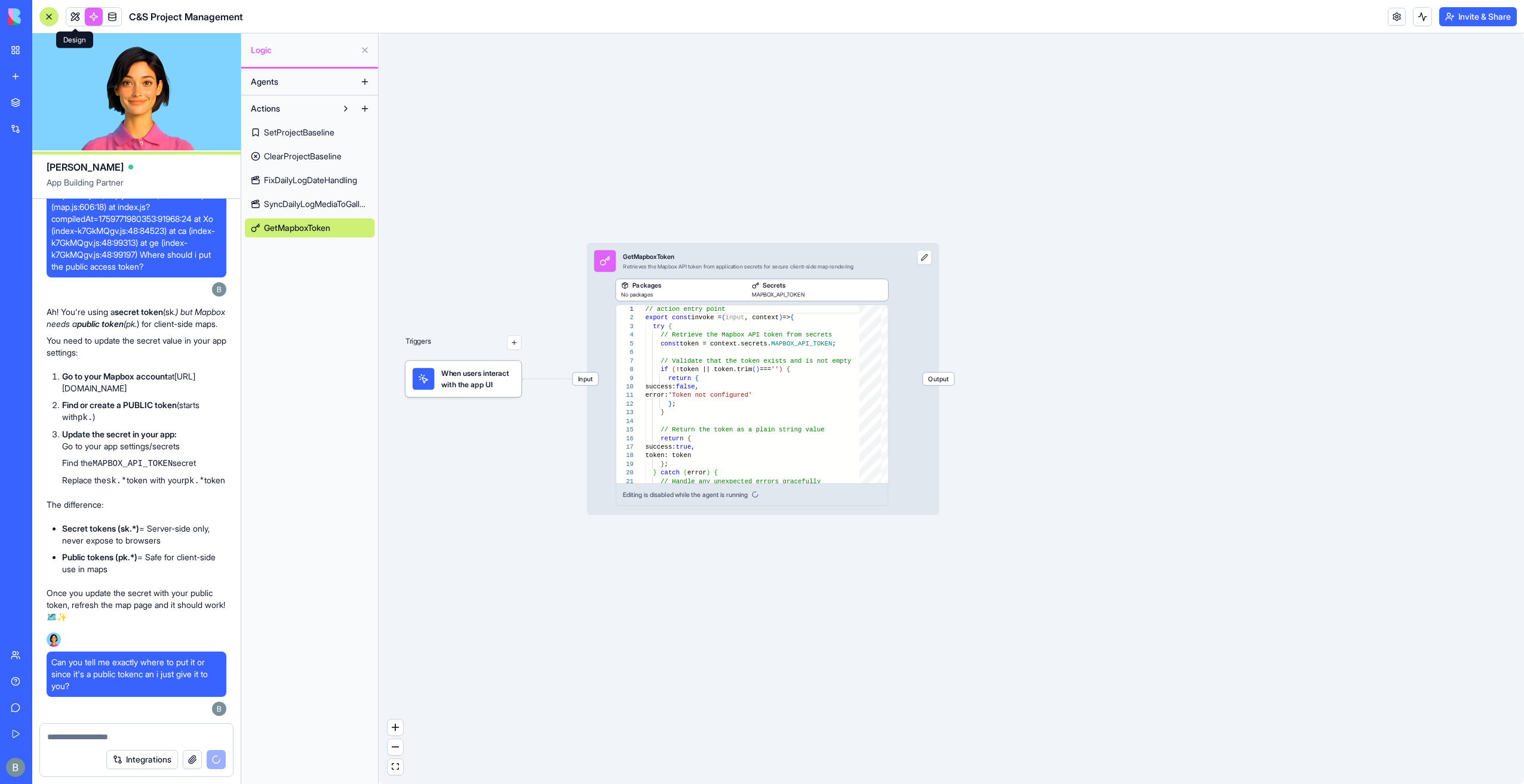
click at [69, 11] on link at bounding box center [74, 16] width 18 height 18
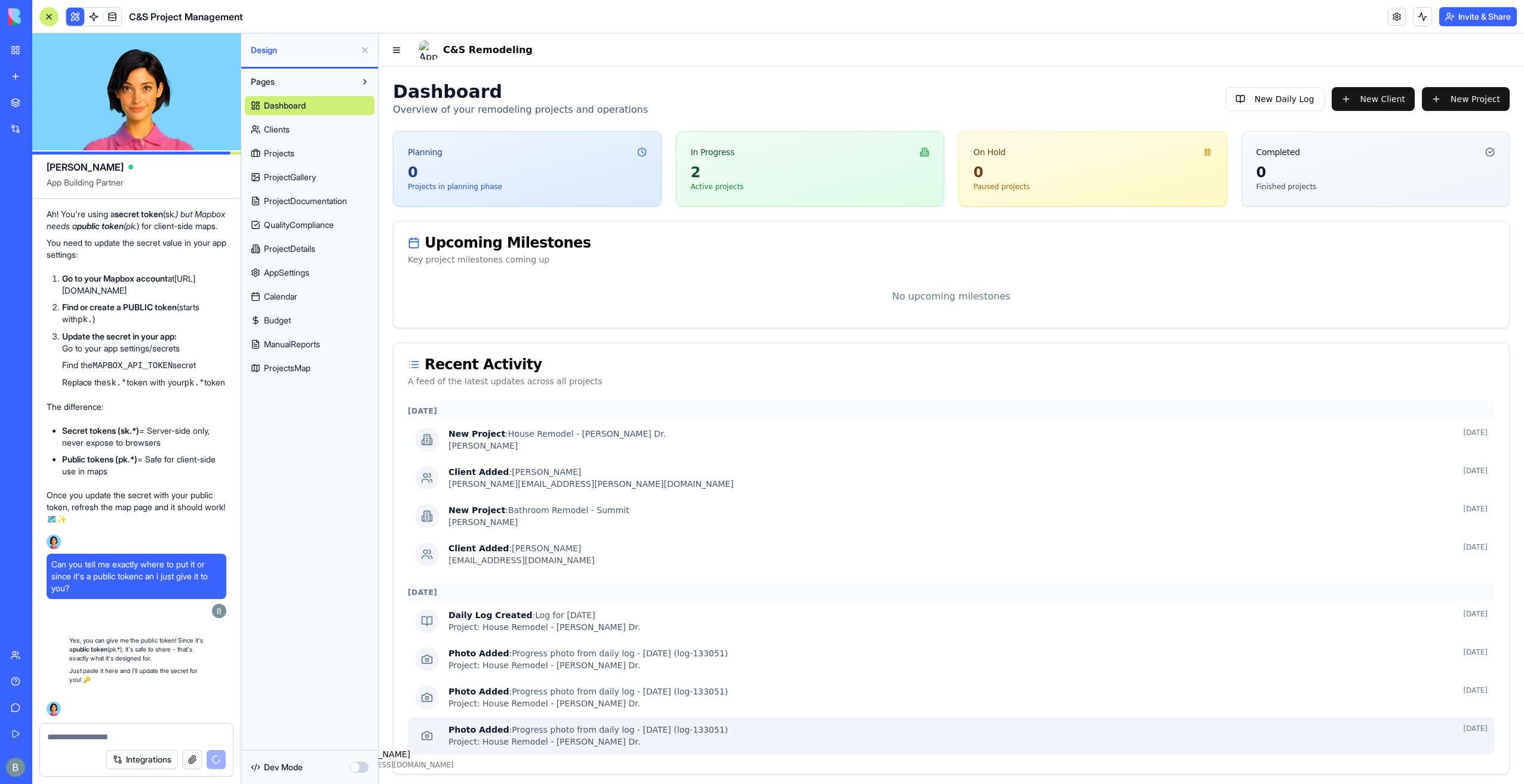
scroll to position [113142, 0]
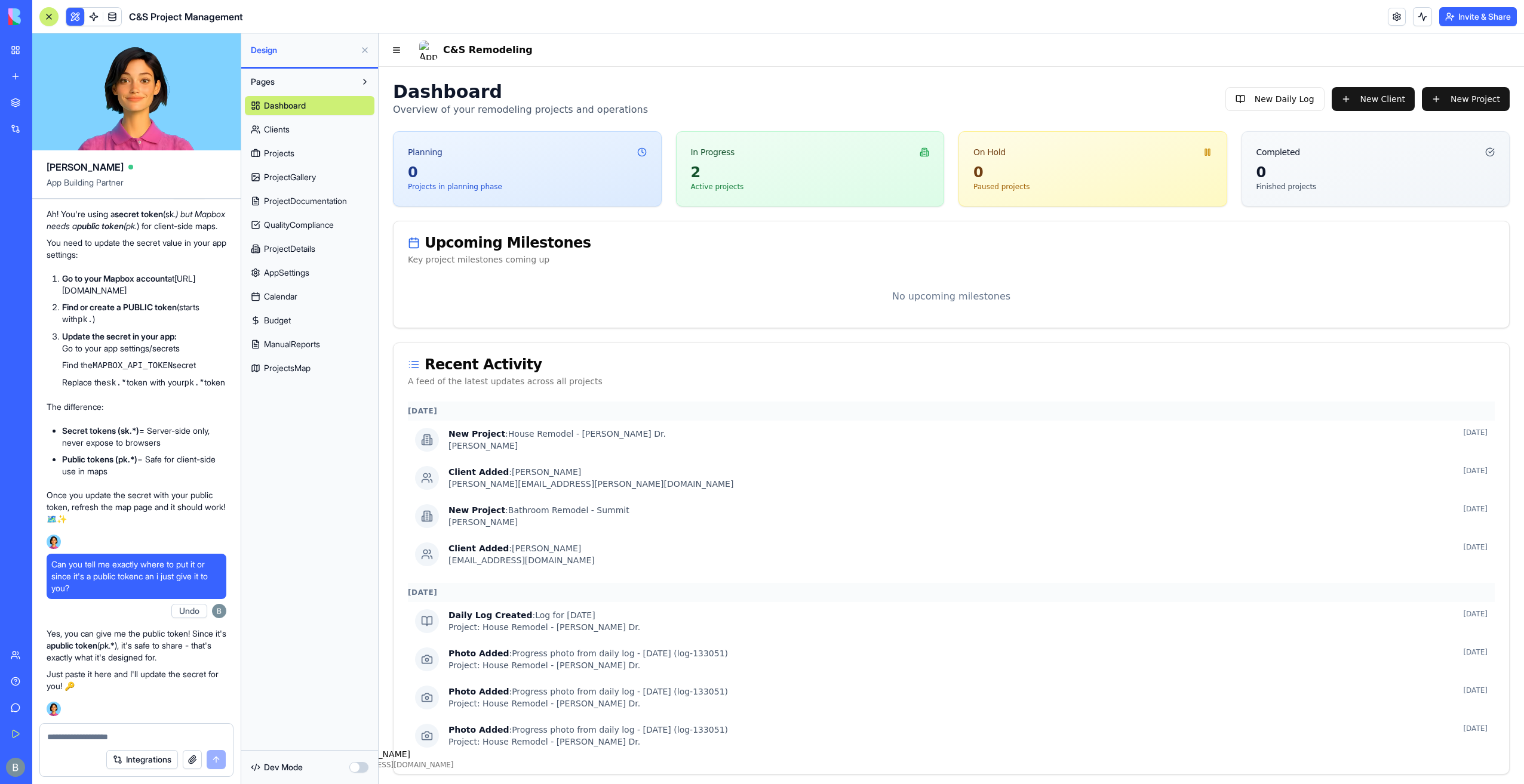
click at [106, 730] on div at bounding box center [136, 734] width 193 height 20
click at [101, 736] on textarea at bounding box center [137, 737] width 180 height 12
paste textarea "**********"
type textarea "**********"
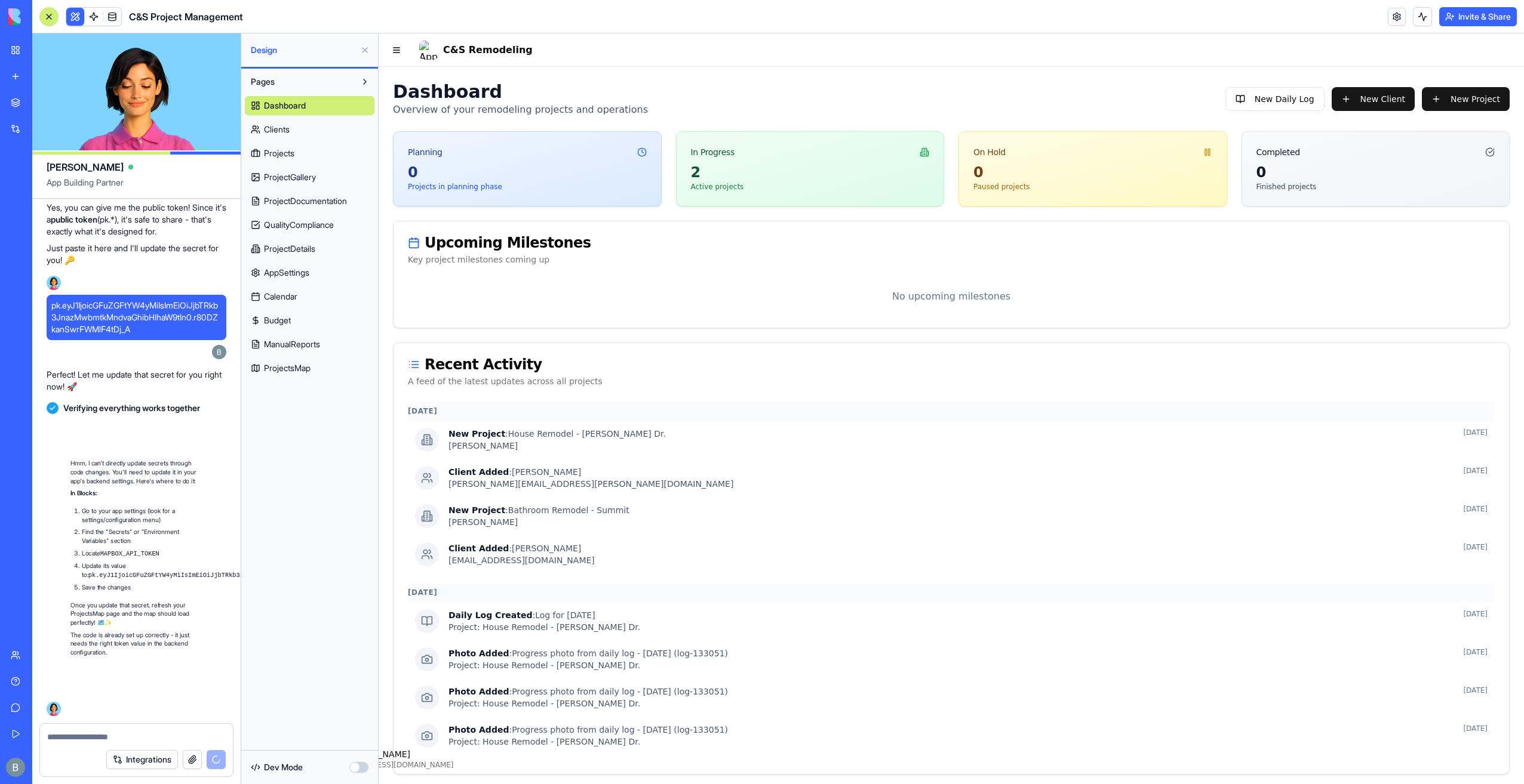
scroll to position [113579, 0]
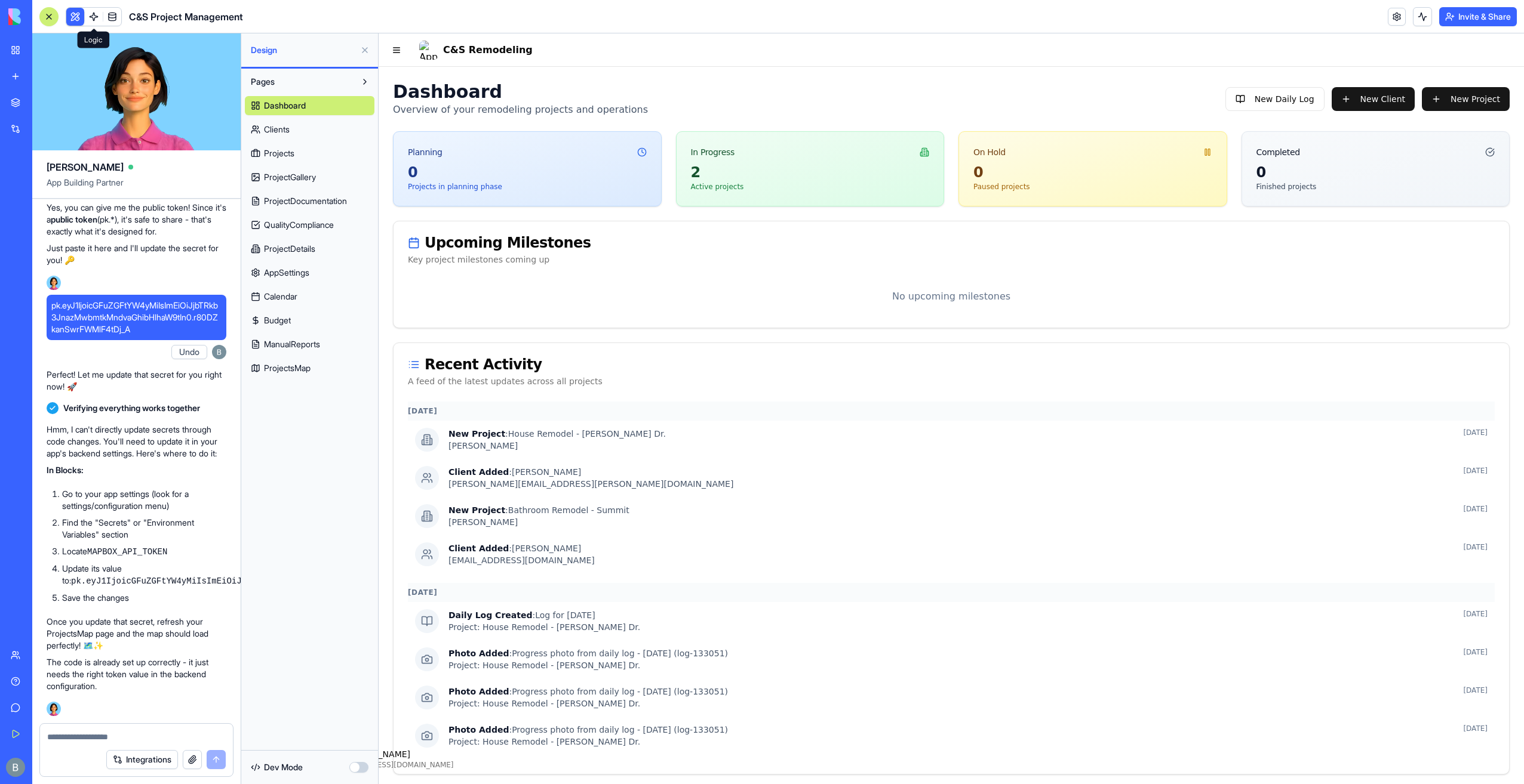
click at [90, 18] on span at bounding box center [94, 17] width 33 height 33
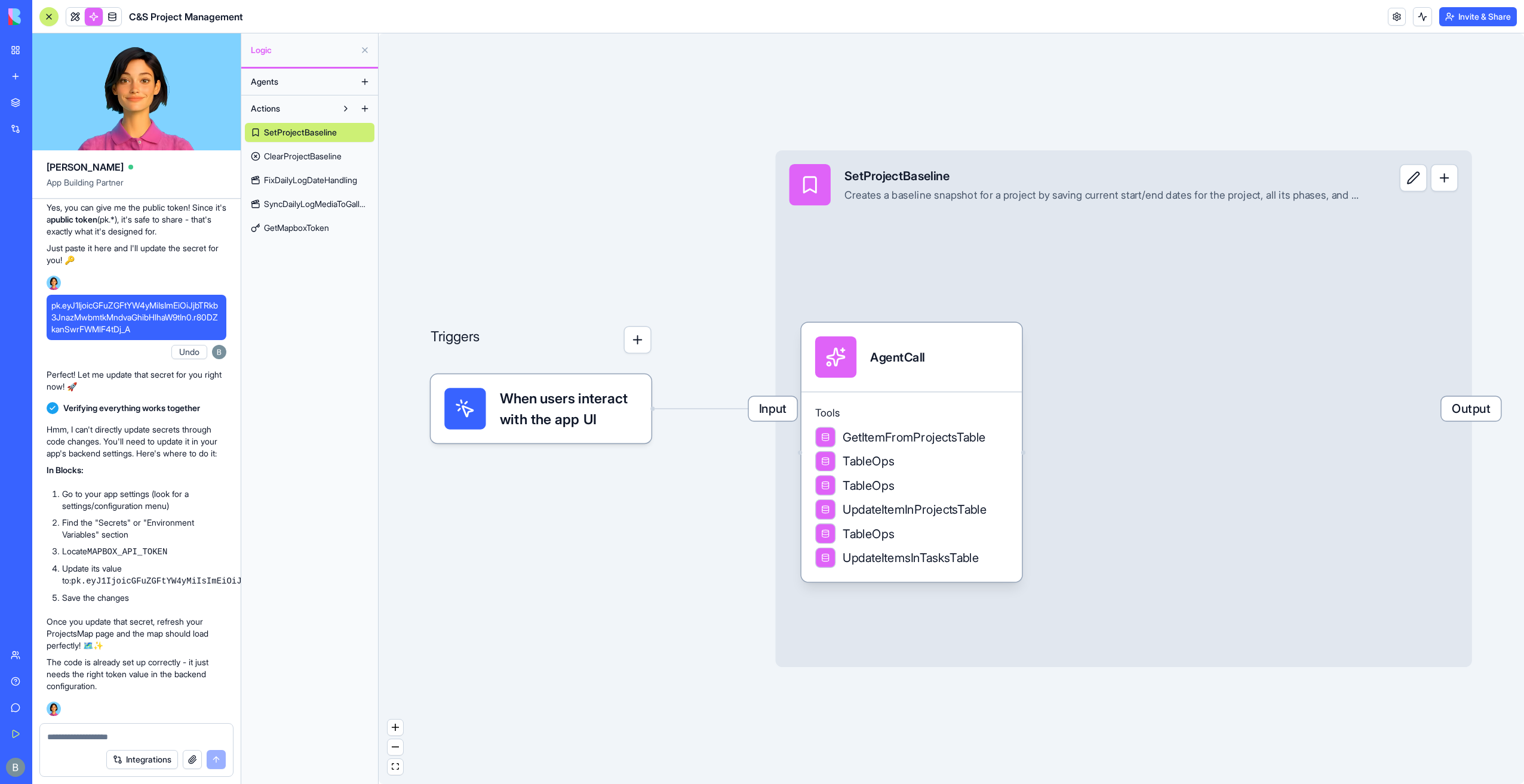
click at [287, 233] on span "GetMapboxToken" at bounding box center [297, 228] width 65 height 12
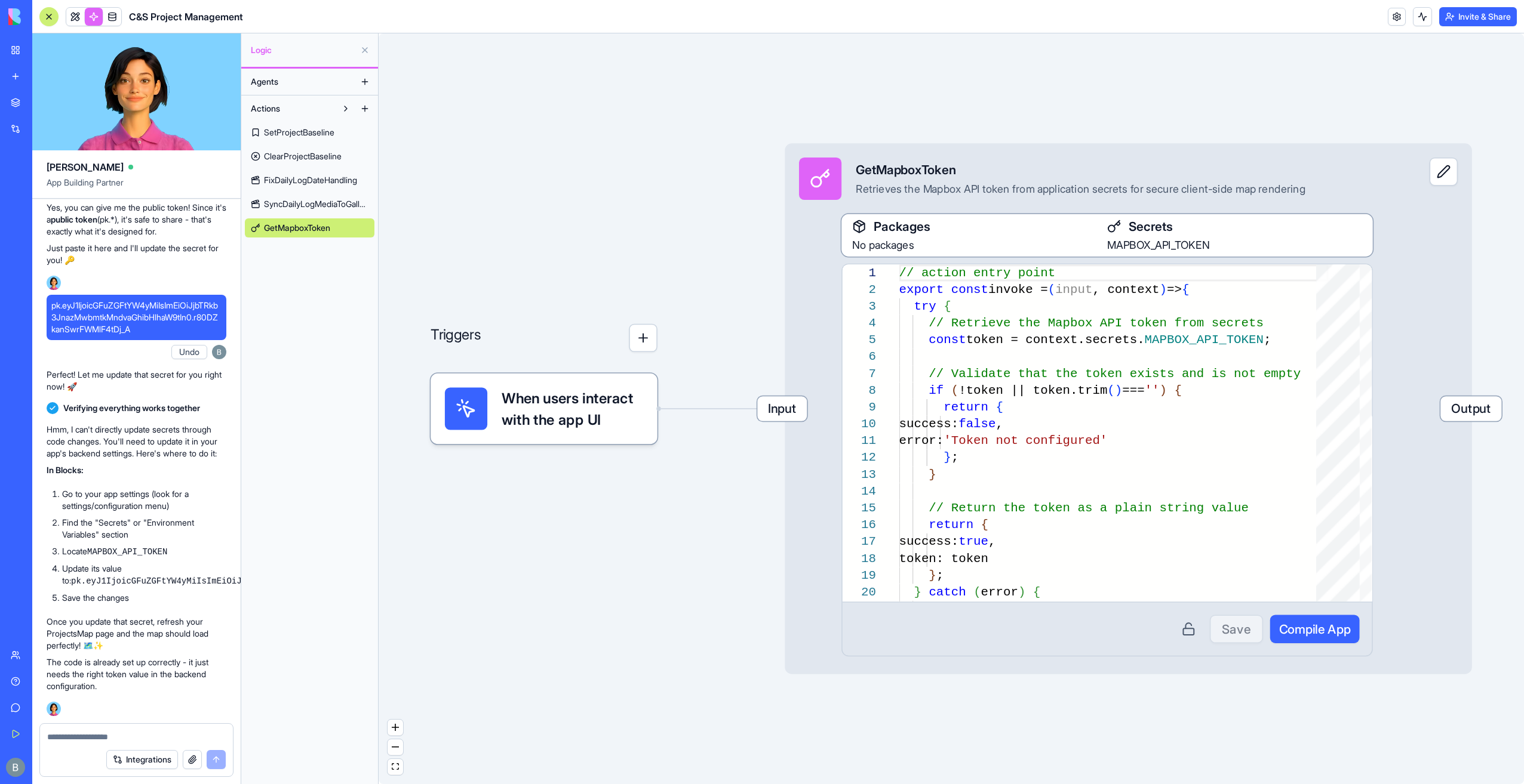
click at [1123, 227] on div "Secrets" at bounding box center [1235, 226] width 255 height 18
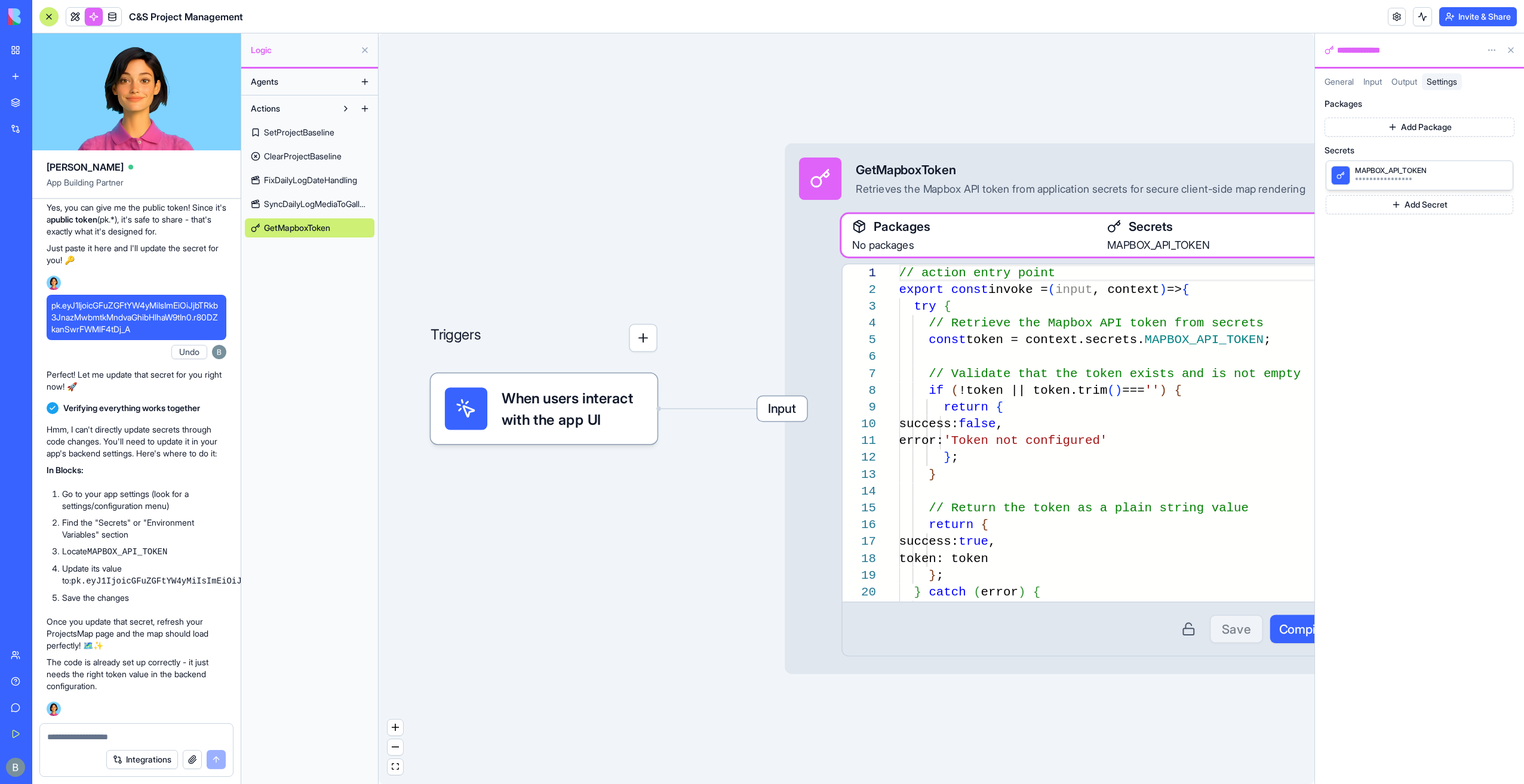
click at [1407, 211] on button "Add Secret" at bounding box center [1420, 205] width 188 height 20
click at [113, 724] on div at bounding box center [136, 734] width 193 height 20
click at [104, 735] on textarea at bounding box center [137, 737] width 180 height 12
click at [87, 743] on form "Integrations" at bounding box center [136, 751] width 194 height 54
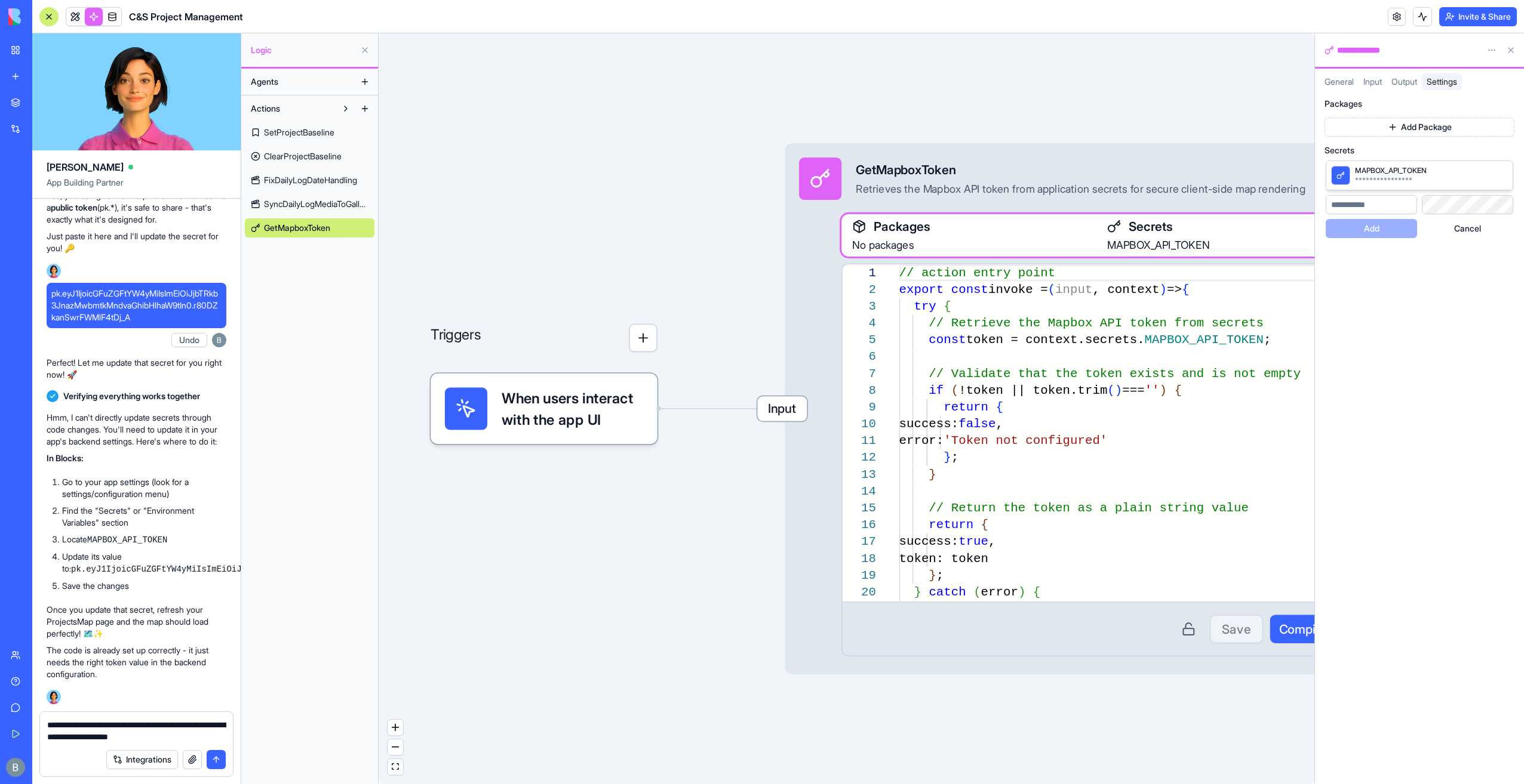
type textarea "**********"
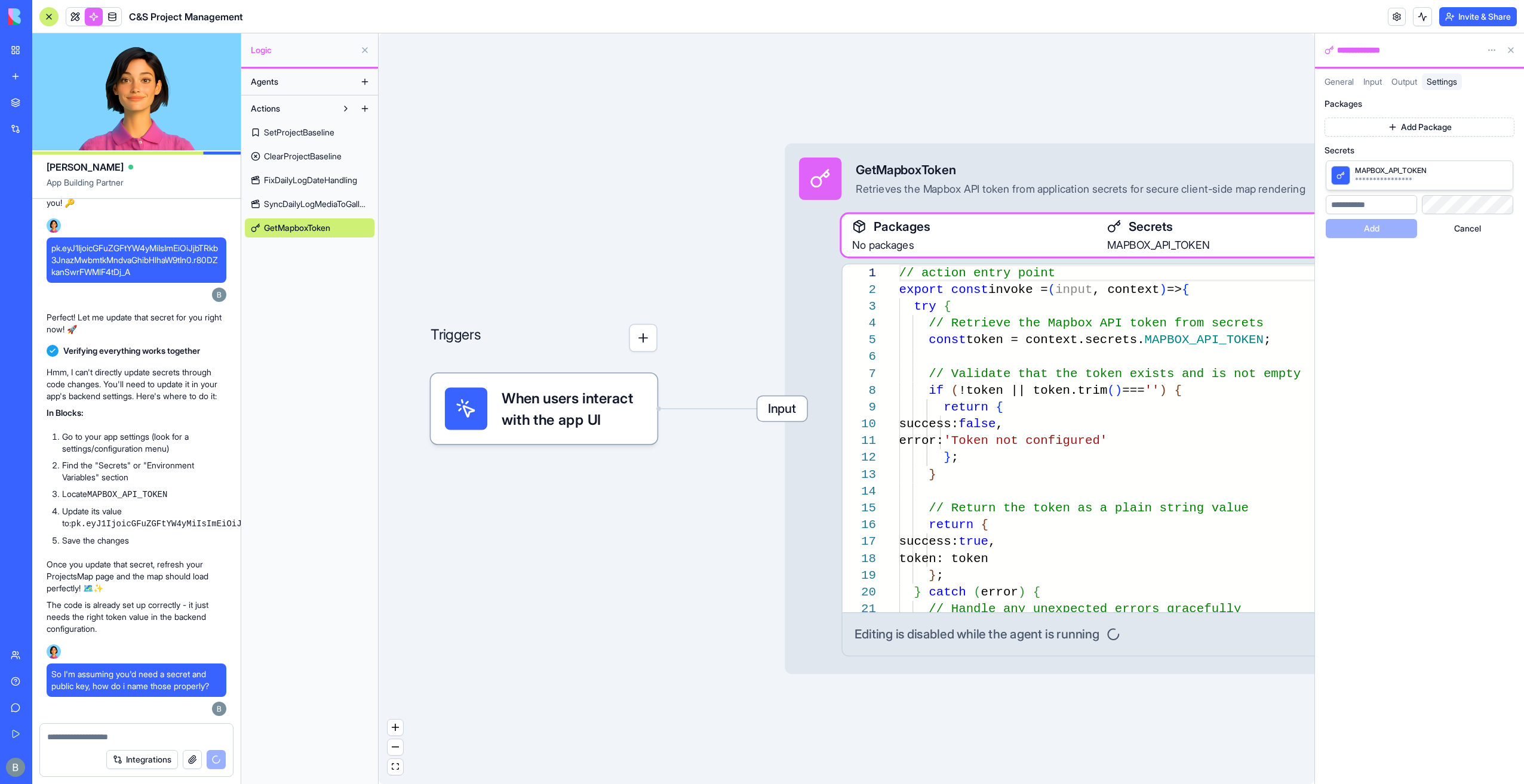
scroll to position [113941, 0]
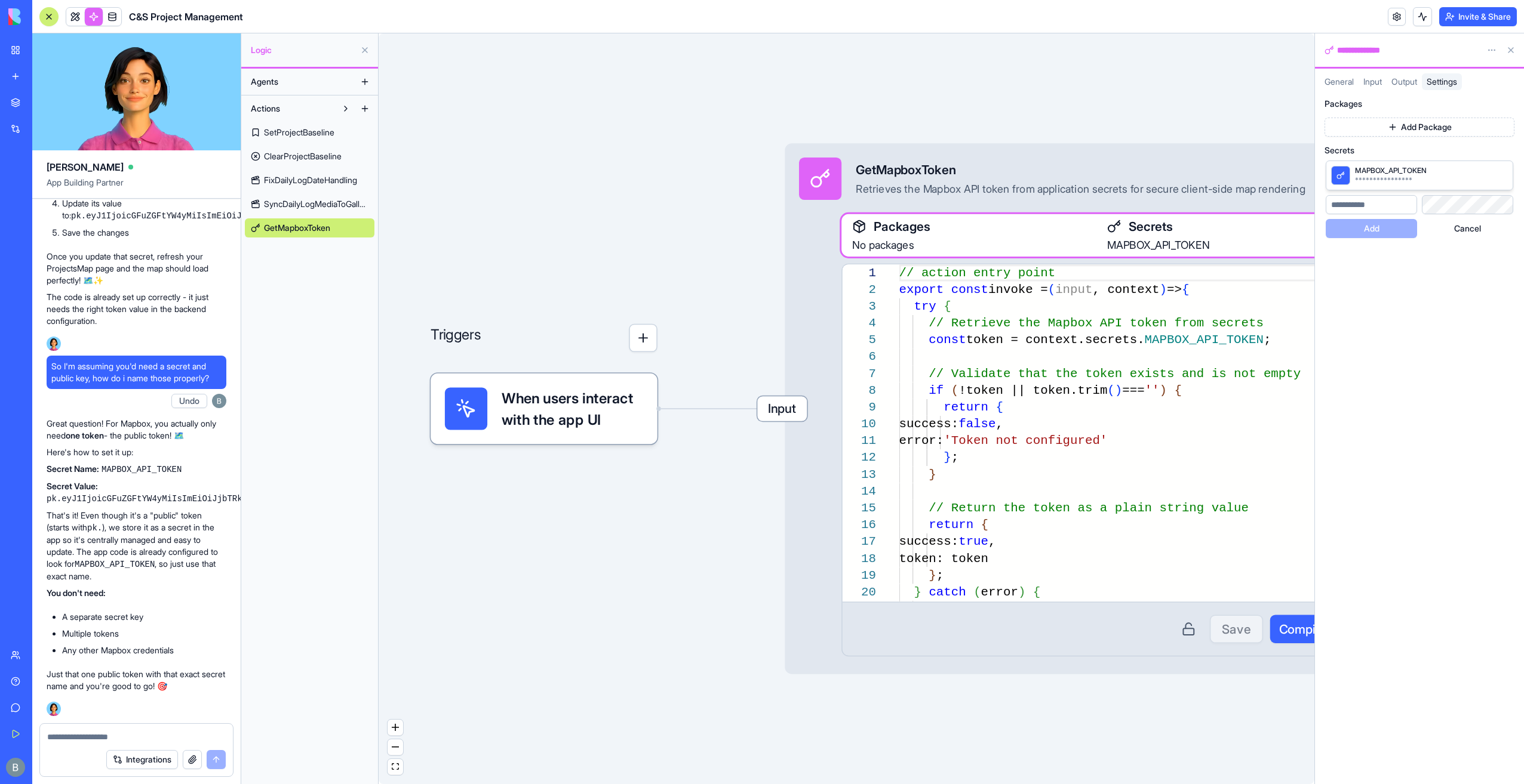
click at [1473, 201] on div "**********" at bounding box center [1420, 199] width 190 height 80
click at [1453, 179] on button "**********" at bounding box center [1424, 180] width 139 height 9
click at [1445, 186] on button "Save" at bounding box center [1452, 184] width 36 height 14
click at [1460, 224] on button "Cancel" at bounding box center [1467, 229] width 91 height 20
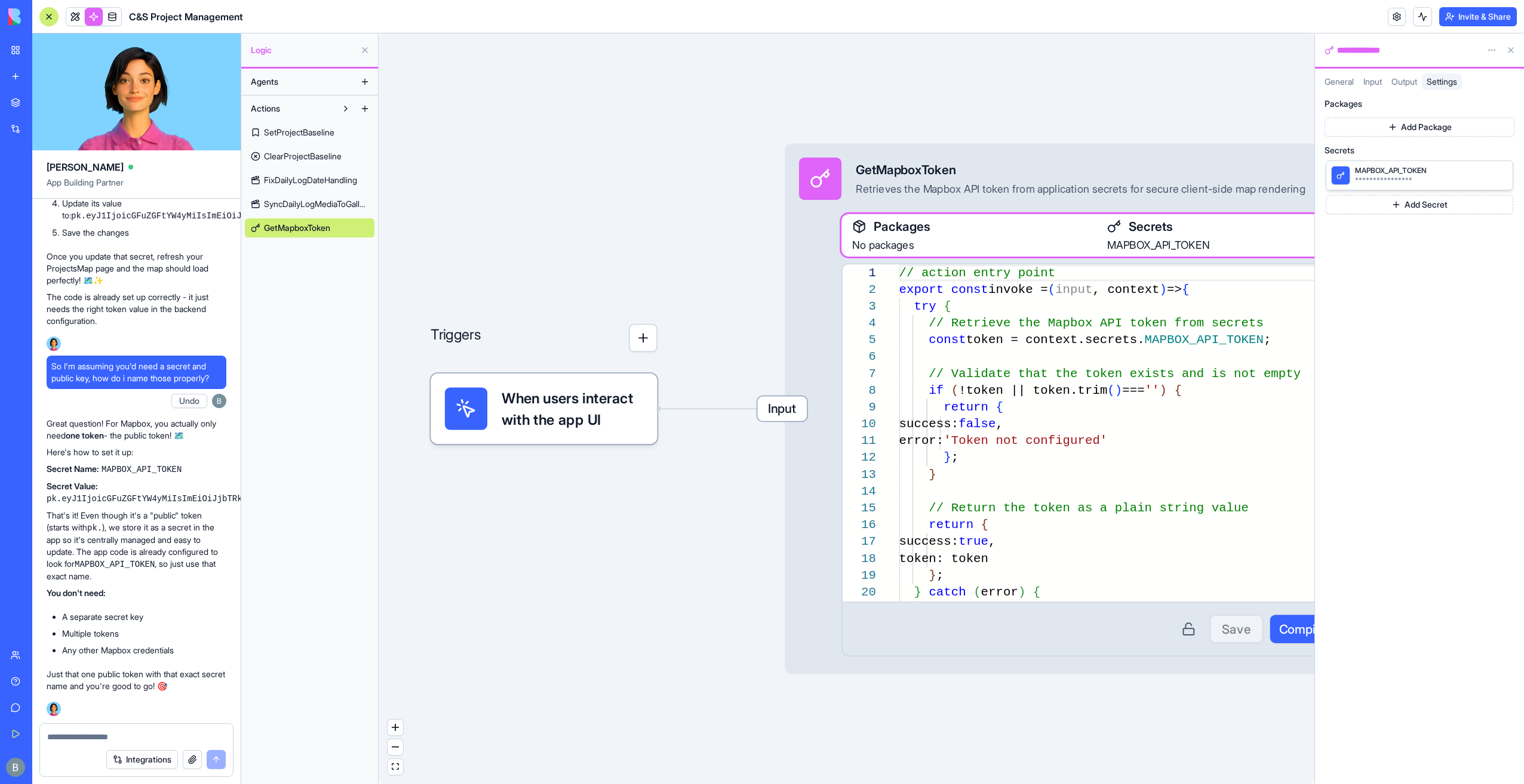
click at [1516, 47] on button at bounding box center [1511, 50] width 20 height 20
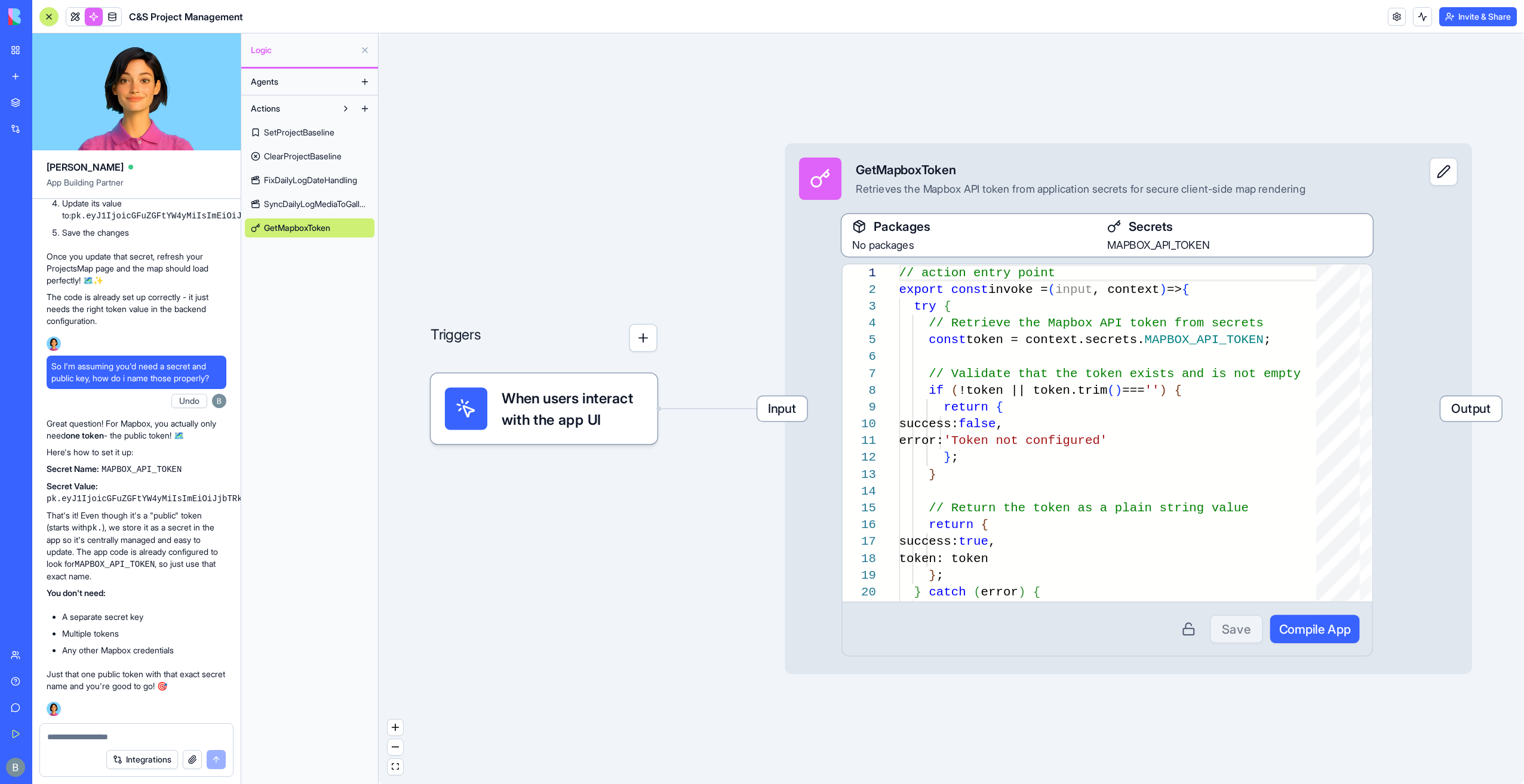
click at [520, 176] on div "Triggers When users interact with the app UI Input GetMapboxToken Retrieves the…" at bounding box center [951, 409] width 1145 height 751
click at [78, 17] on link at bounding box center [74, 16] width 18 height 18
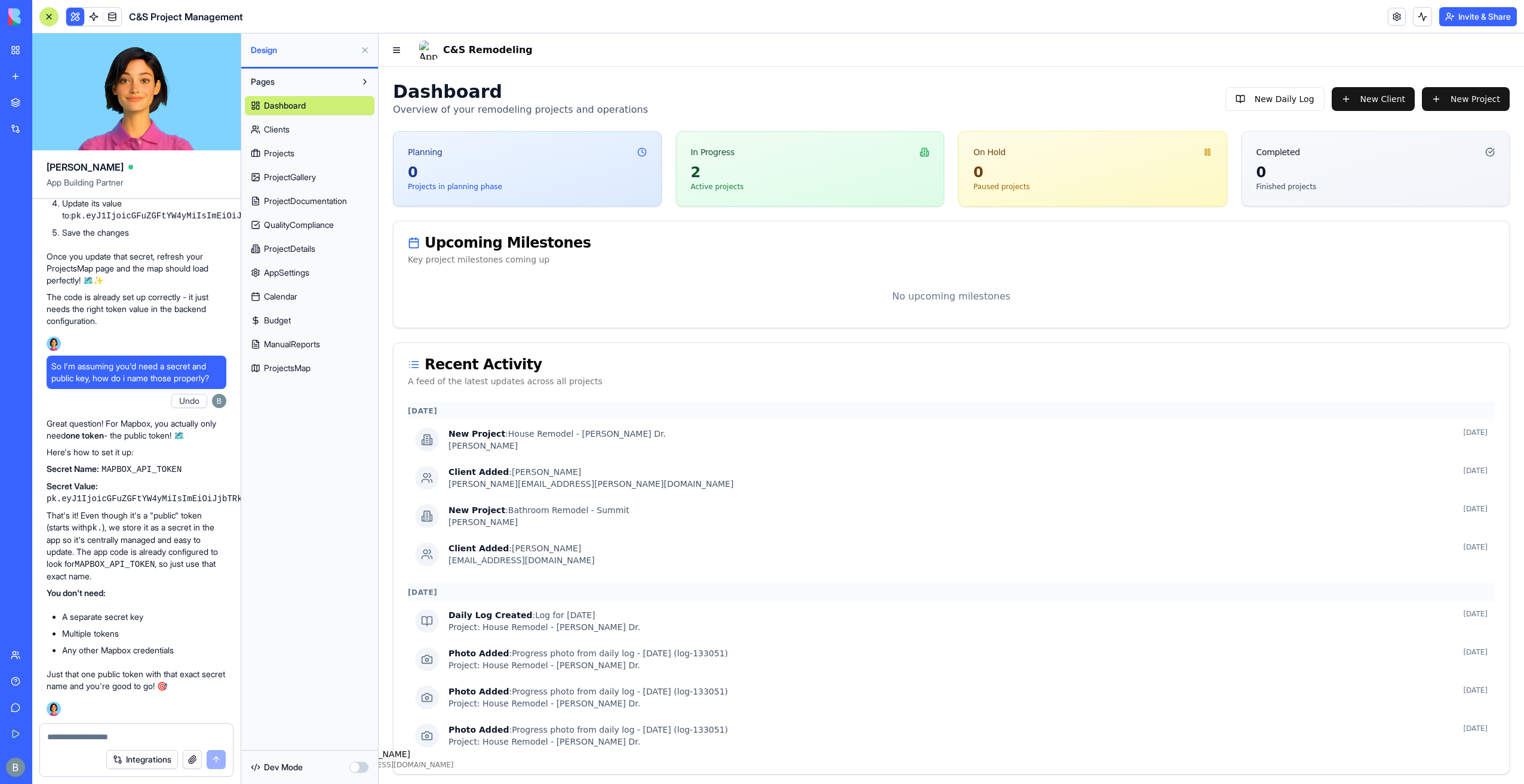
click at [293, 370] on span "ProjectsMap" at bounding box center [287, 368] width 47 height 12
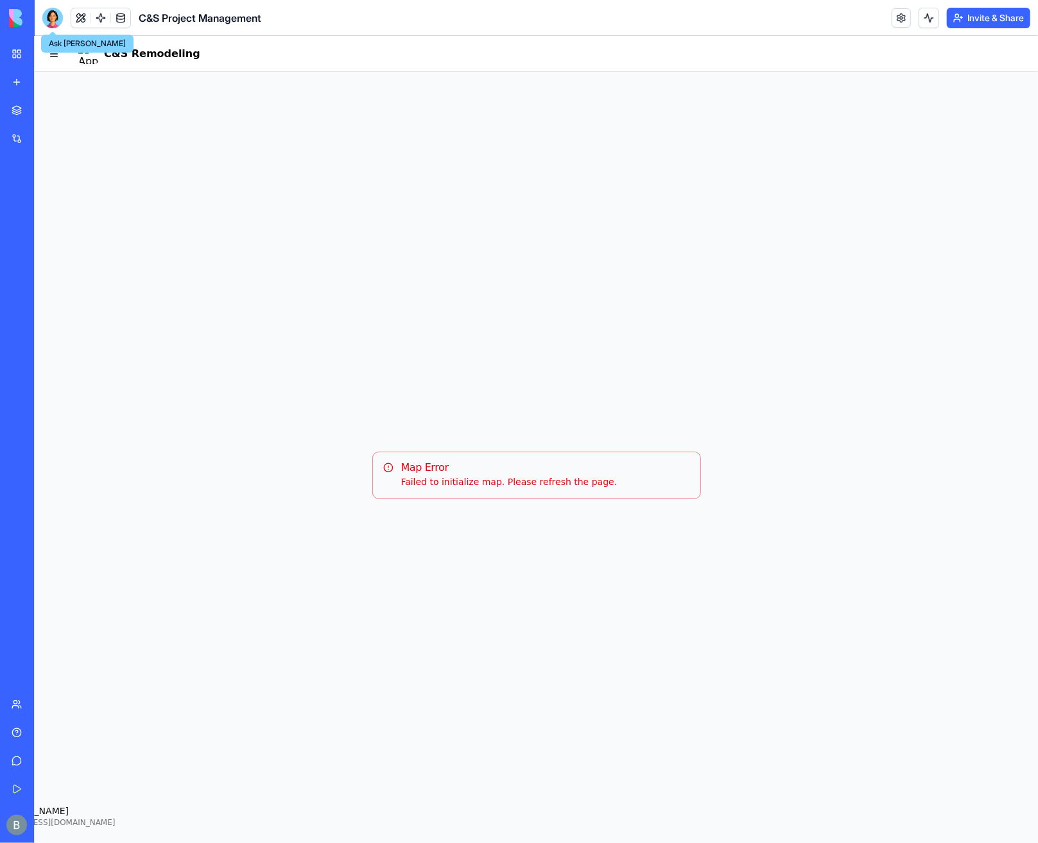
click at [42, 13] on div at bounding box center [52, 18] width 21 height 21
click at [98, 19] on link at bounding box center [100, 17] width 19 height 19
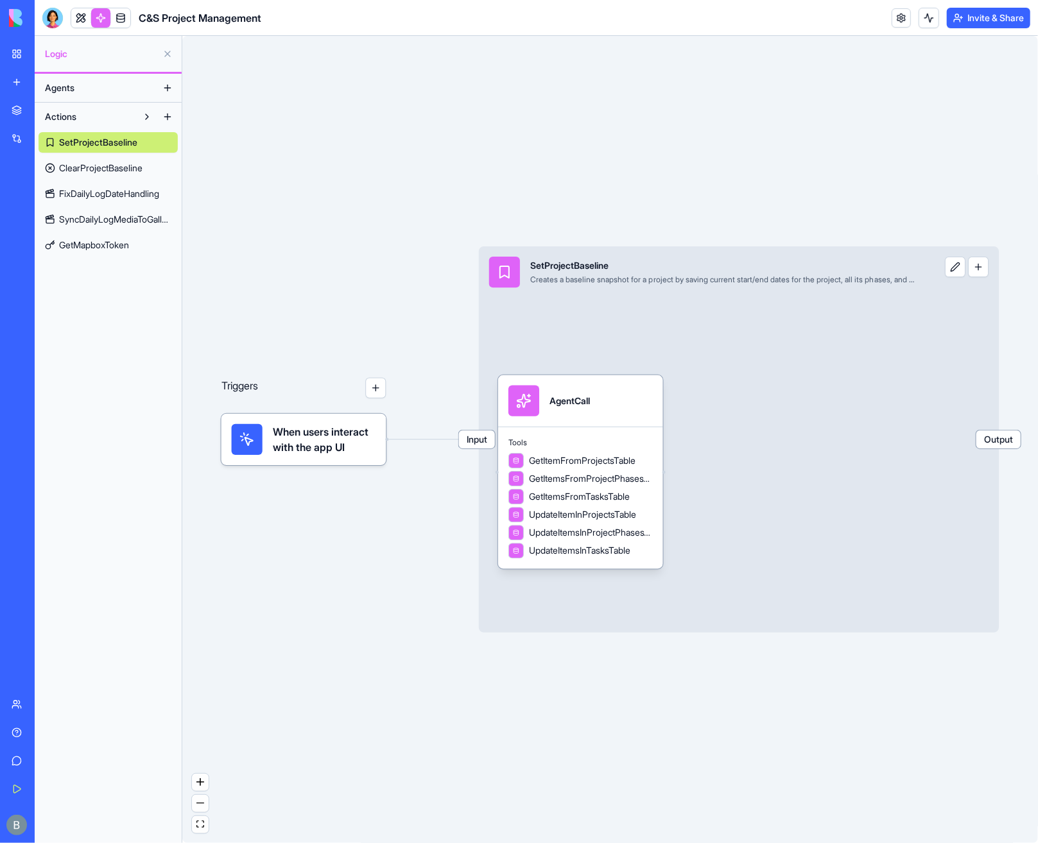
click at [101, 248] on span "GetMapboxToken" at bounding box center [94, 245] width 70 height 13
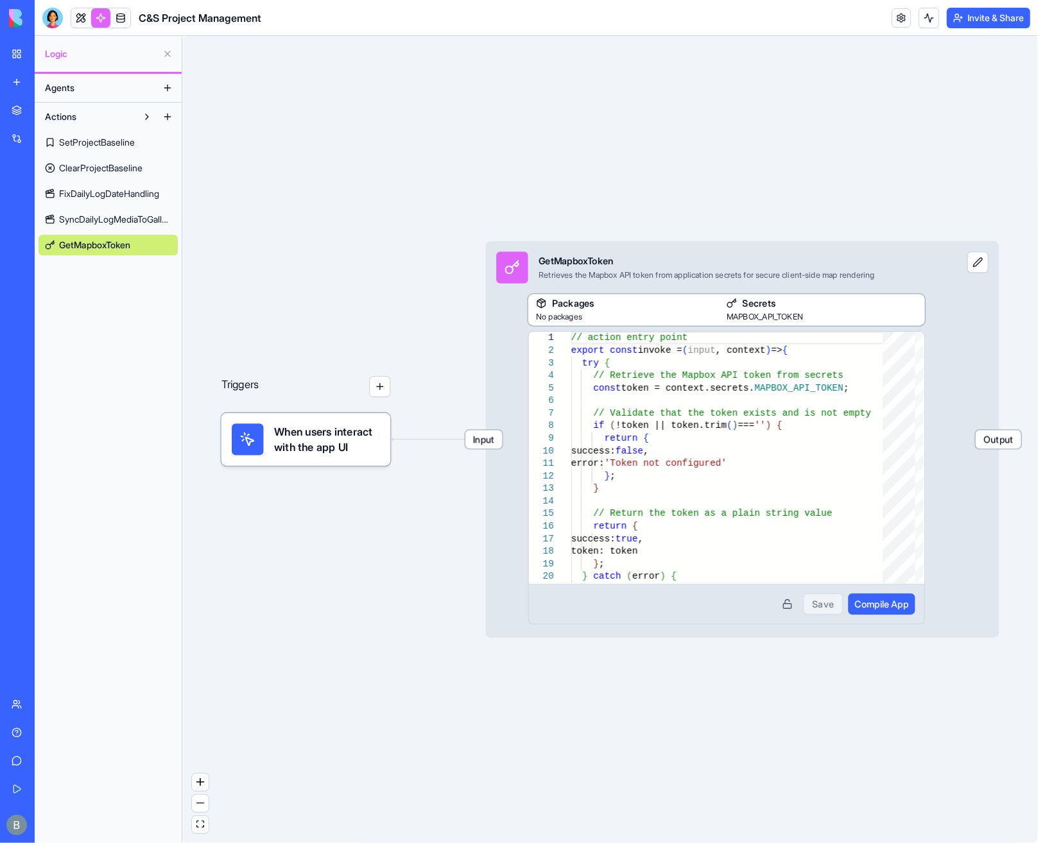
click at [820, 327] on div "Packages No packages Secrets MAPBOX_API_TOKEN 1 2 3 4 5 6 7 8 9 10 11 12 13 14 …" at bounding box center [726, 459] width 397 height 331
click at [861, 320] on div "MAPBOX_API_TOKEN" at bounding box center [822, 316] width 191 height 13
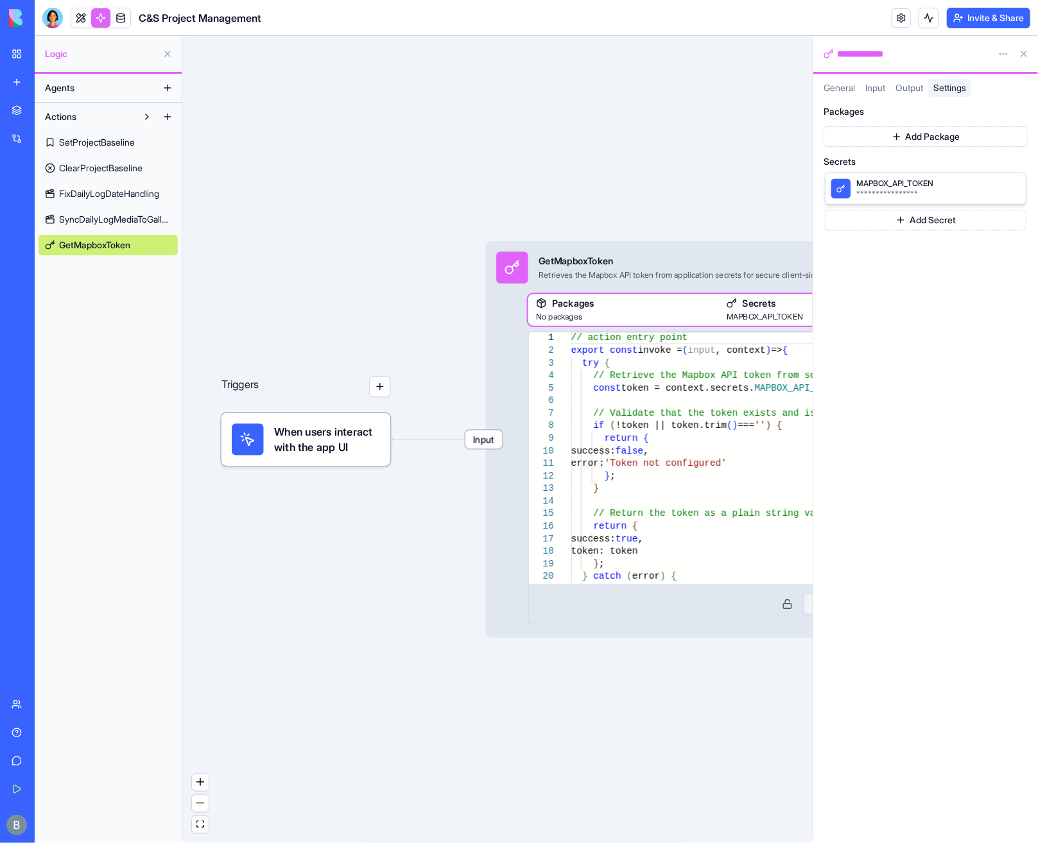
click at [1014, 193] on button at bounding box center [1012, 187] width 15 height 15
click at [991, 189] on button "Add Secret" at bounding box center [926, 188] width 202 height 21
click at [864, 186] on input at bounding box center [874, 188] width 98 height 21
drag, startPoint x: 60, startPoint y: 8, endPoint x: 368, endPoint y: 221, distance: 374.1
click at [60, 8] on div at bounding box center [52, 18] width 21 height 21
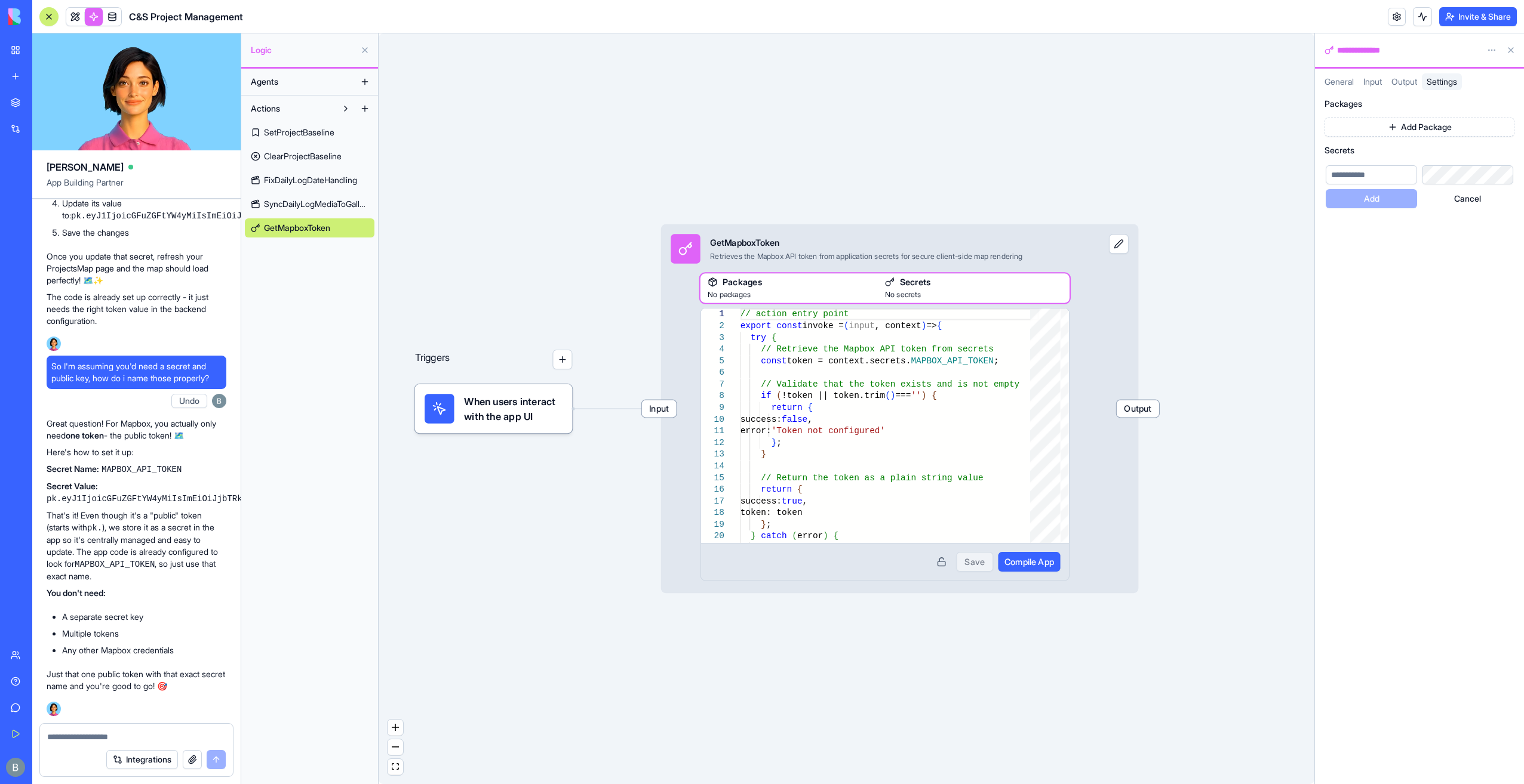
drag, startPoint x: 1392, startPoint y: 179, endPoint x: 1370, endPoint y: 179, distance: 22.0
click at [965, 180] on input at bounding box center [1371, 175] width 91 height 20
type input "**********"
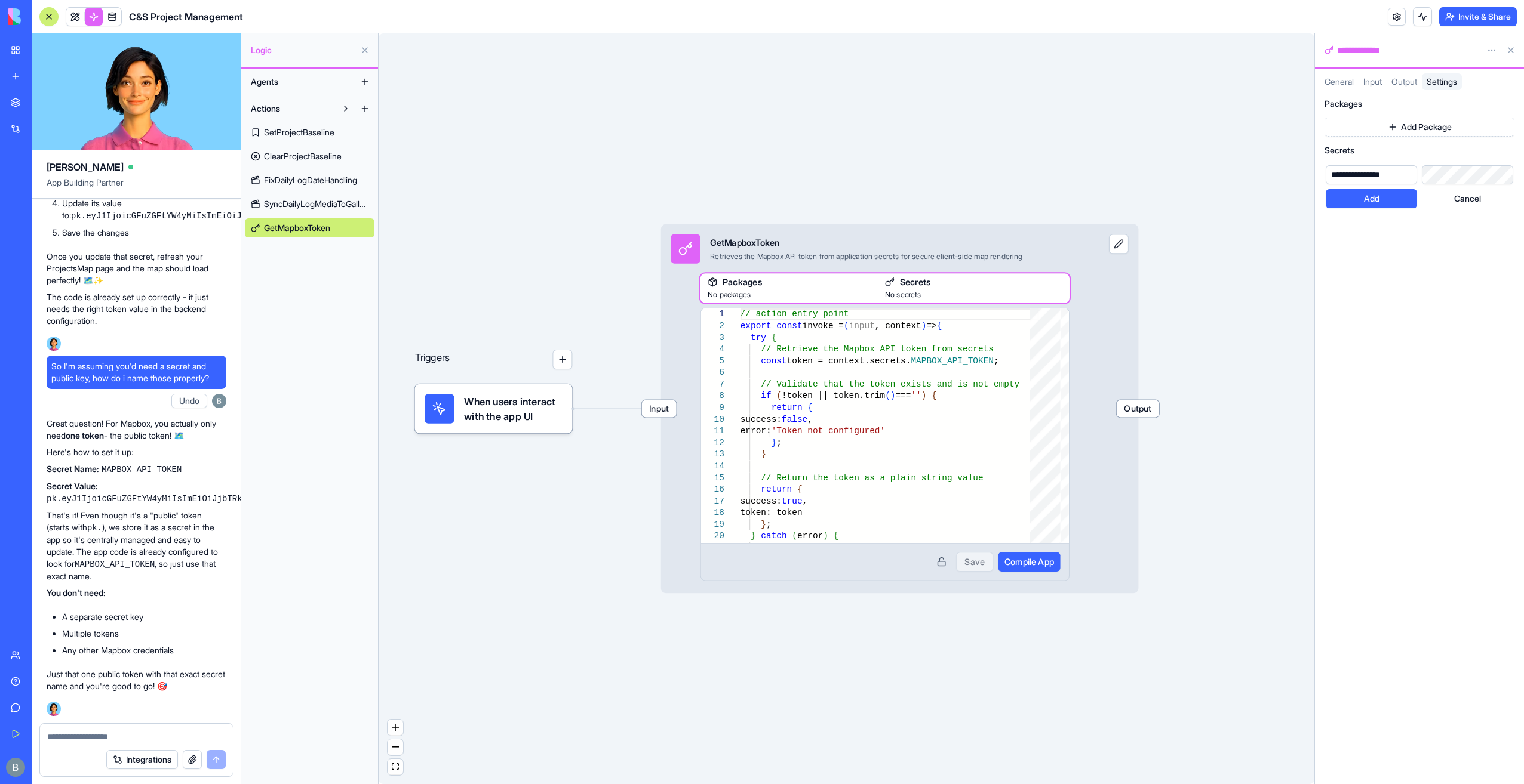
click at [965, 178] on div "**********" at bounding box center [1420, 175] width 188 height 20
drag, startPoint x: 1462, startPoint y: 253, endPoint x: 1395, endPoint y: 218, distance: 75.6
click at [965, 252] on div "**********" at bounding box center [1419, 437] width 209 height 695
click at [965, 199] on button "Add" at bounding box center [1371, 198] width 91 height 20
click at [965, 239] on div "**********" at bounding box center [1419, 437] width 209 height 695
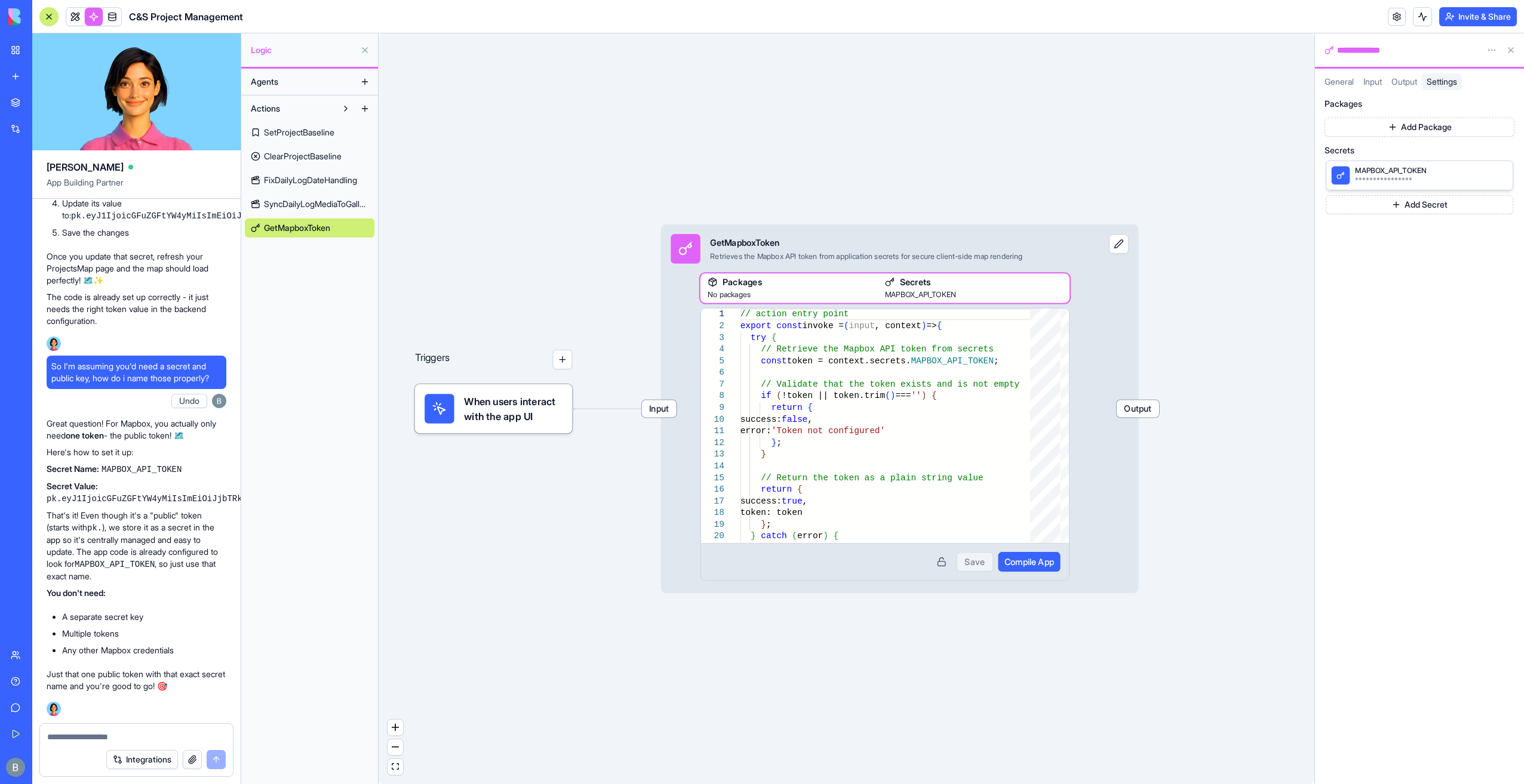
click at [965, 47] on button at bounding box center [1511, 50] width 20 height 20
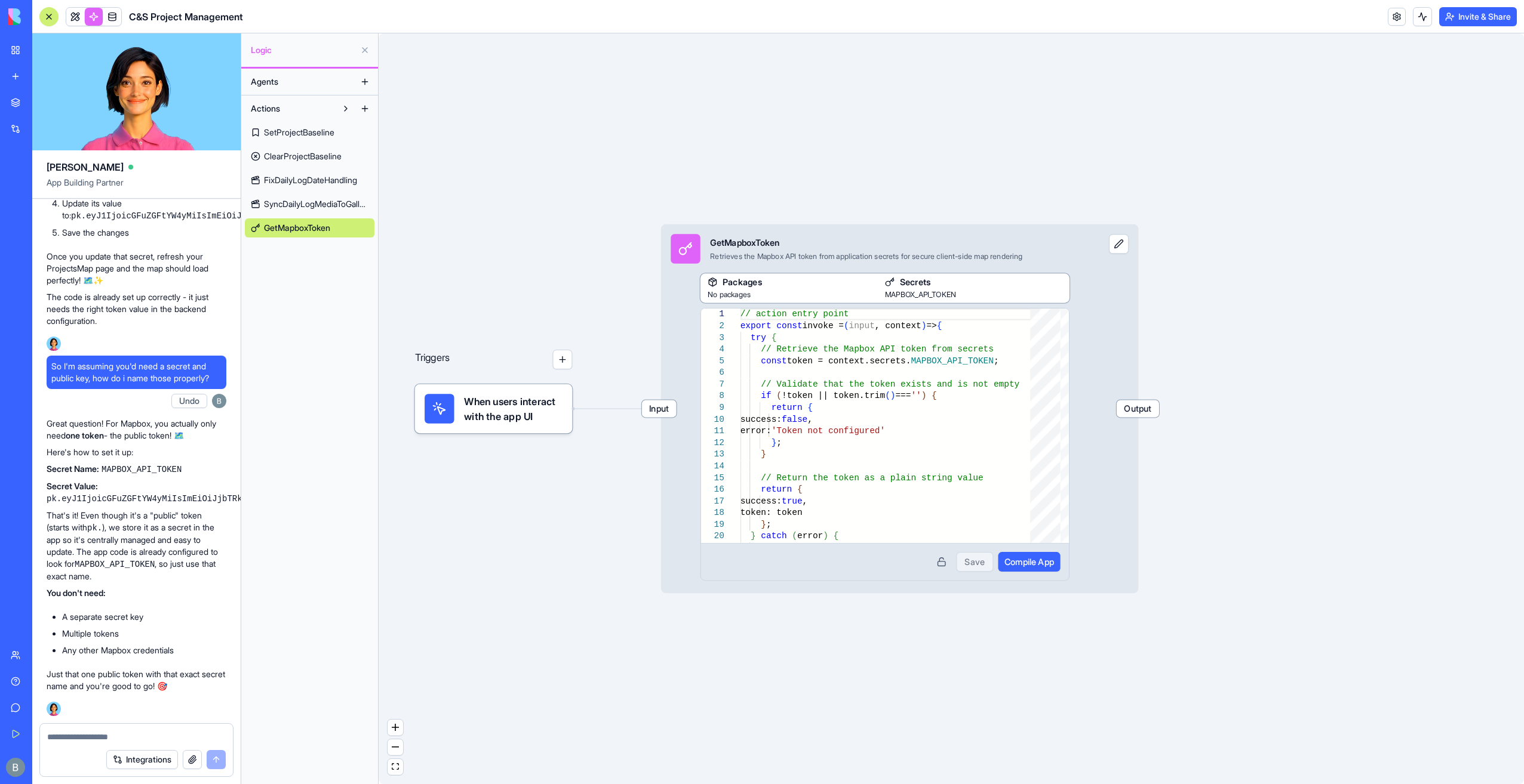
click at [965, 563] on span "Compile App" at bounding box center [1029, 562] width 49 height 12
click at [72, 25] on link at bounding box center [74, 16] width 18 height 18
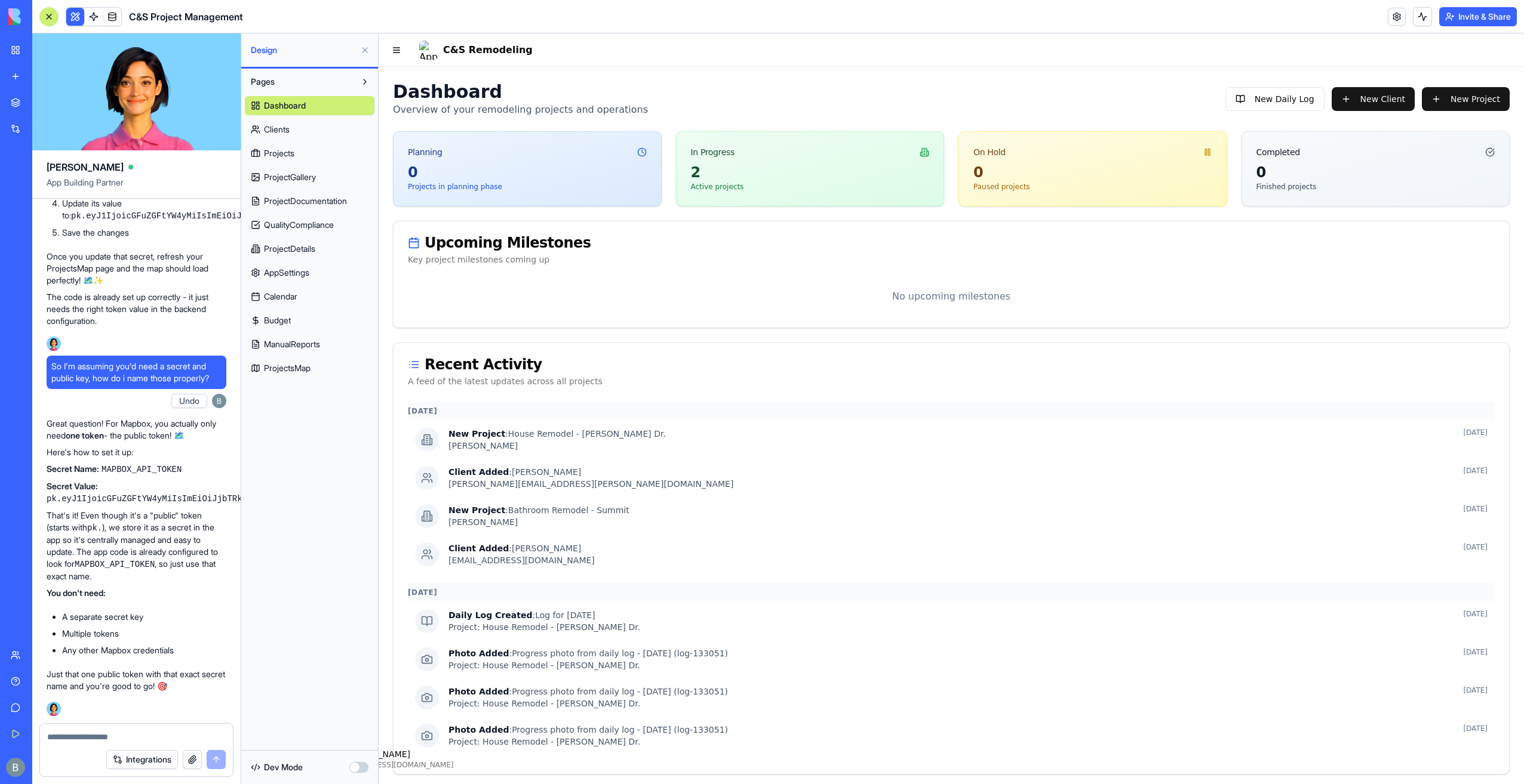
click at [299, 364] on span "ProjectsMap" at bounding box center [287, 368] width 47 height 12
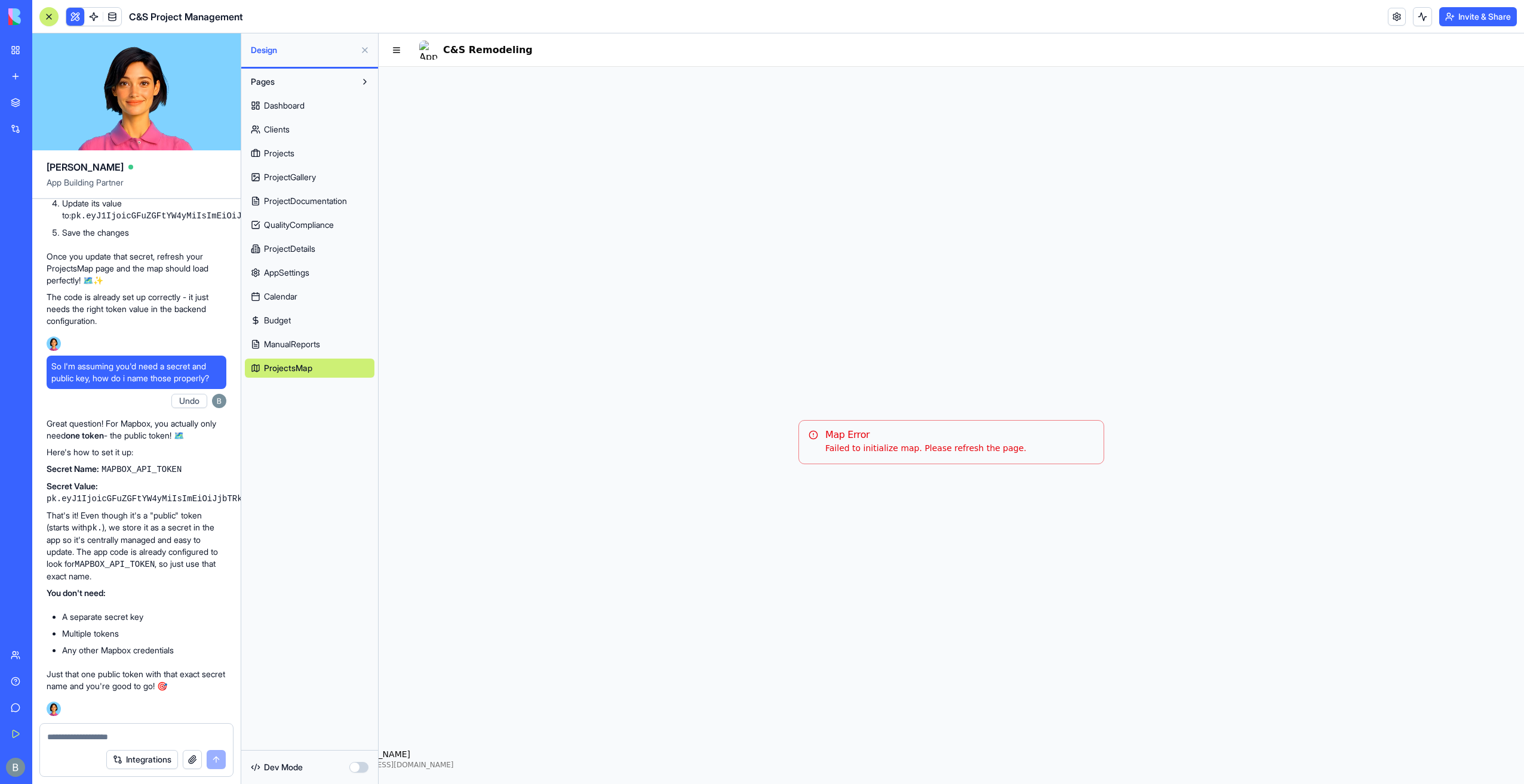
click at [157, 731] on div at bounding box center [136, 734] width 193 height 20
click at [160, 737] on textarea at bounding box center [137, 737] width 179 height 12
type textarea "*******"
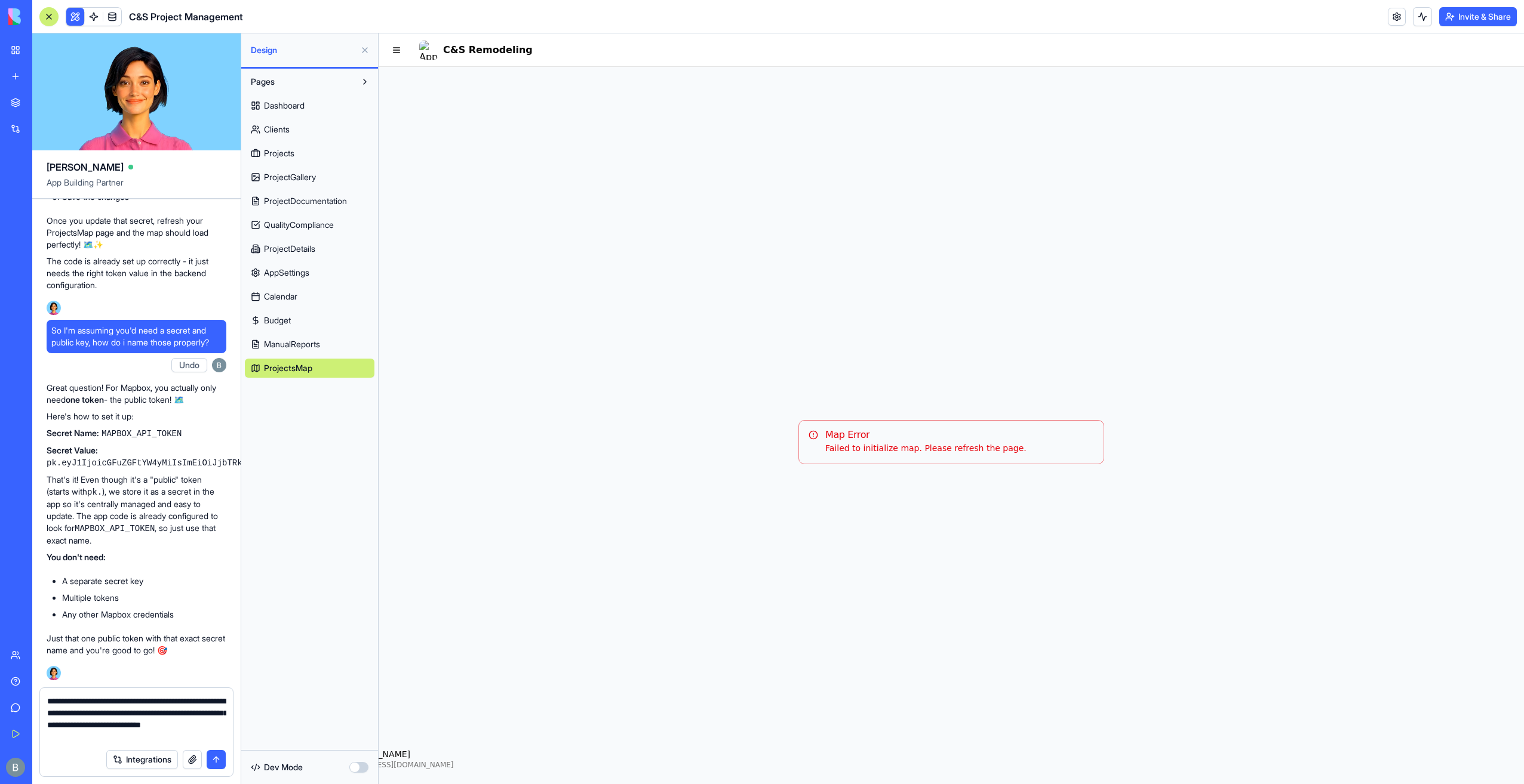
type textarea "**********"
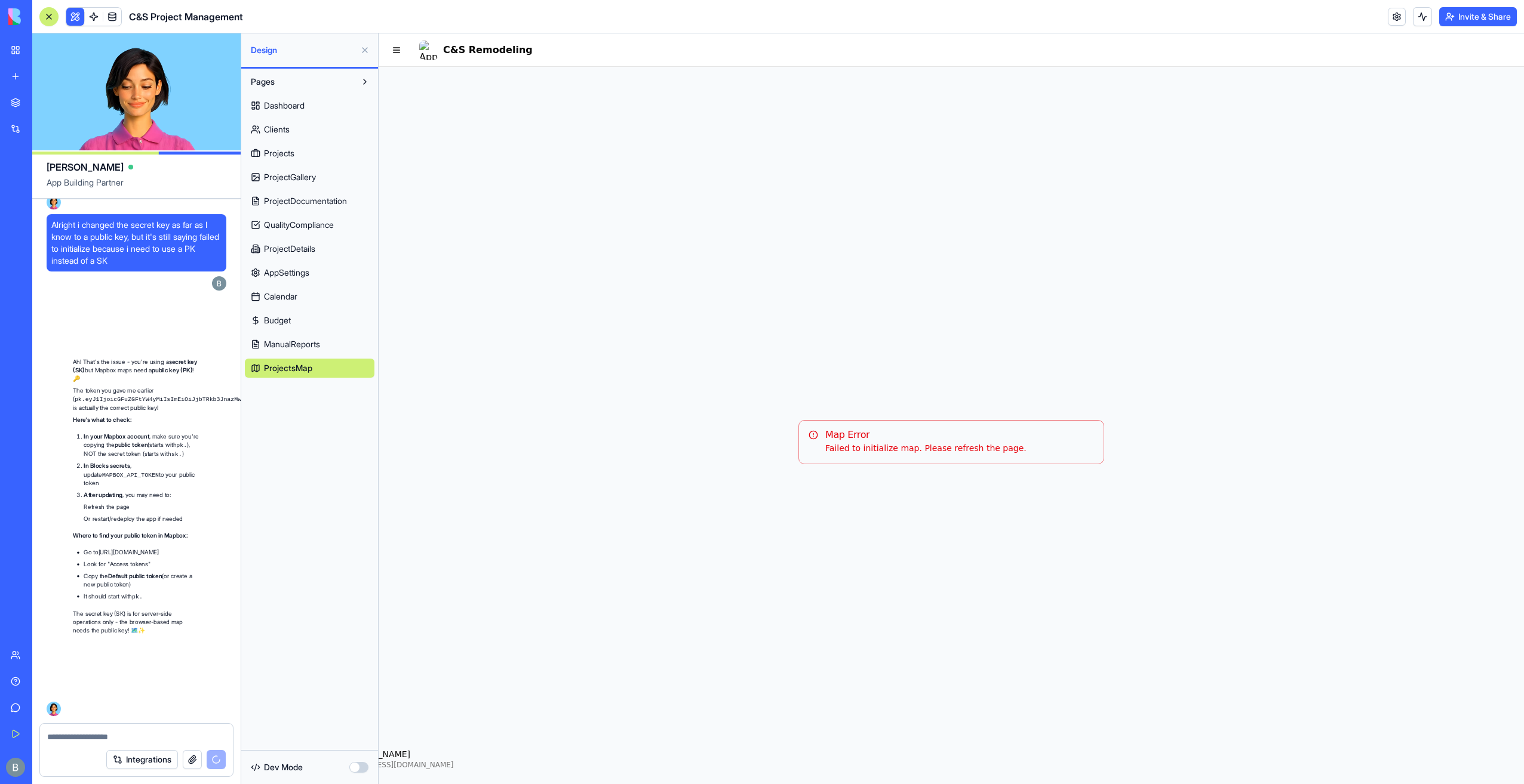
scroll to position [114445, 0]
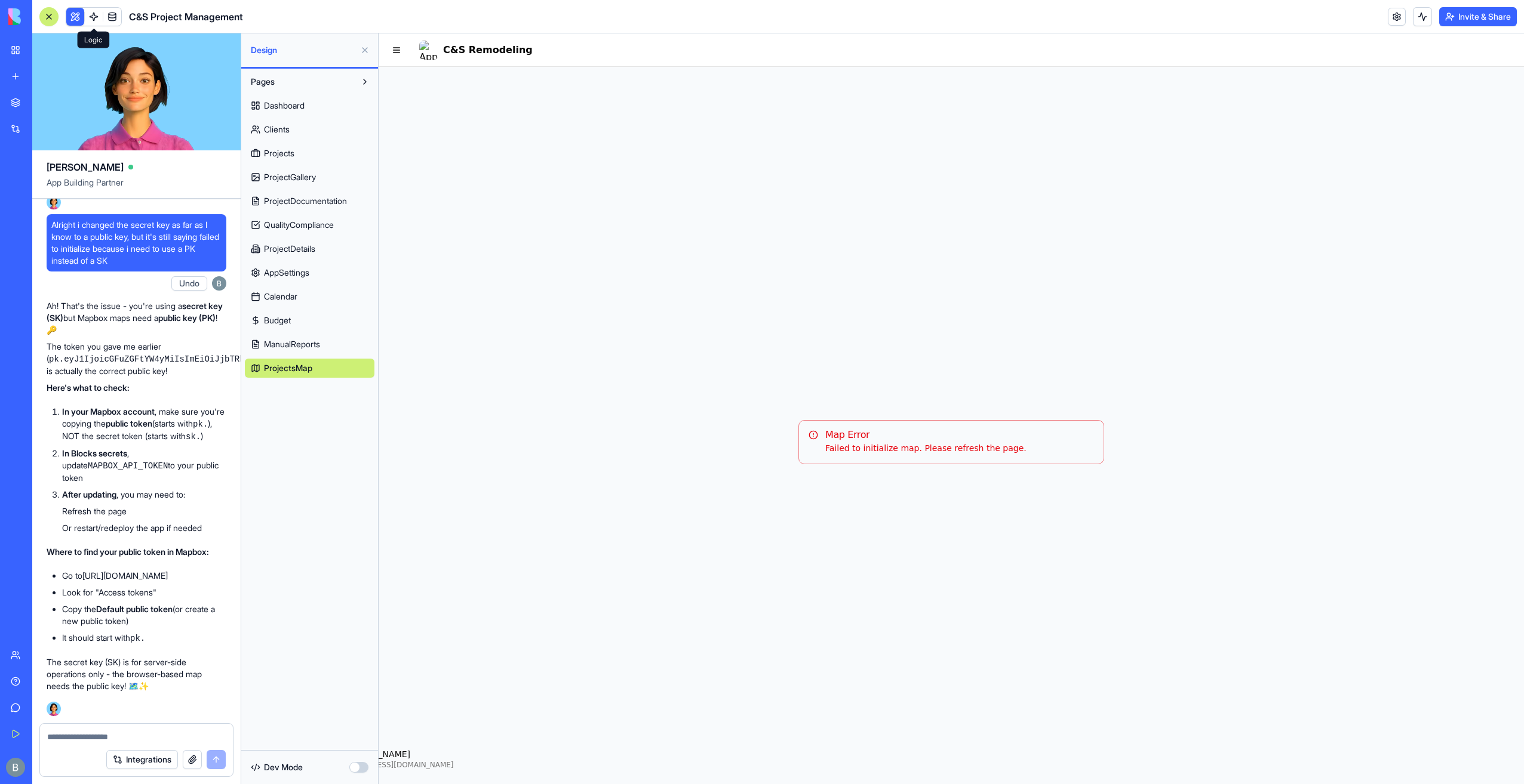
click at [100, 24] on link at bounding box center [93, 16] width 18 height 18
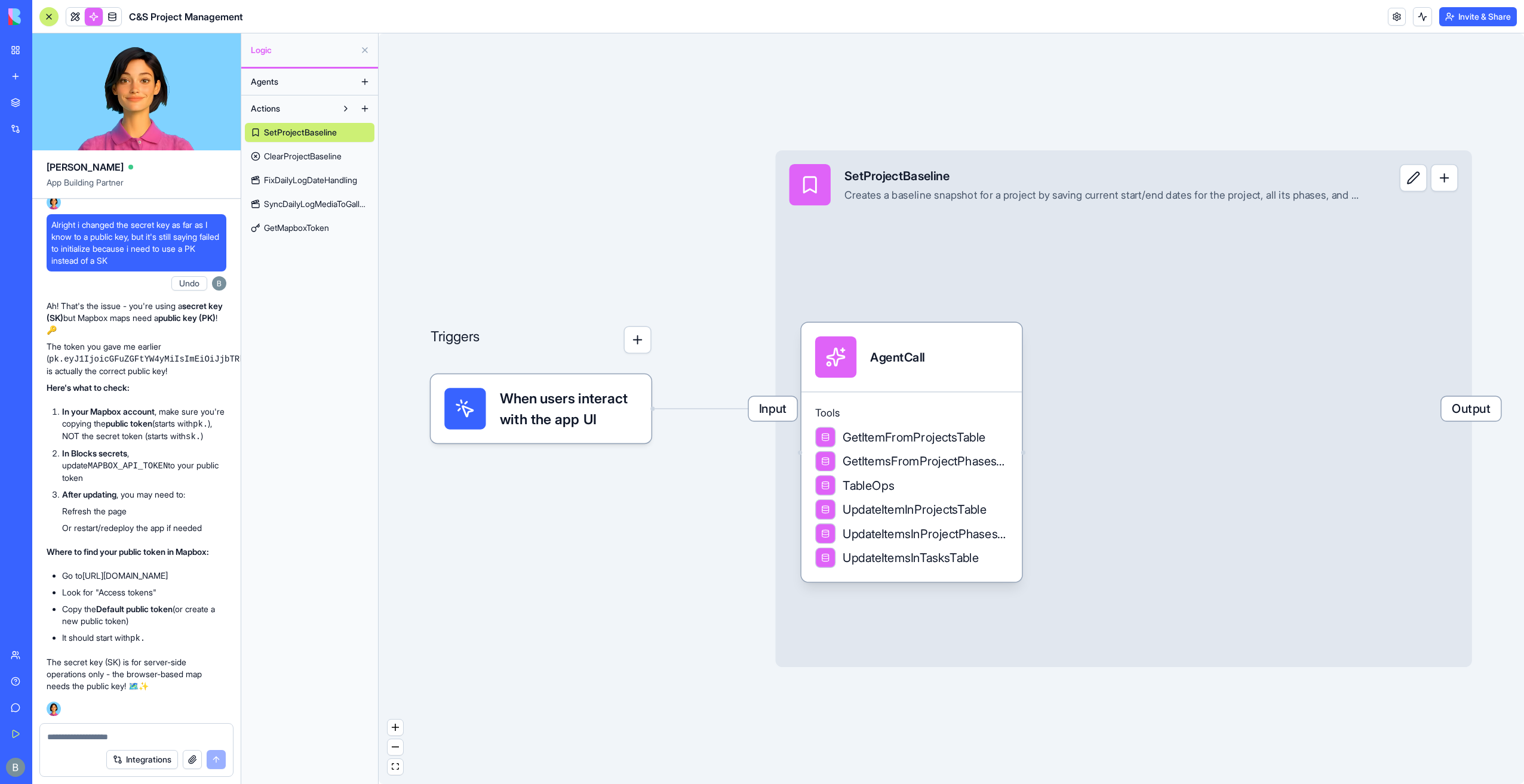
click at [308, 232] on span "GetMapboxToken" at bounding box center [297, 228] width 65 height 12
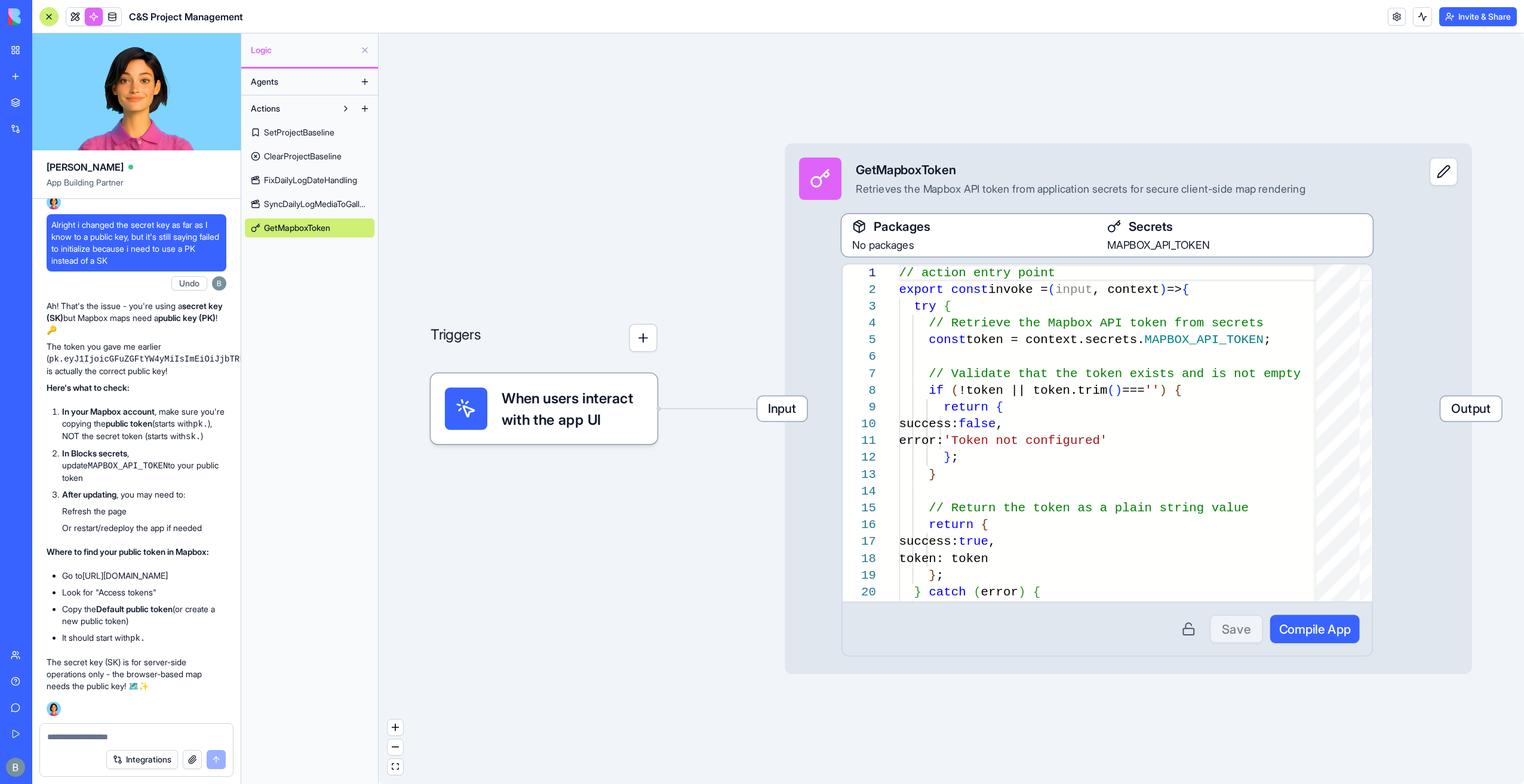
click at [125, 739] on textarea at bounding box center [137, 737] width 180 height 12
click at [123, 738] on textarea at bounding box center [137, 737] width 180 height 12
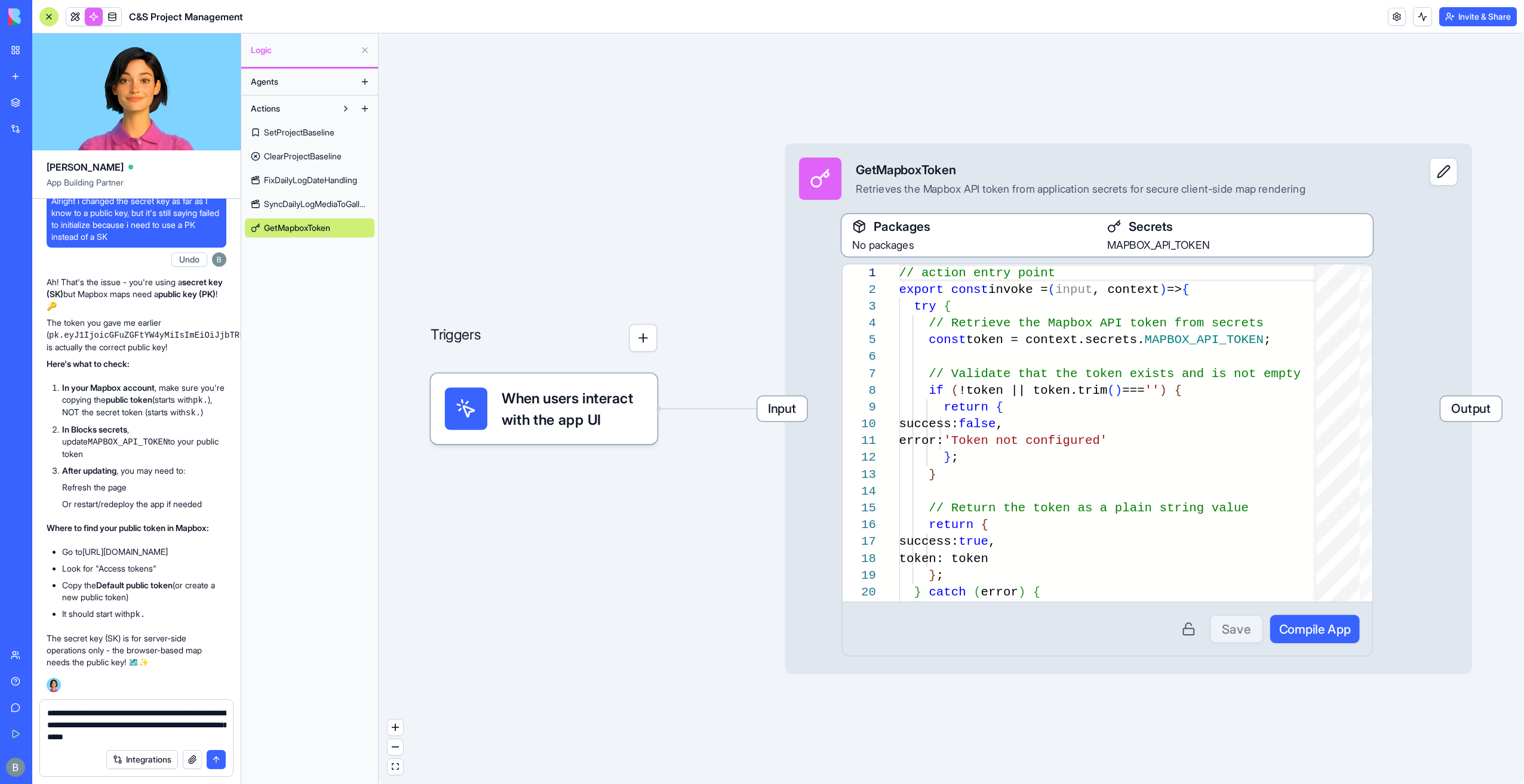
type textarea "**********"
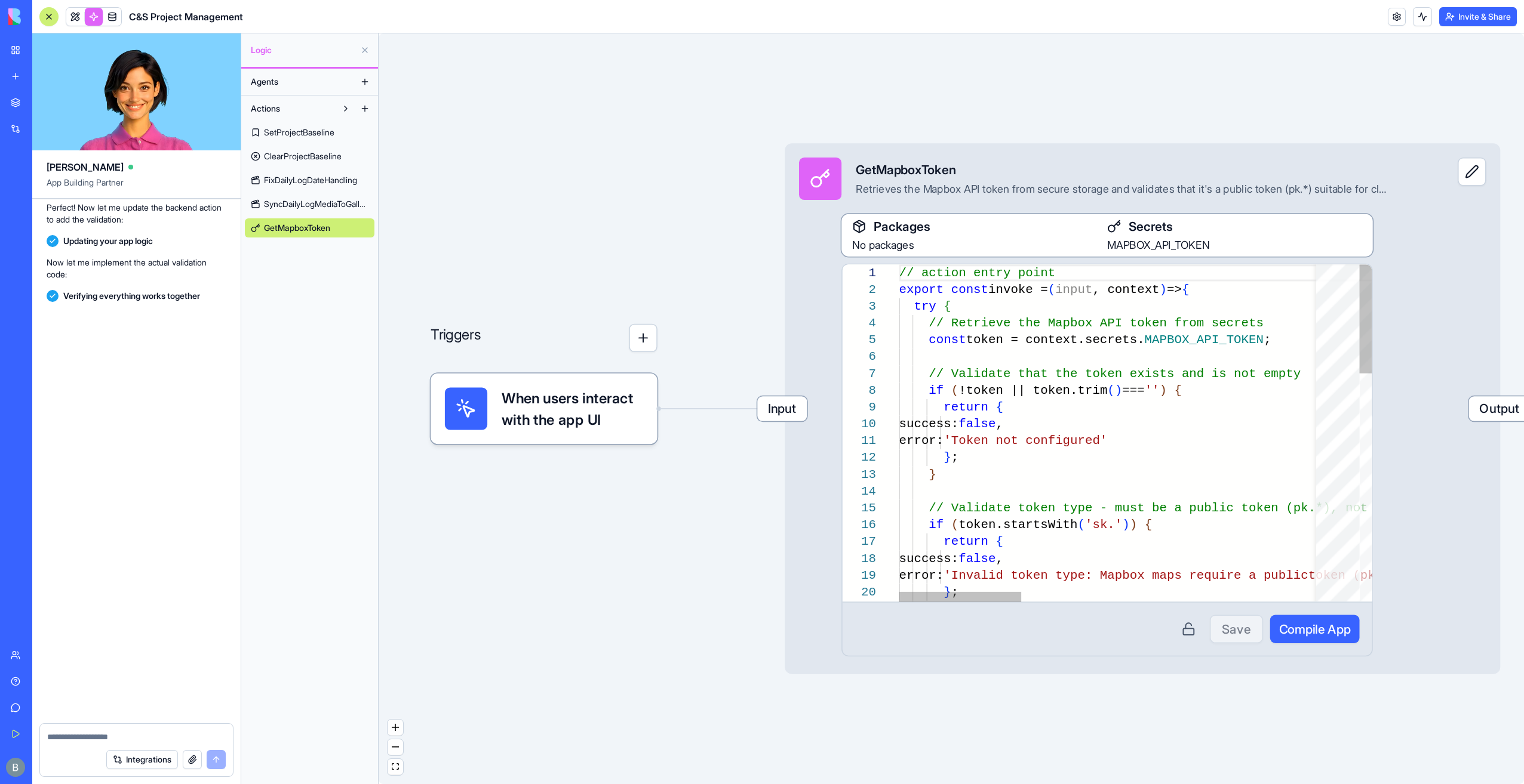
scroll to position [115164, 0]
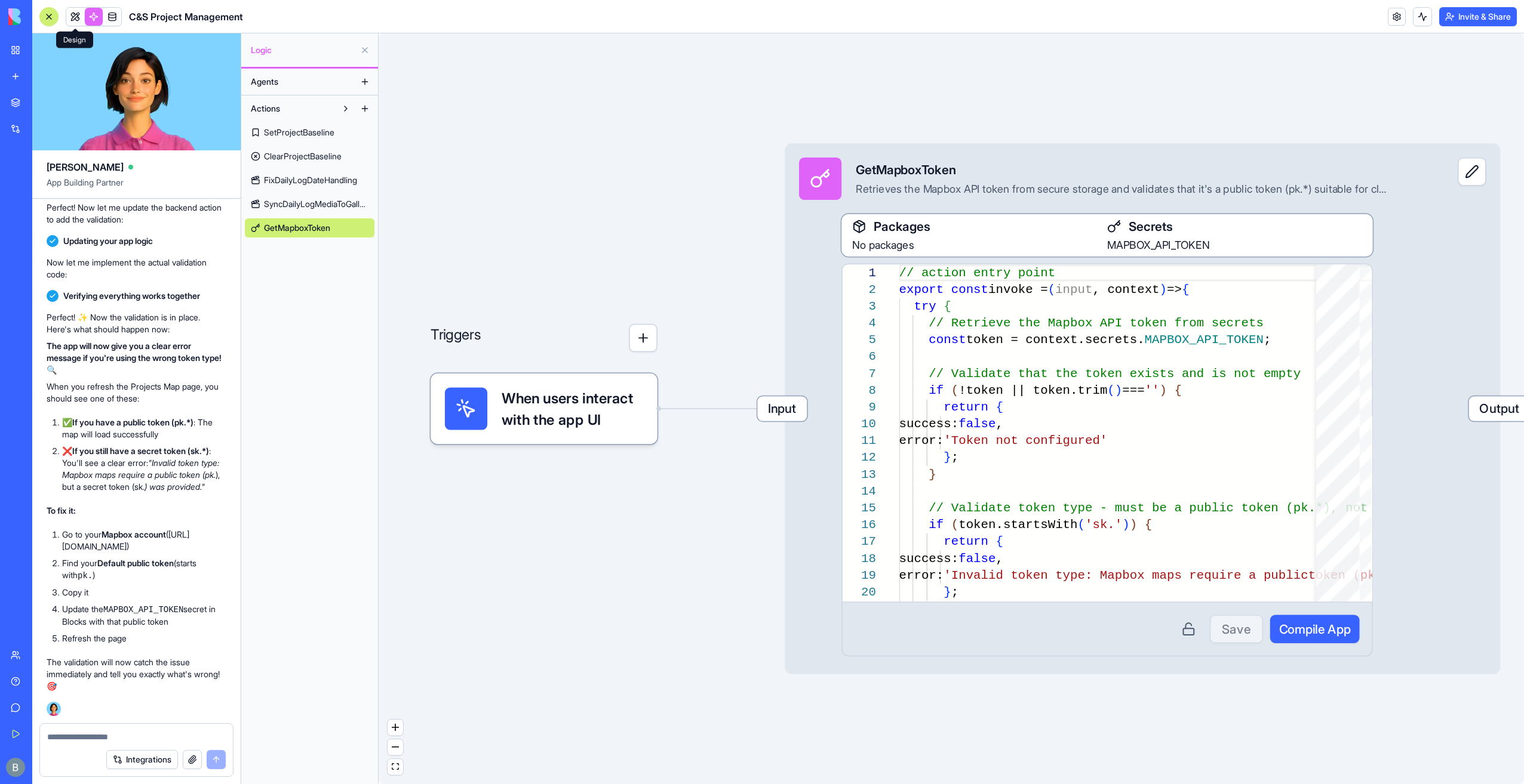
click at [69, 12] on span at bounding box center [75, 17] width 33 height 33
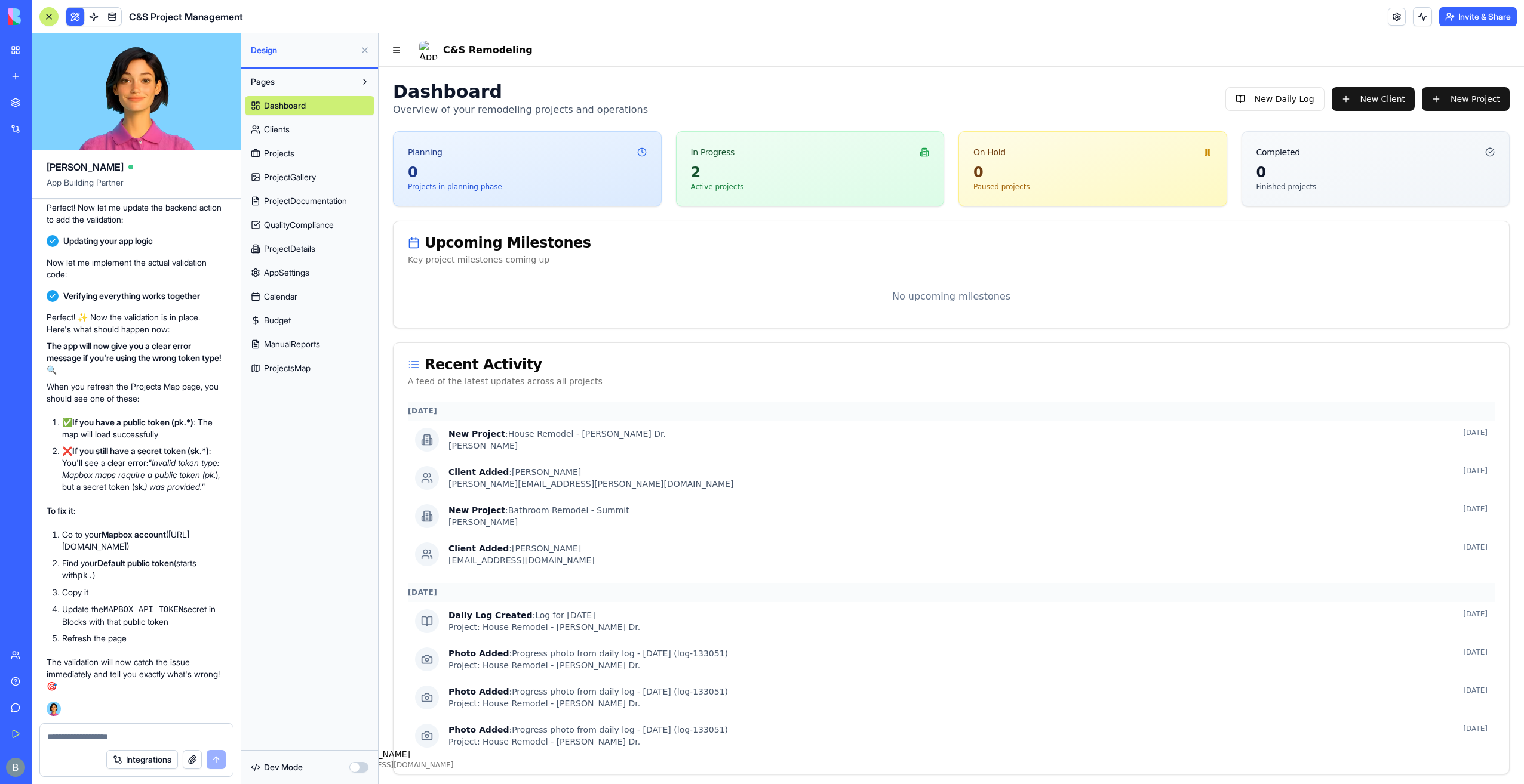
click at [308, 371] on span "ProjectsMap" at bounding box center [287, 368] width 47 height 12
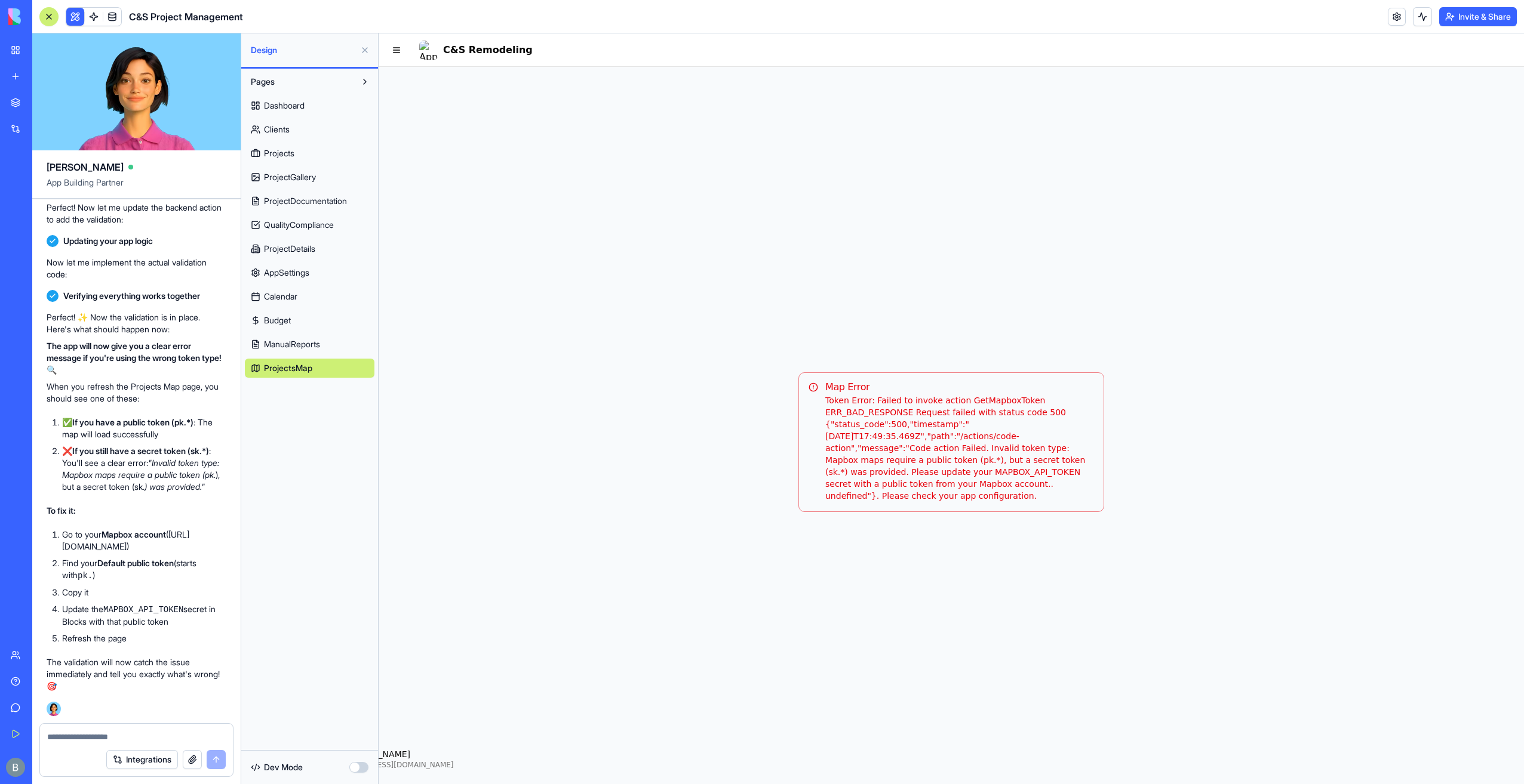
drag, startPoint x: 1056, startPoint y: 494, endPoint x: 815, endPoint y: 405, distance: 256.9
click at [815, 405] on div "Token Error: Failed to invoke action GetMapboxToken ERR_BAD_RESPONSE Request fa…" at bounding box center [951, 448] width 286 height 108
copy div "Token Error: Failed to invoke action GetMapboxToken ERR_BAD_RESPONSE Request fa…"
click at [124, 737] on textarea at bounding box center [137, 737] width 180 height 12
paste textarea "**********"
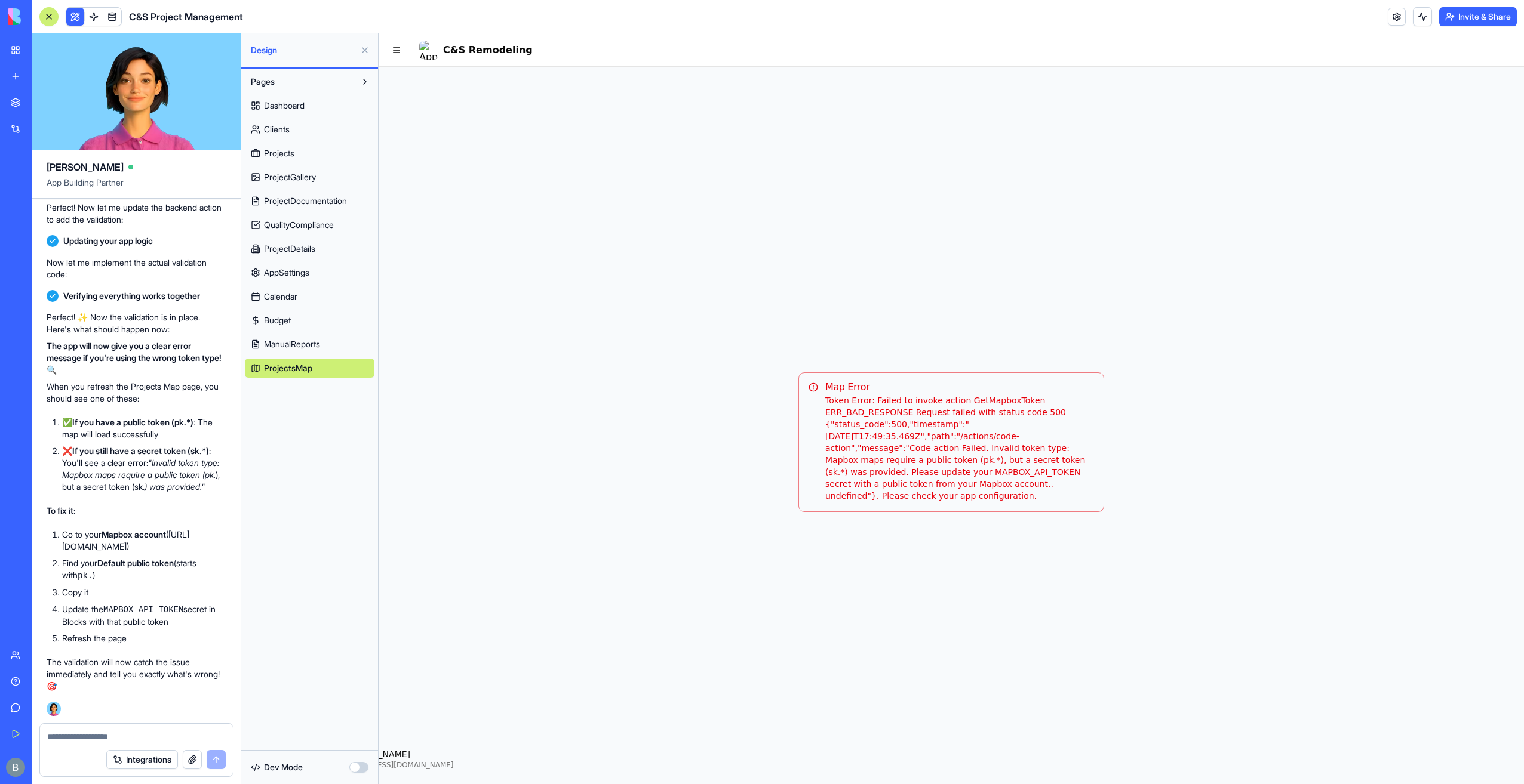
type textarea "**********"
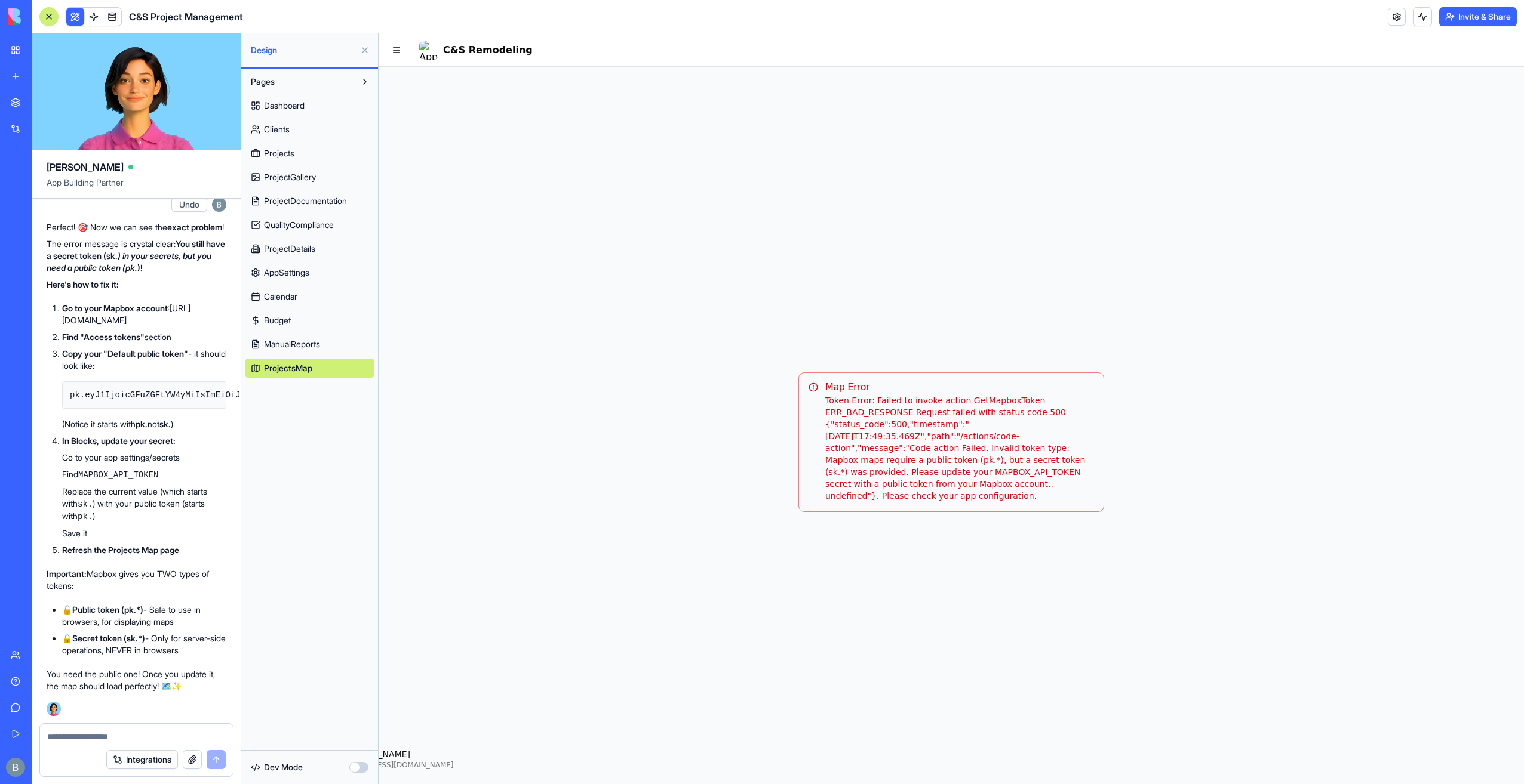
scroll to position [115866, 0]
click at [115, 739] on textarea at bounding box center [137, 737] width 180 height 12
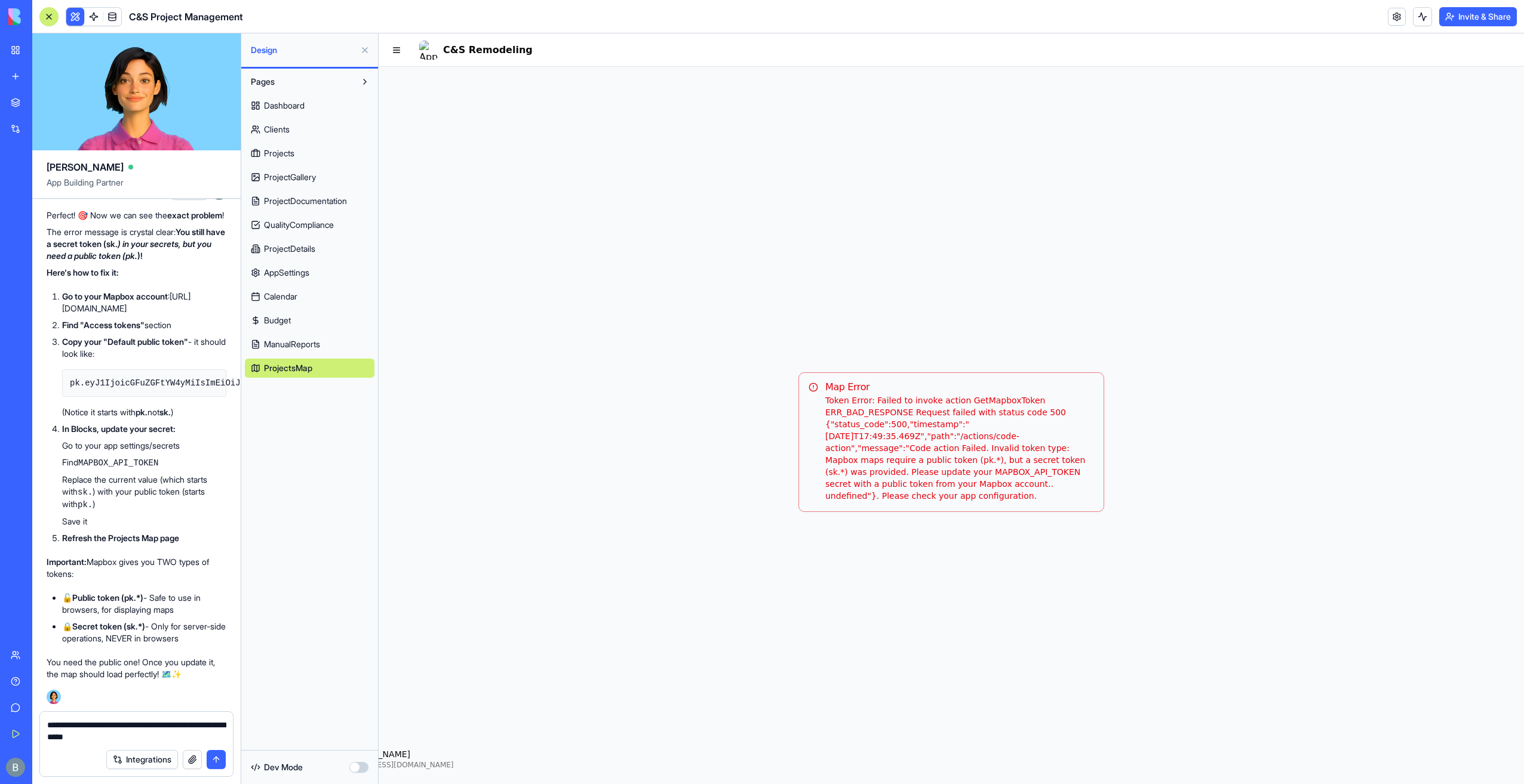
type textarea "**********"
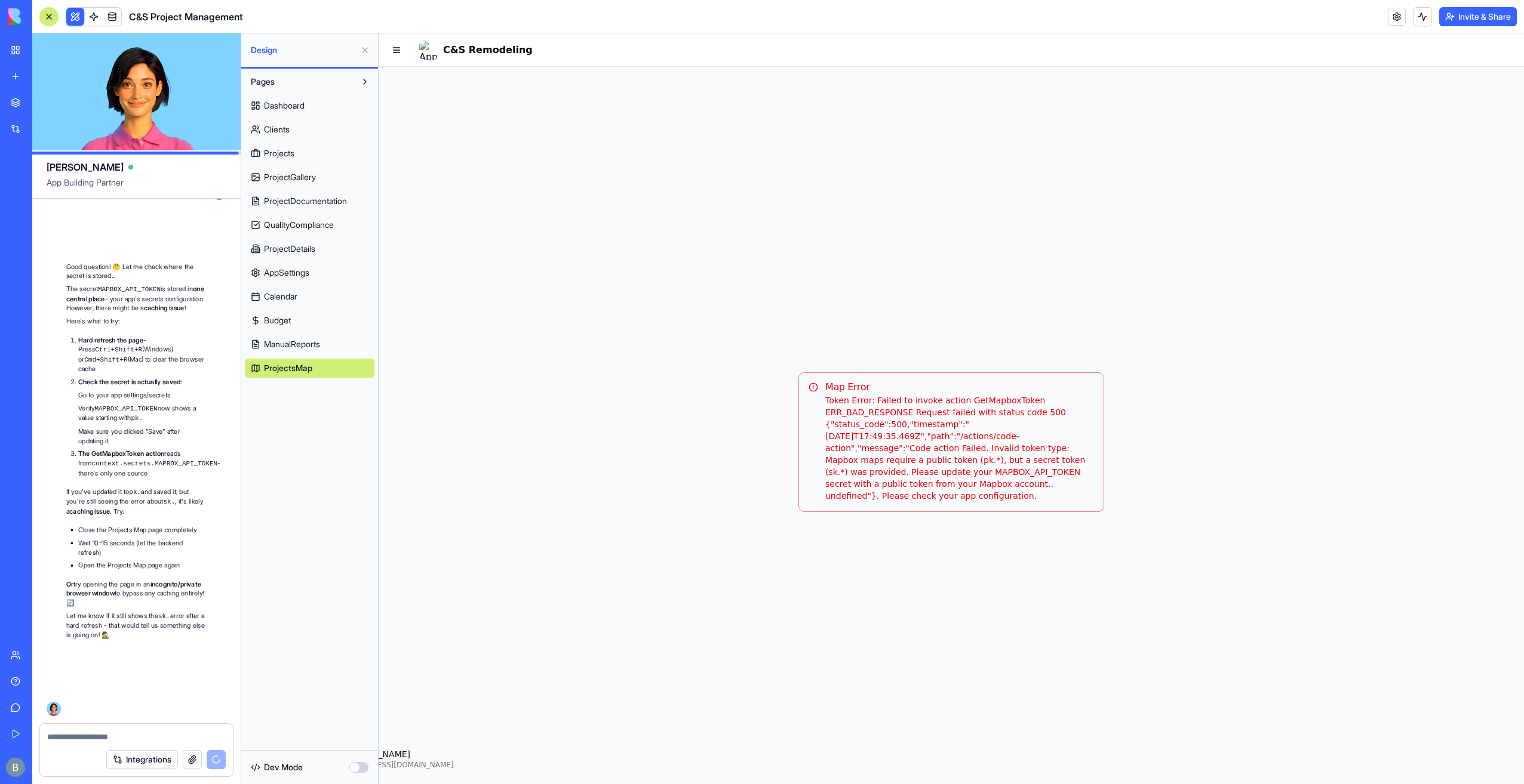
scroll to position [116435, 0]
